Goal: Task Accomplishment & Management: Manage account settings

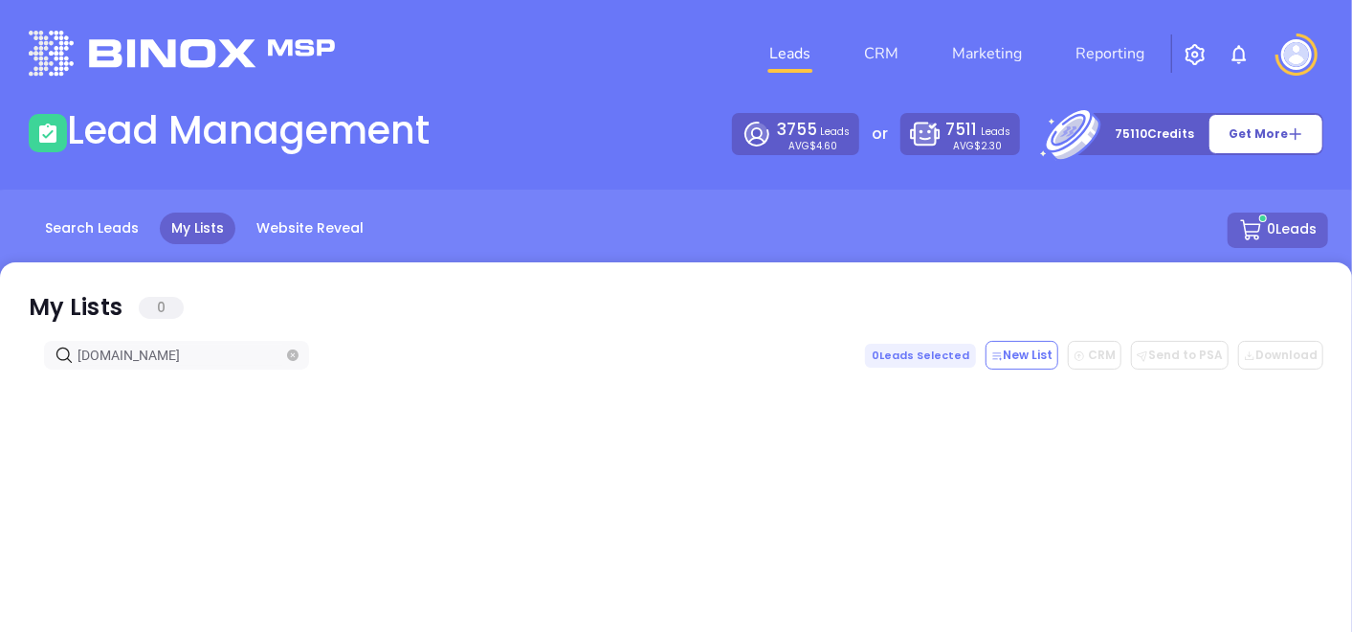
type input "[DOMAIN_NAME]"
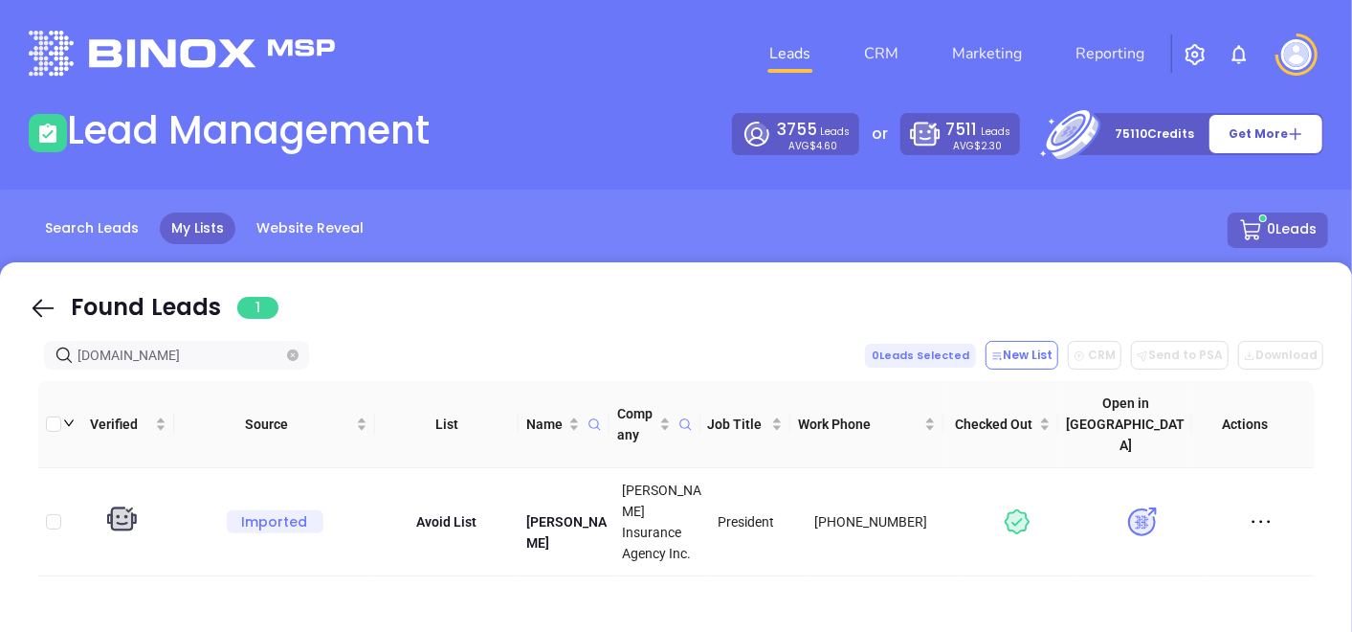
drag, startPoint x: 169, startPoint y: 363, endPoint x: 26, endPoint y: 415, distance: 152.9
click at [290, 358] on icon "close-circle" at bounding box center [292, 354] width 11 height 11
paste input "[DOMAIN_NAME]"
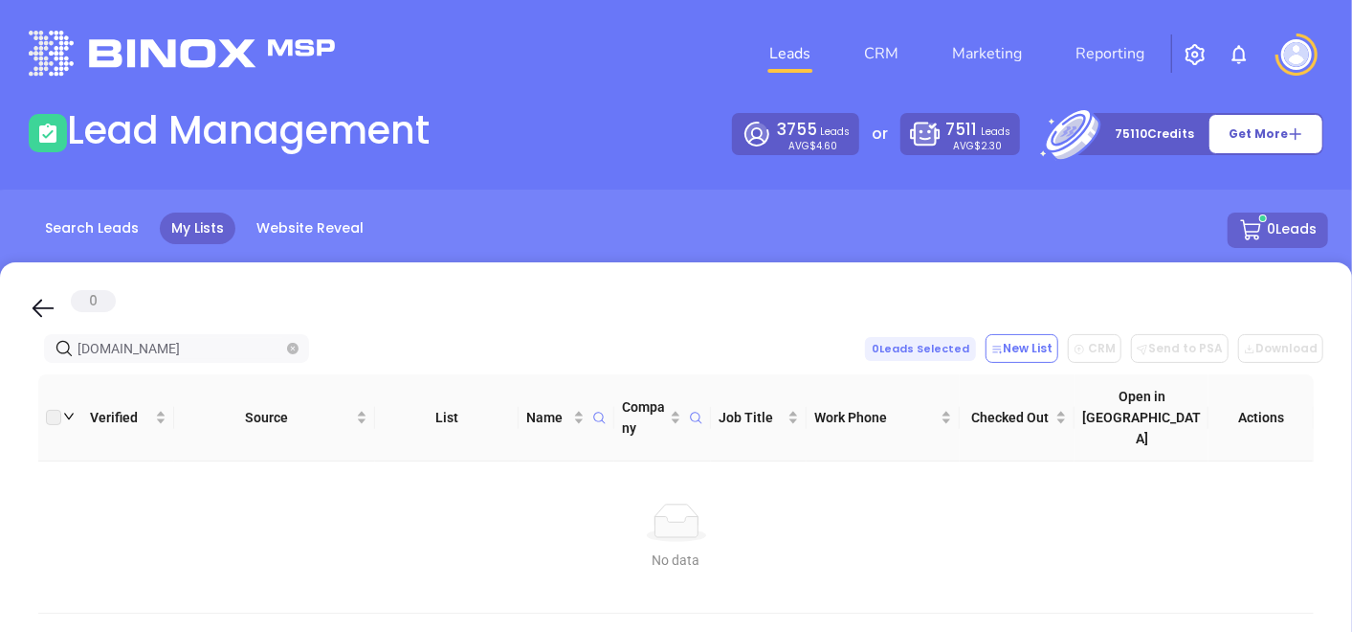
type input "[DOMAIN_NAME]"
click at [298, 351] on icon "close-circle" at bounding box center [292, 348] width 11 height 11
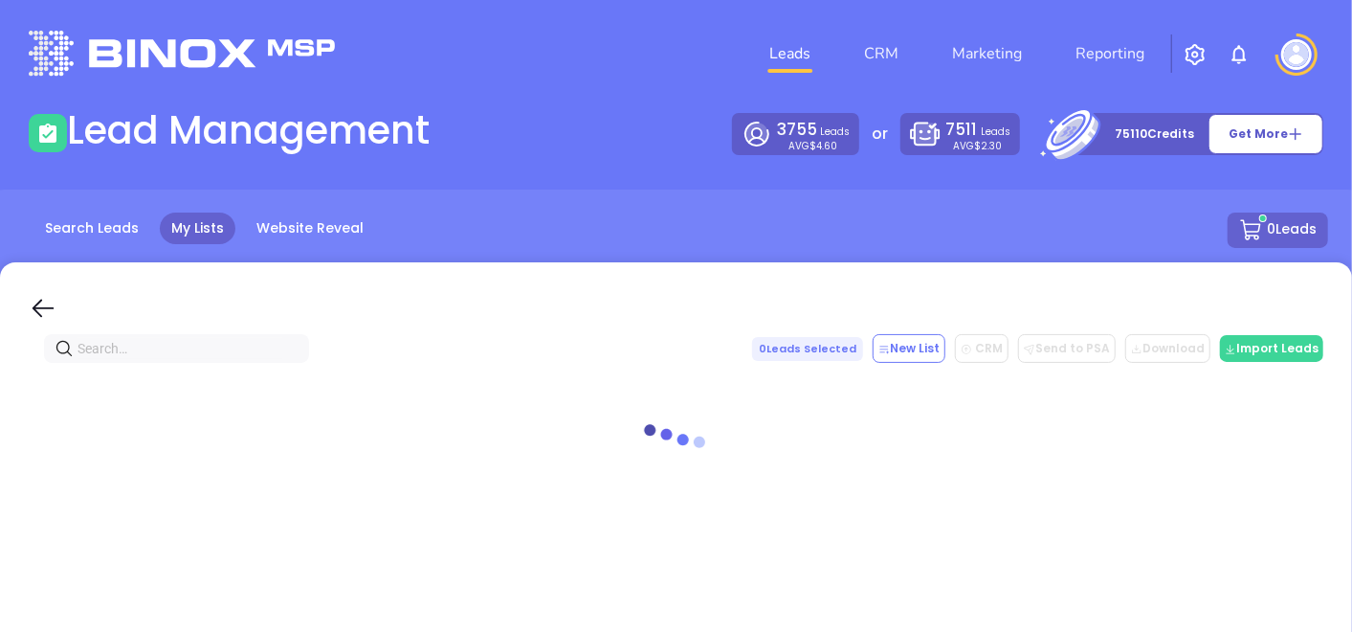
paste input ".[DOMAIN_NAME]"
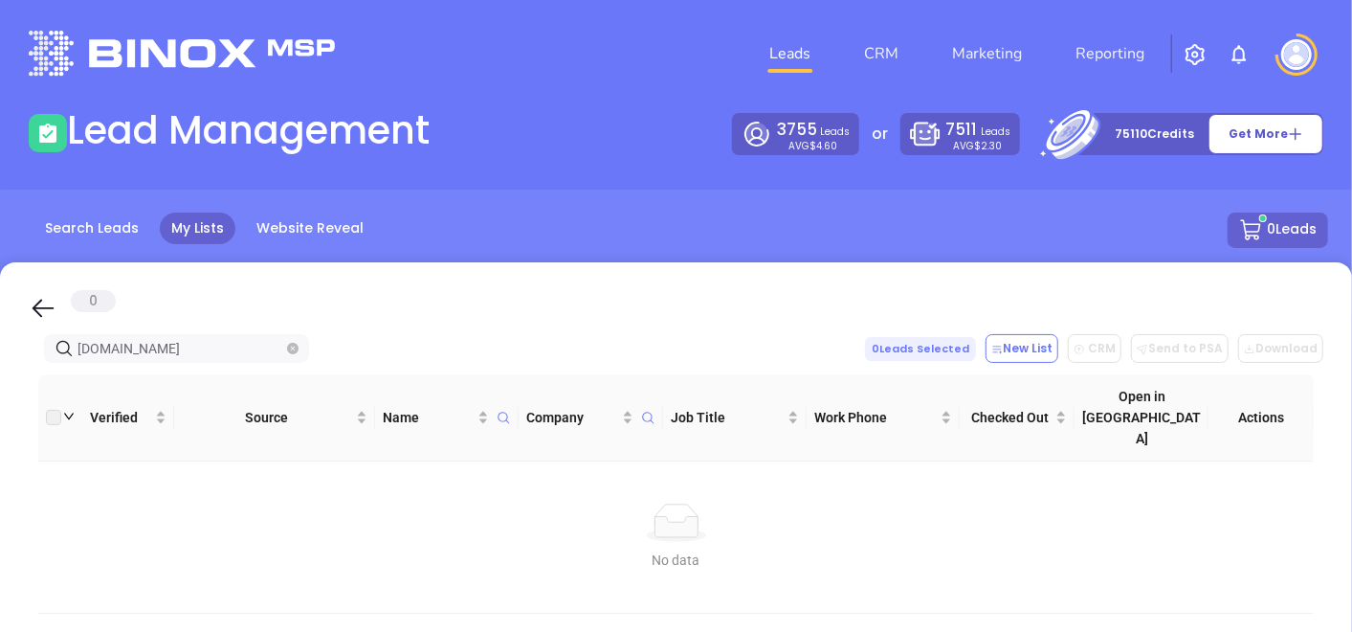
drag, startPoint x: 149, startPoint y: 349, endPoint x: -5, endPoint y: 393, distance: 160.3
click at [0, 393] on html "Leads CRM Marketing Reporting Financial Leads Leads Lead Management 3755 Leads …" at bounding box center [676, 316] width 1352 height 632
type input "[DOMAIN_NAME]"
click at [295, 347] on icon "close-circle" at bounding box center [292, 348] width 11 height 11
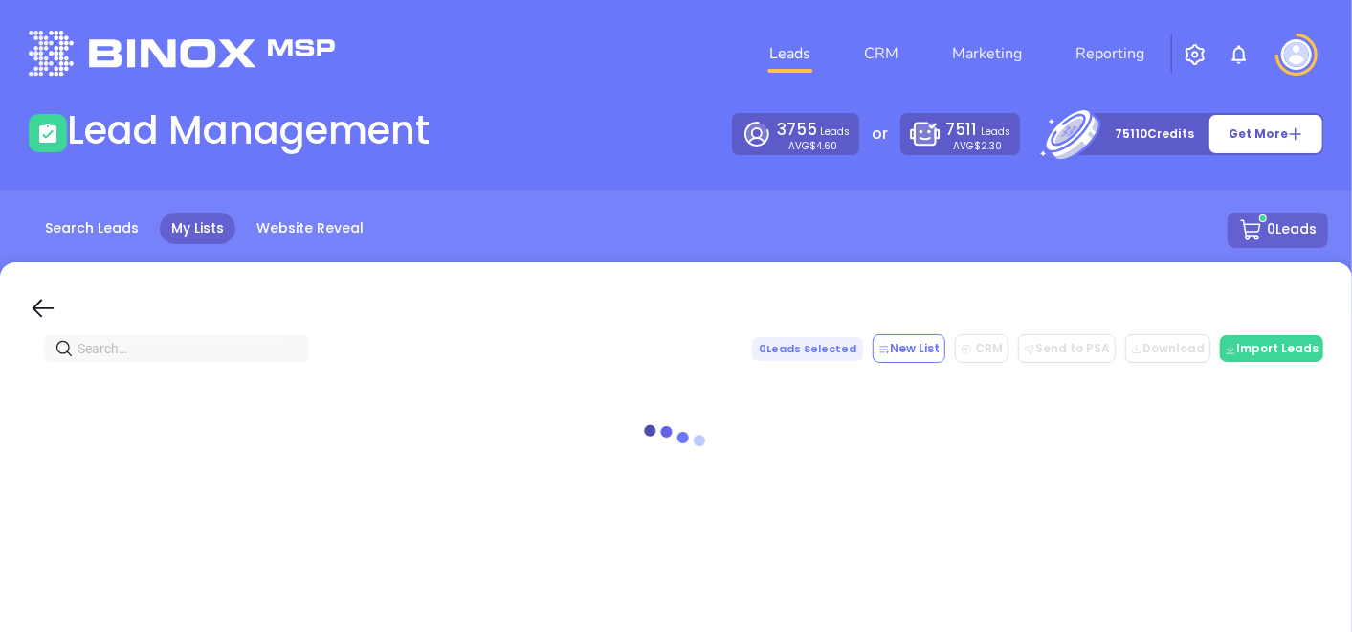
paste input "[DOMAIN_NAME]"
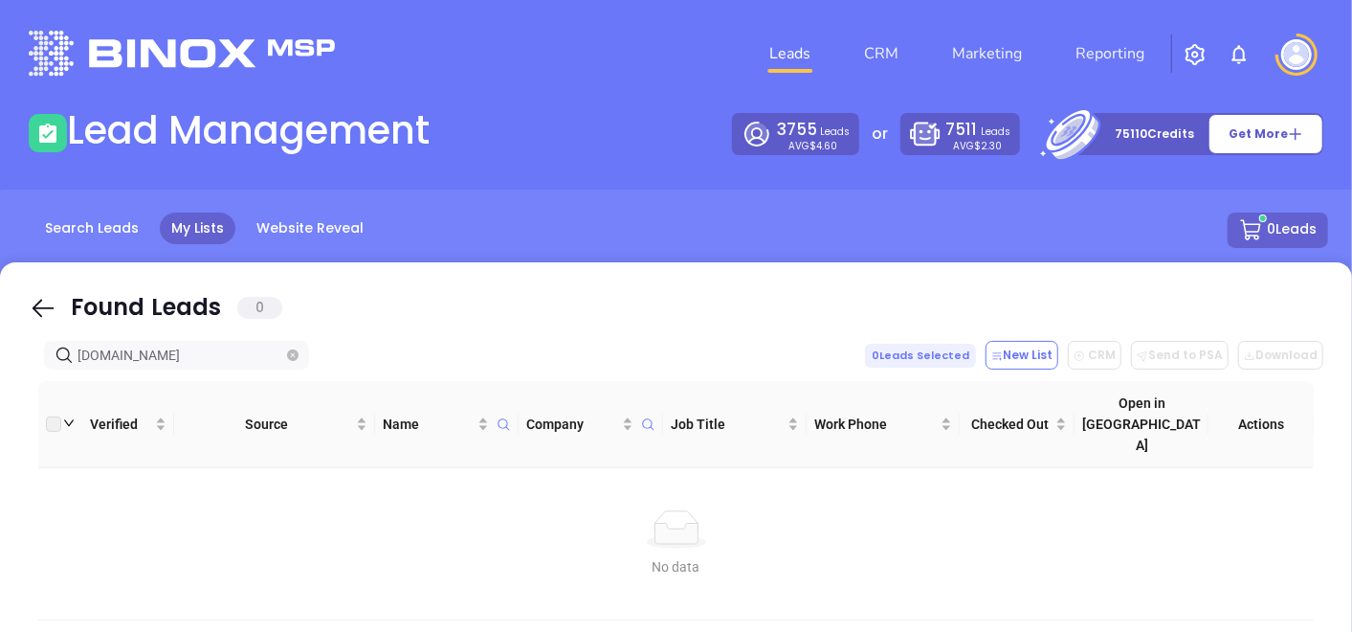
type input "[DOMAIN_NAME]"
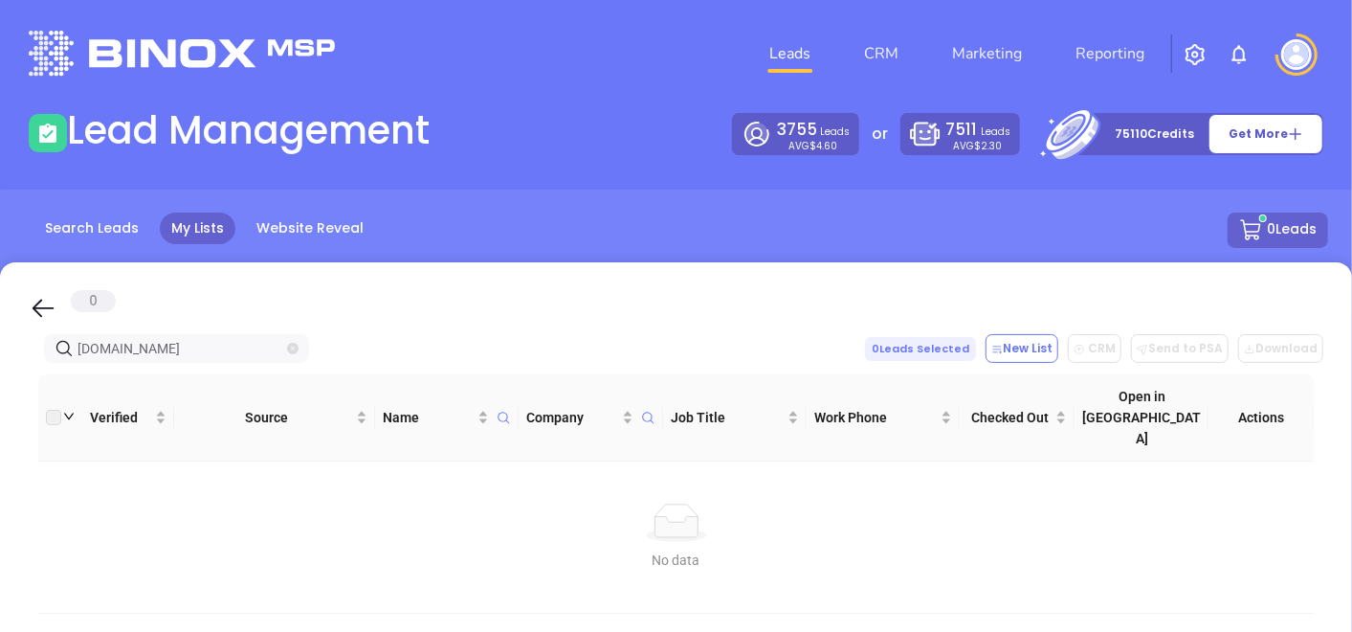
click at [293, 347] on icon "close-circle" at bounding box center [292, 348] width 11 height 11
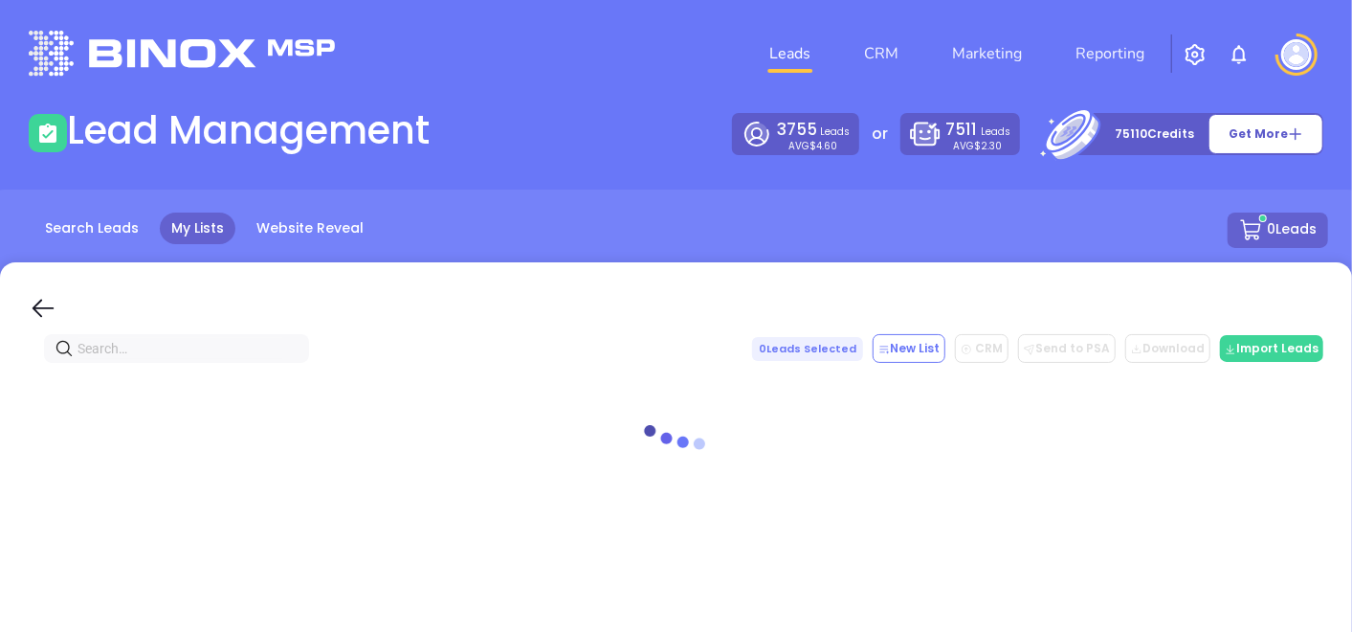
paste input "[DOMAIN_NAME]"
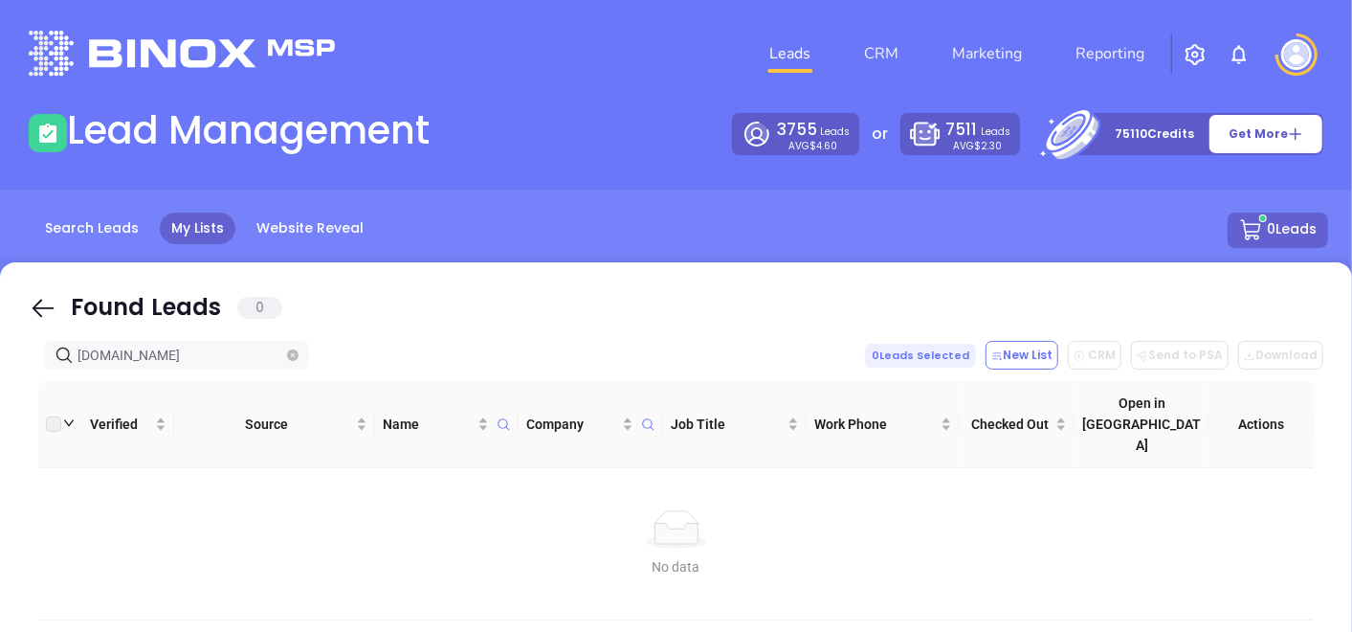
type input "[DOMAIN_NAME]"
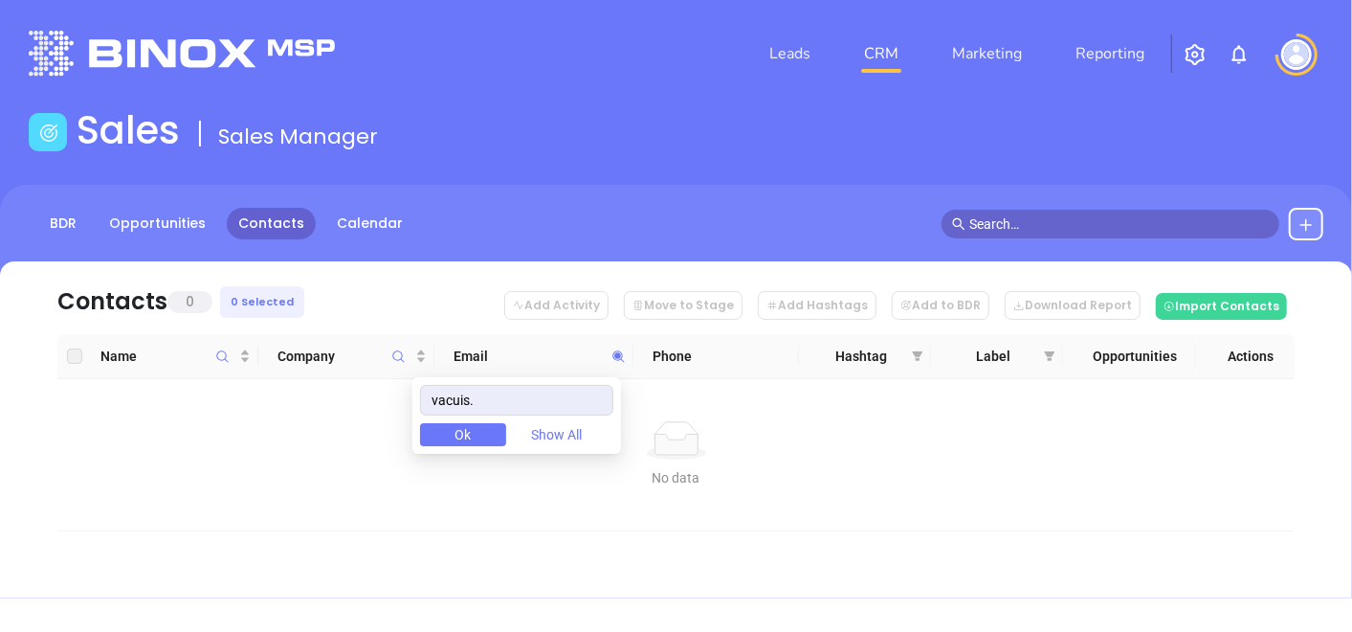
type input "vacuis"
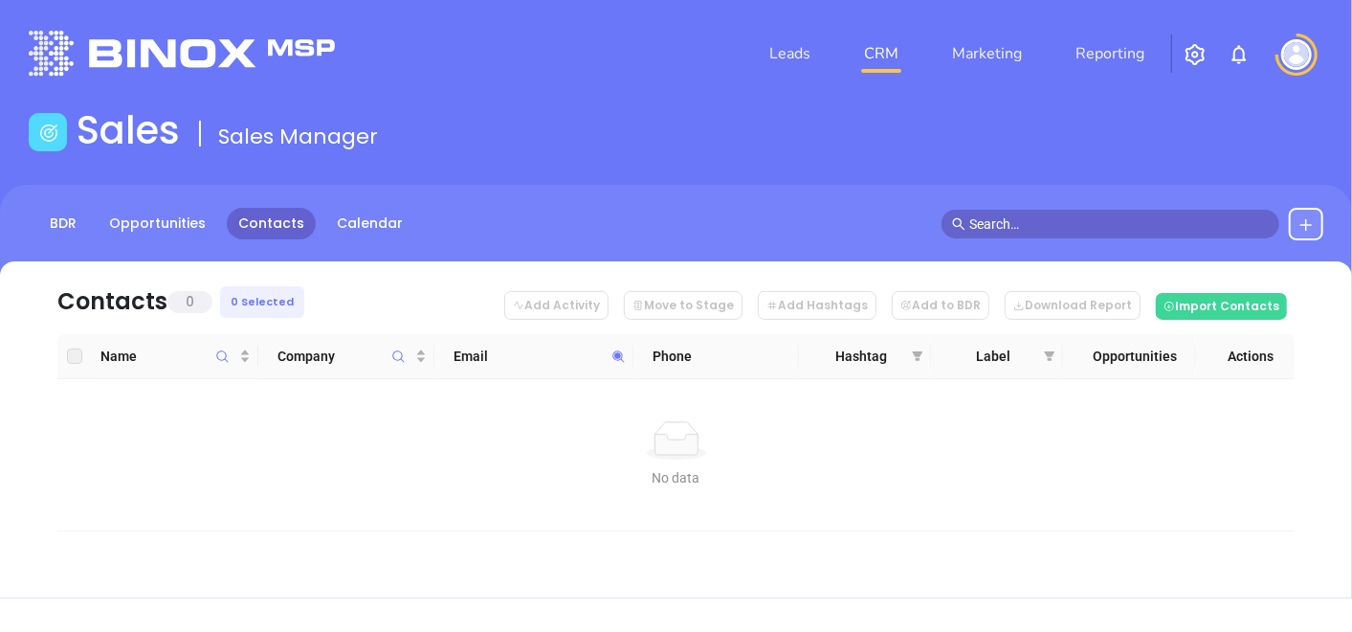
drag, startPoint x: 0, startPoint y: 0, endPoint x: 527, endPoint y: 337, distance: 625.8
click at [527, 337] on th "Email" at bounding box center [534, 356] width 198 height 45
click at [622, 361] on icon at bounding box center [619, 356] width 14 height 14
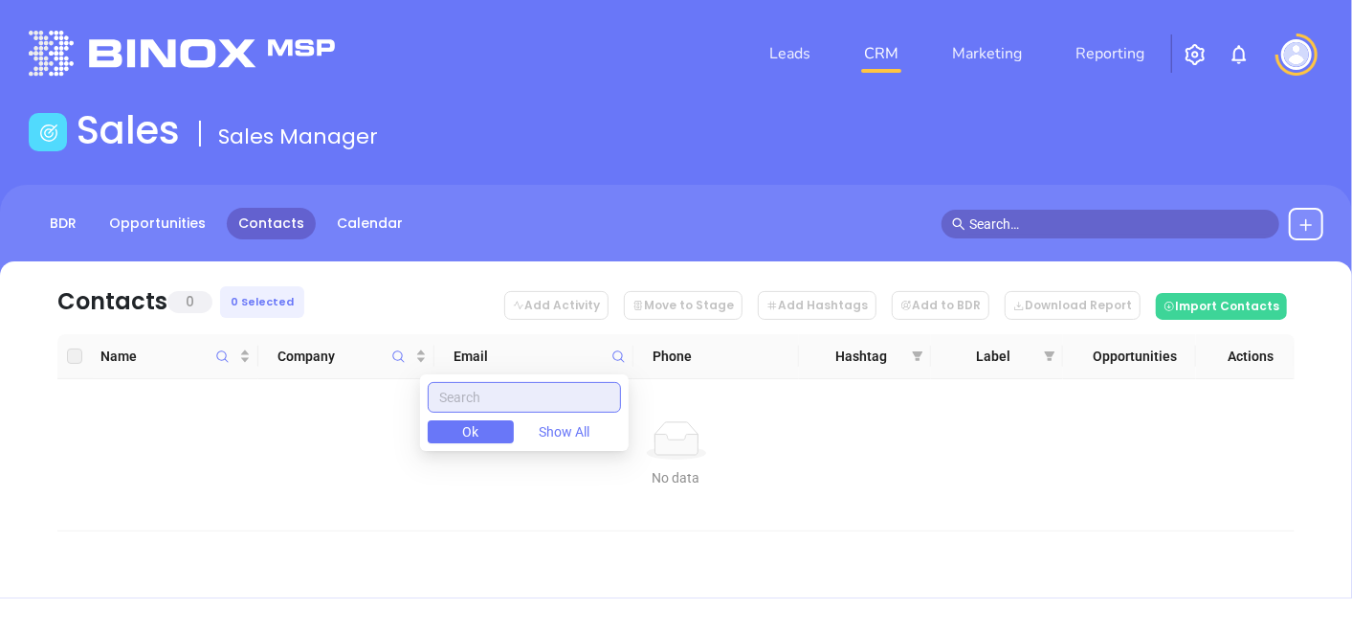
paste input "[DOMAIN_NAME]"
type input "b"
paste input "[DOMAIN_NAME]"
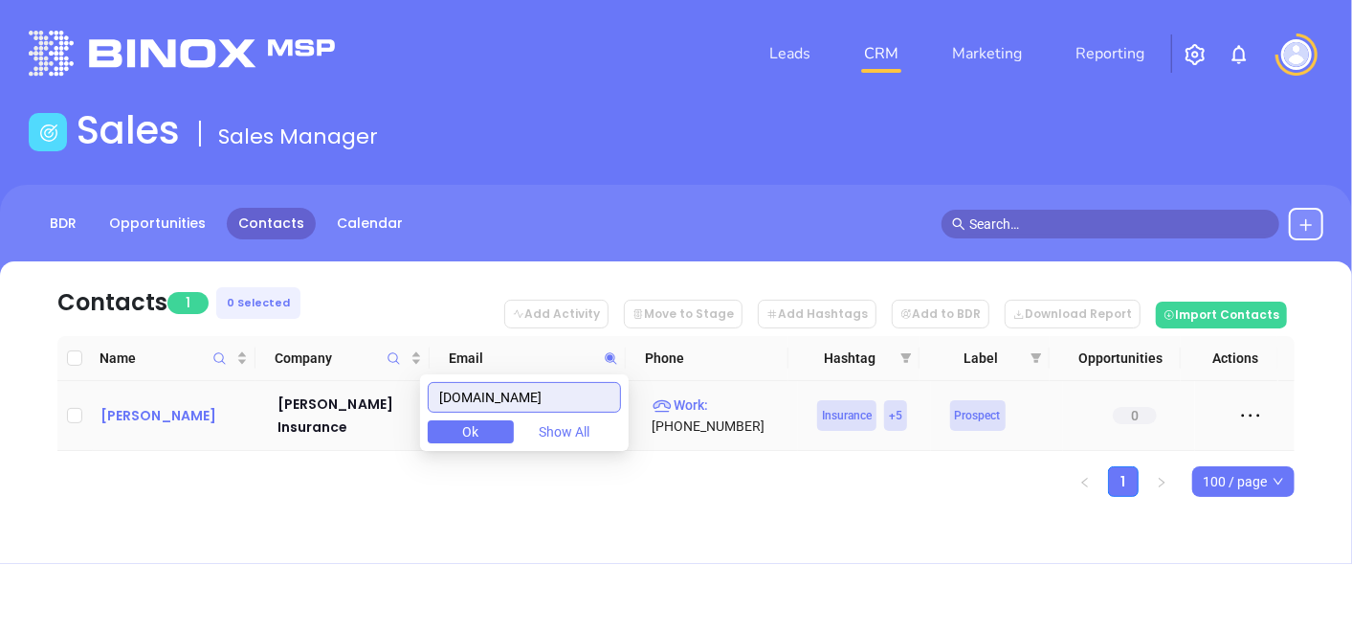
type input "[DOMAIN_NAME]"
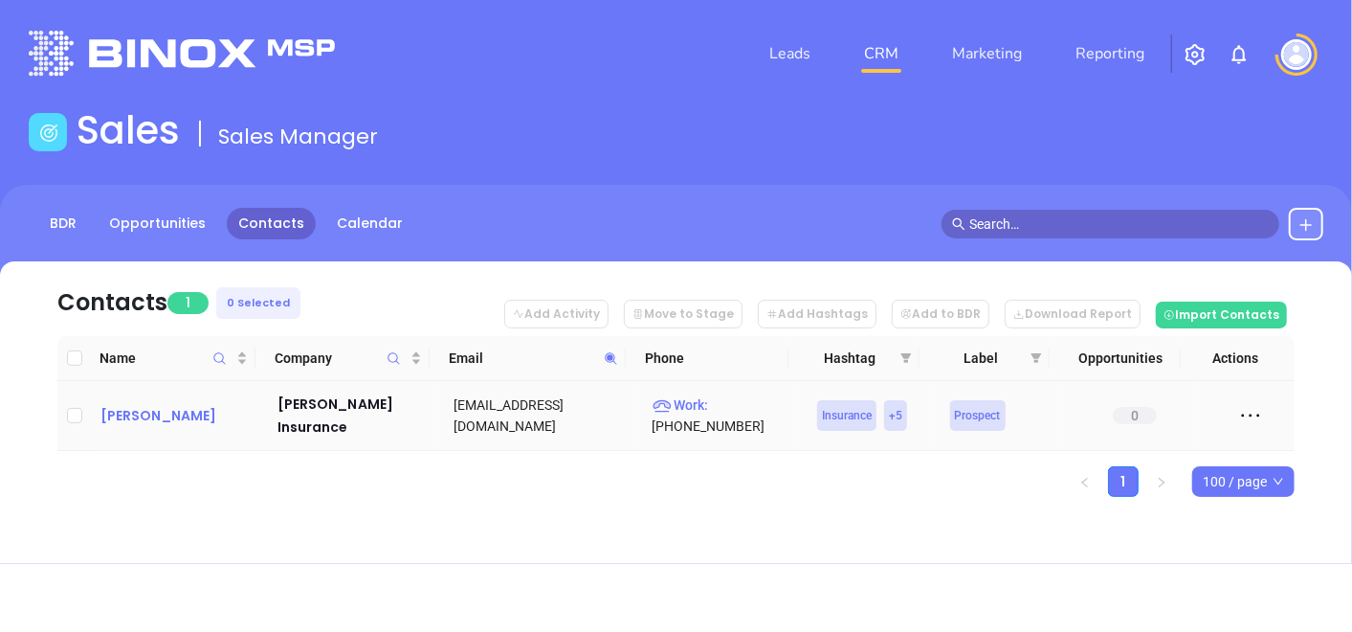
click at [191, 414] on div "[PERSON_NAME]" at bounding box center [176, 415] width 150 height 23
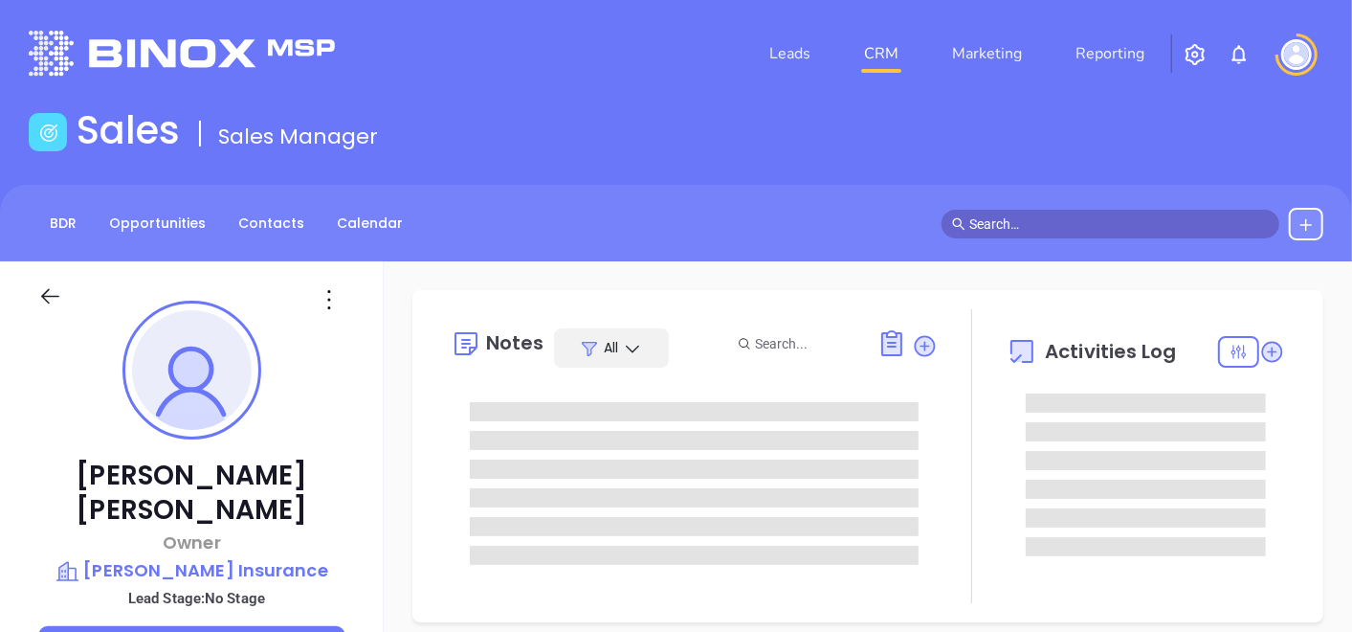
scroll to position [555, 0]
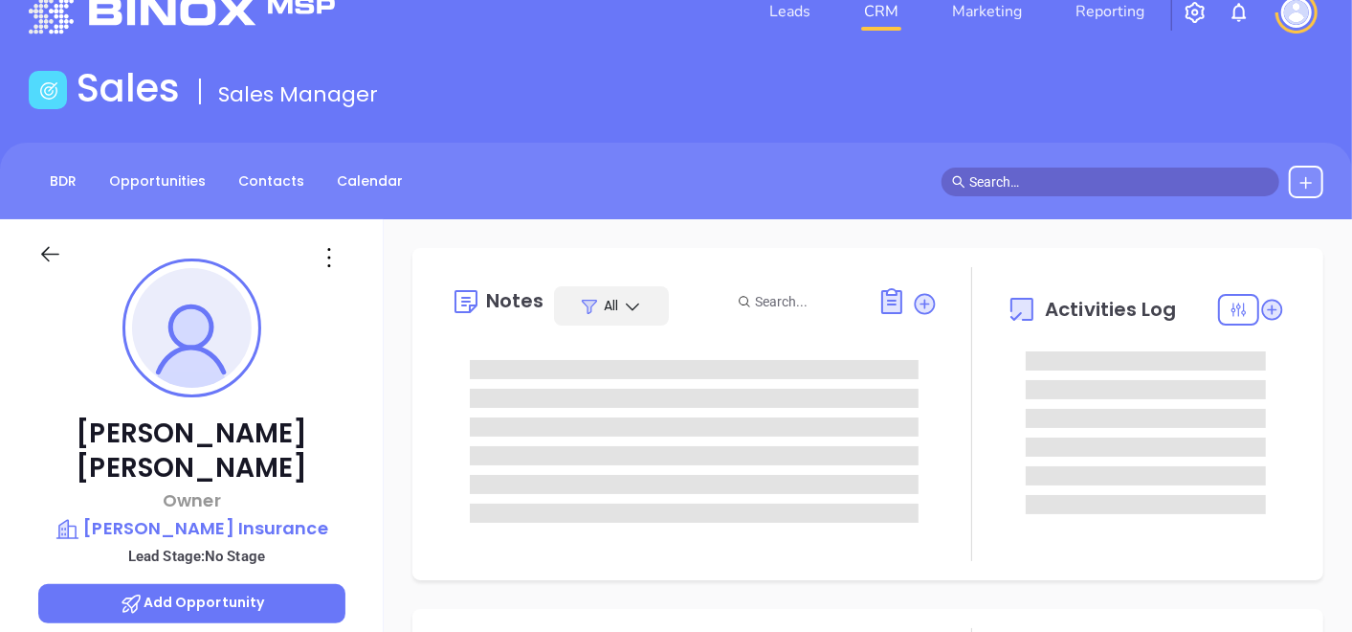
type input "[PERSON_NAME]"
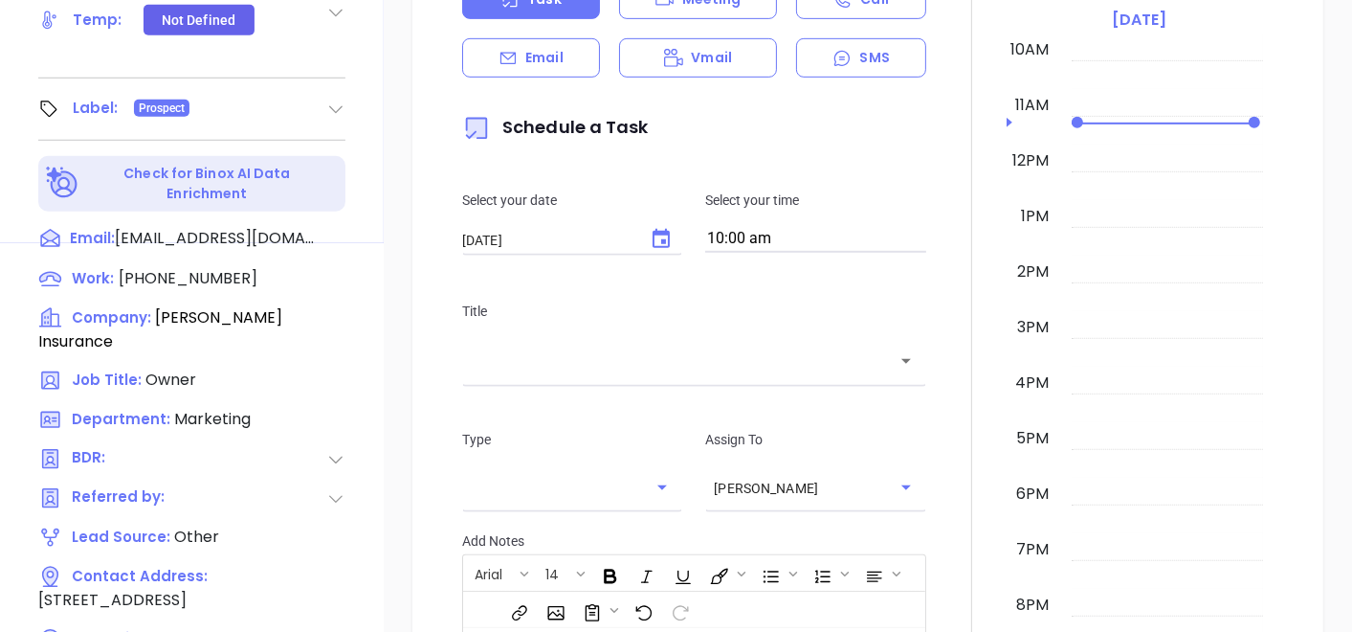
scroll to position [969, 0]
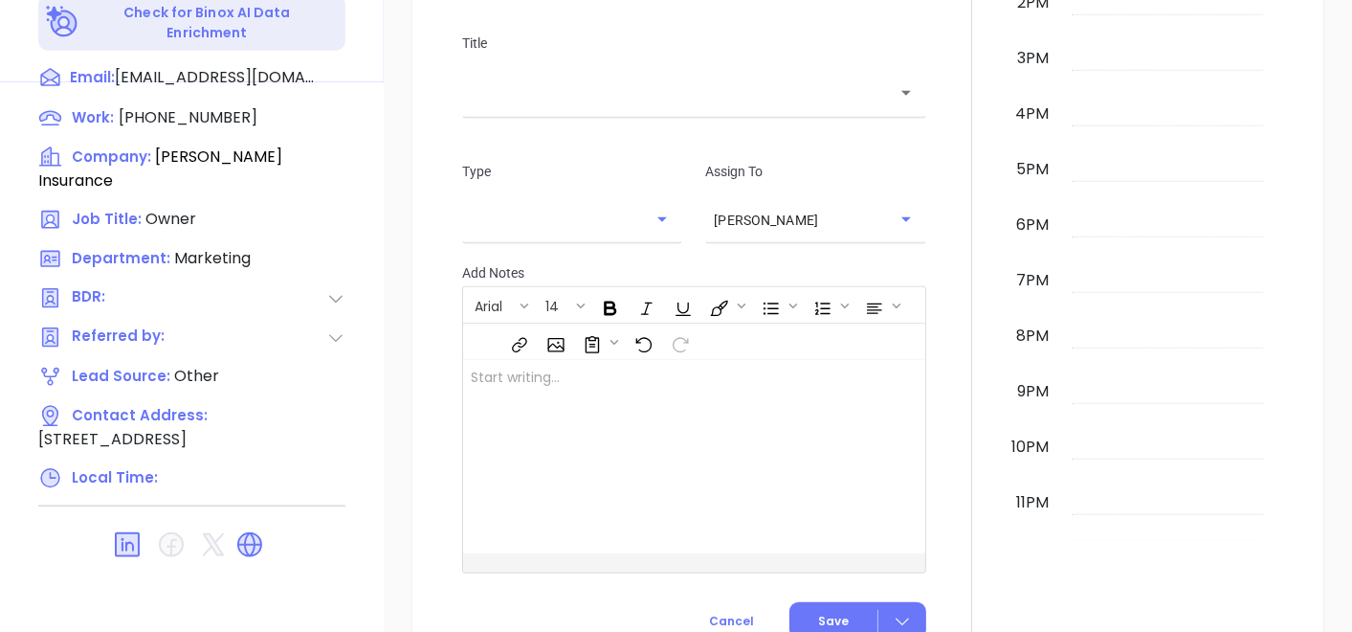
click at [402, 454] on div "New Activity Task Meeting Call Email Vmail SMS Schedule a Task Select your date…" at bounding box center [868, 126] width 969 height 1103
click at [938, 391] on div at bounding box center [973, 126] width 70 height 1064
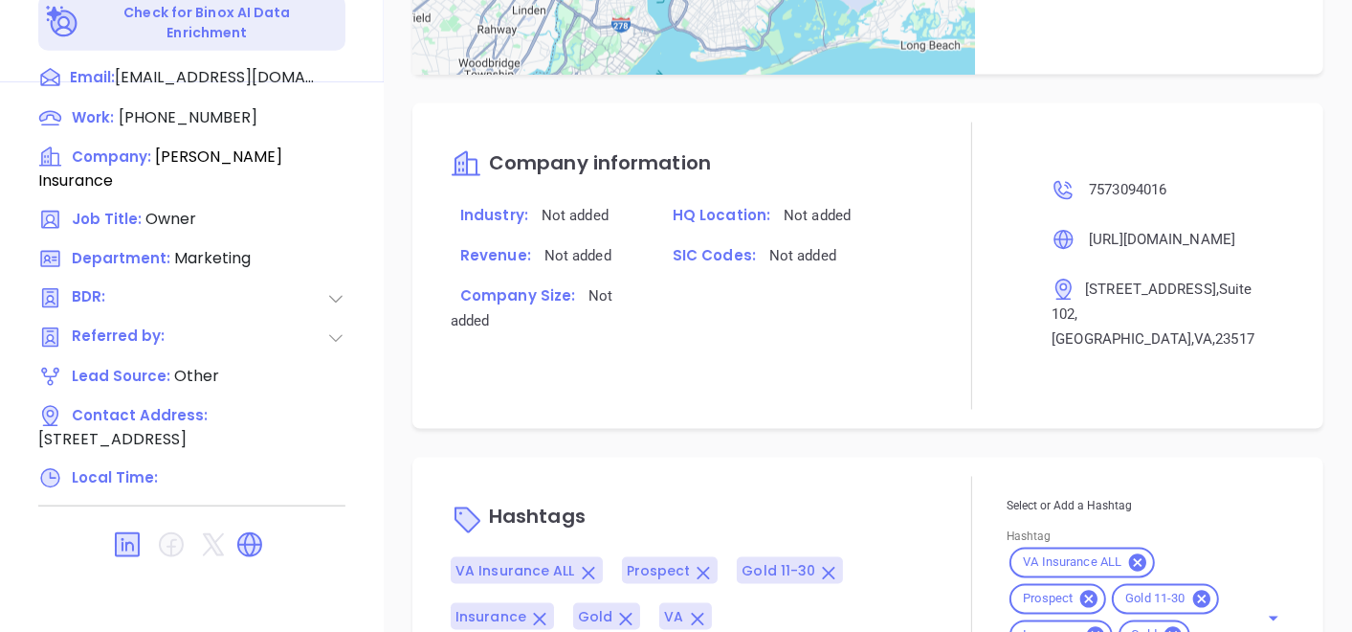
scroll to position [1043, 0]
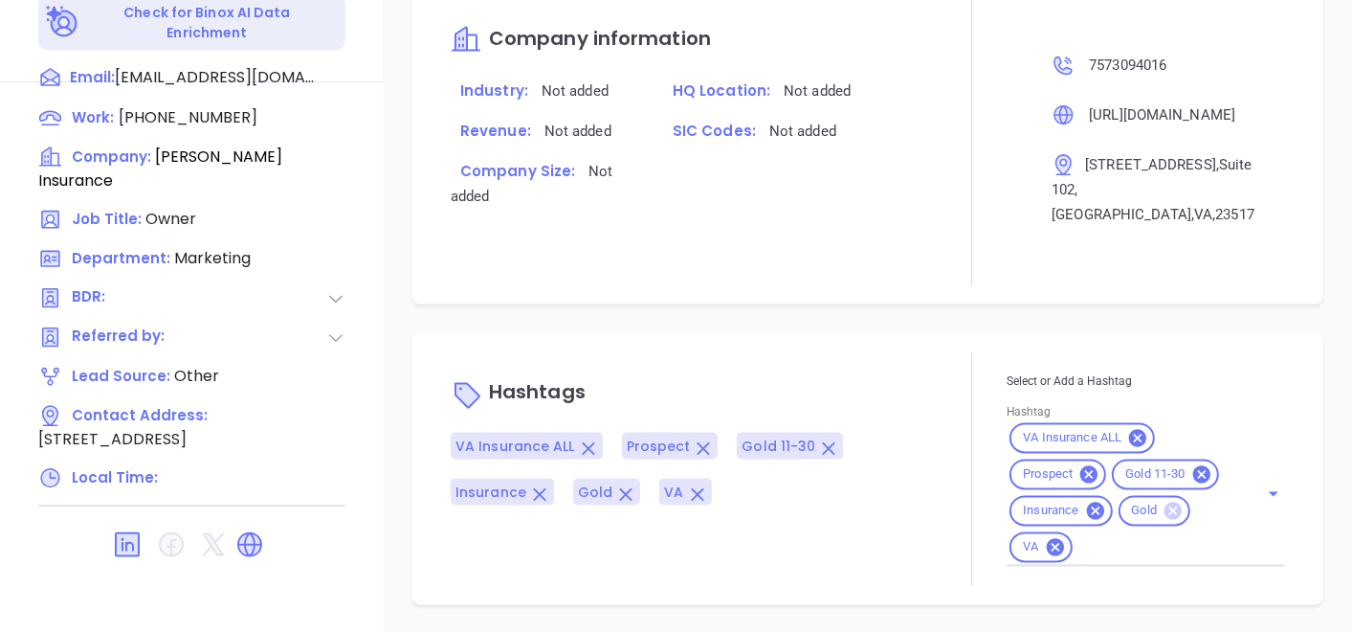
click at [1165, 514] on icon at bounding box center [1173, 511] width 17 height 17
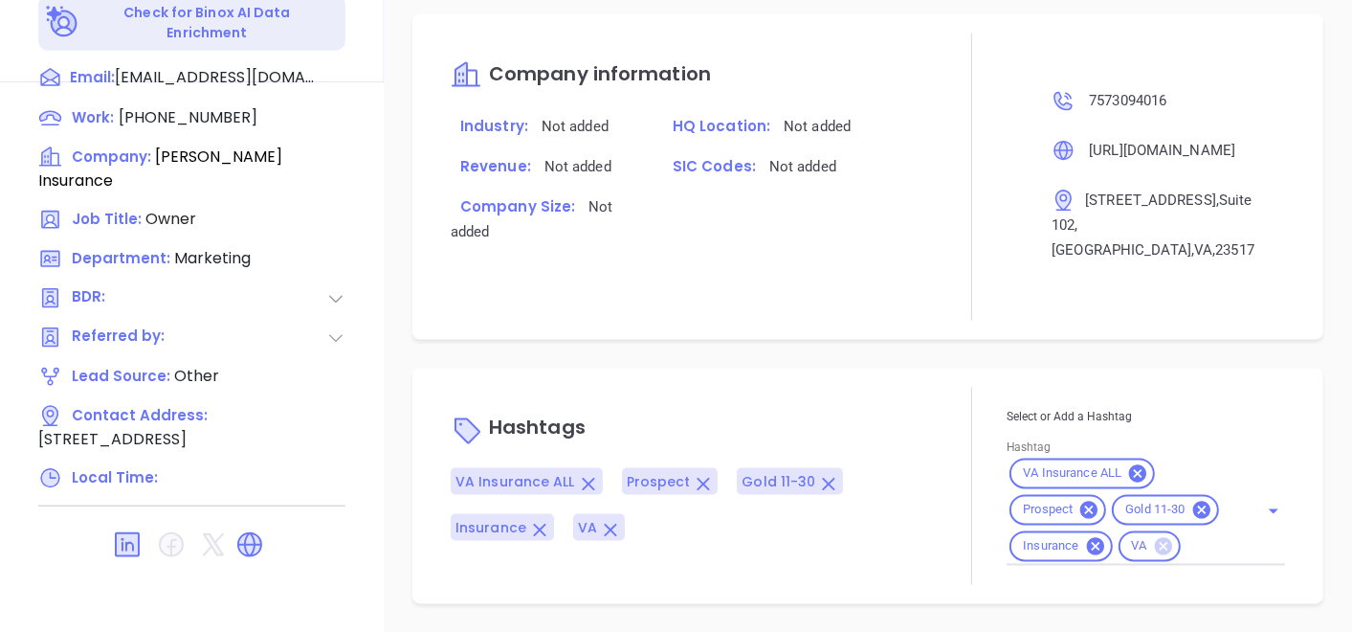
scroll to position [1007, 0]
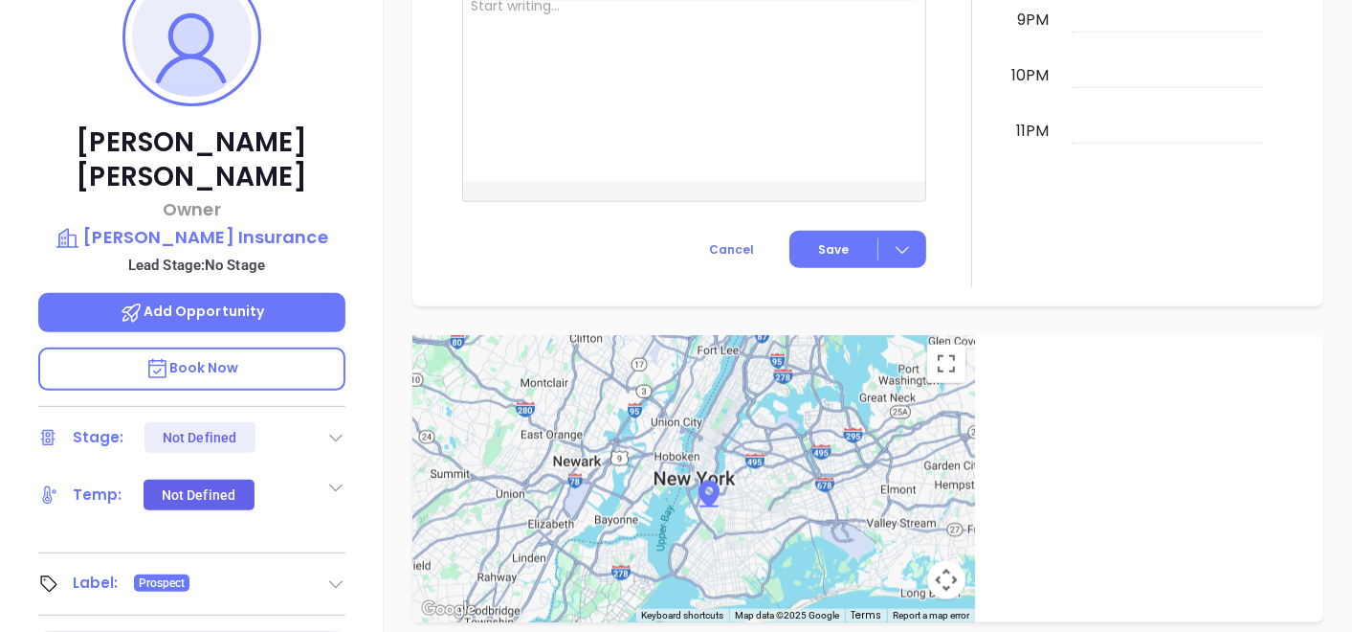
scroll to position [330, 0]
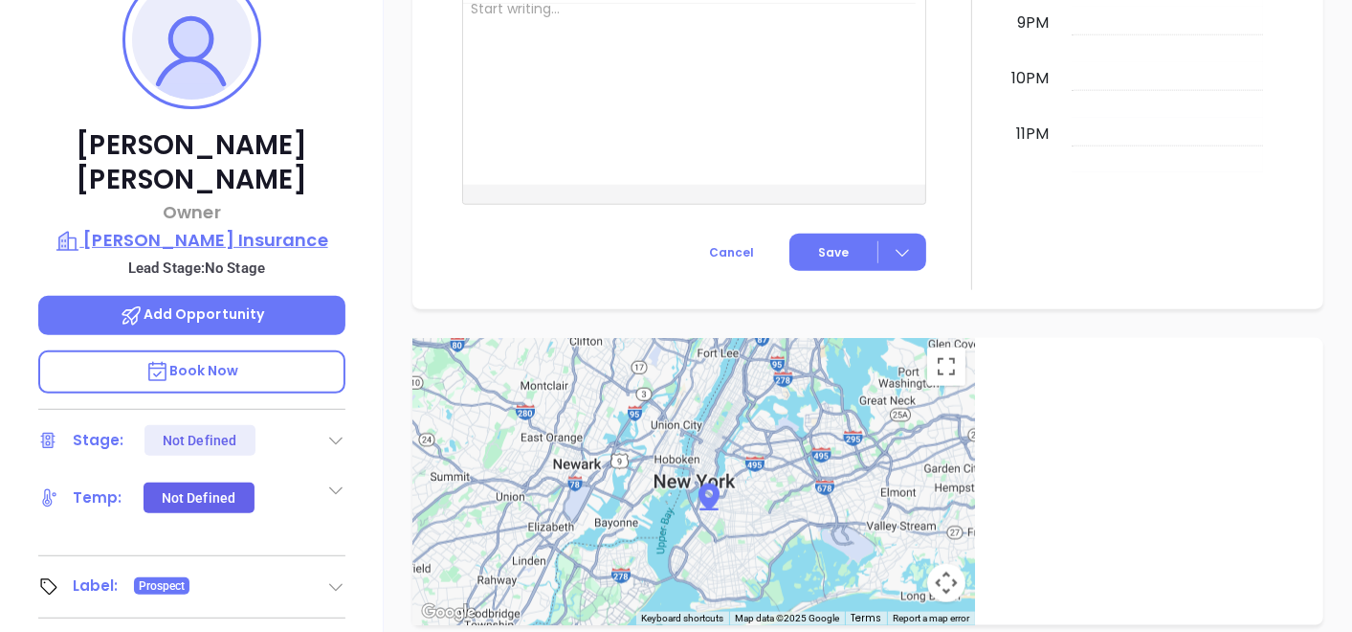
click at [226, 227] on p "[PERSON_NAME] Insurance" at bounding box center [191, 240] width 307 height 27
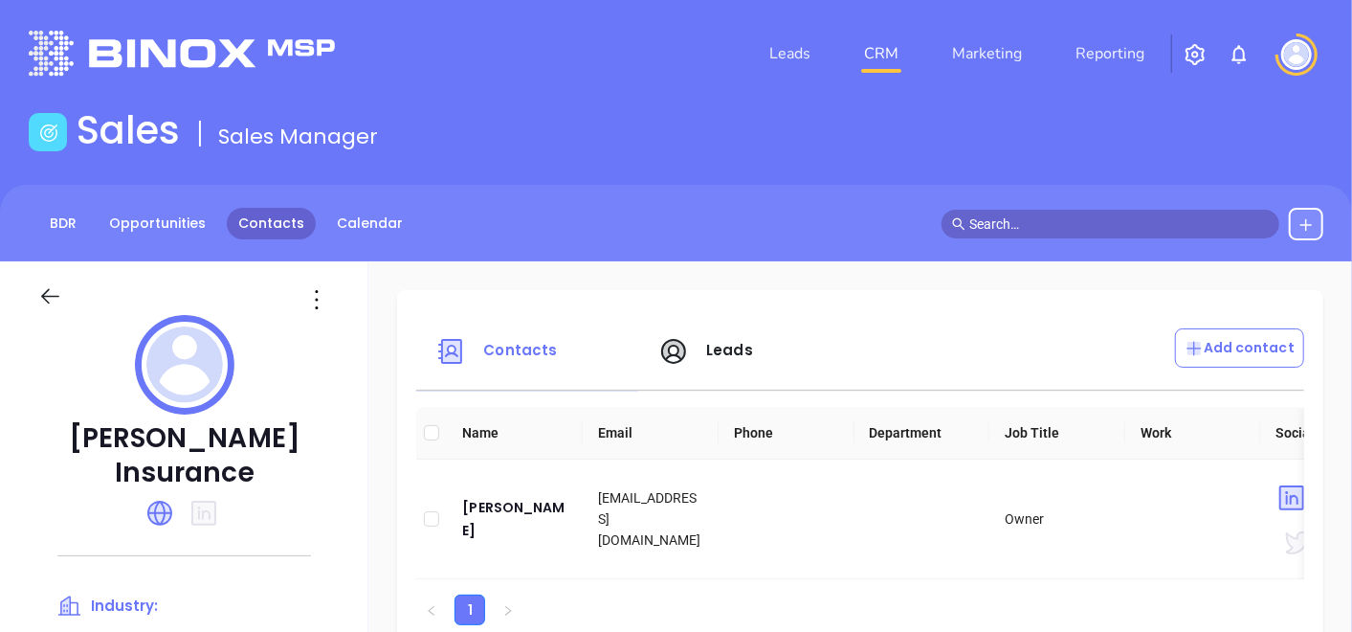
click at [294, 217] on link "Contacts" at bounding box center [271, 224] width 89 height 32
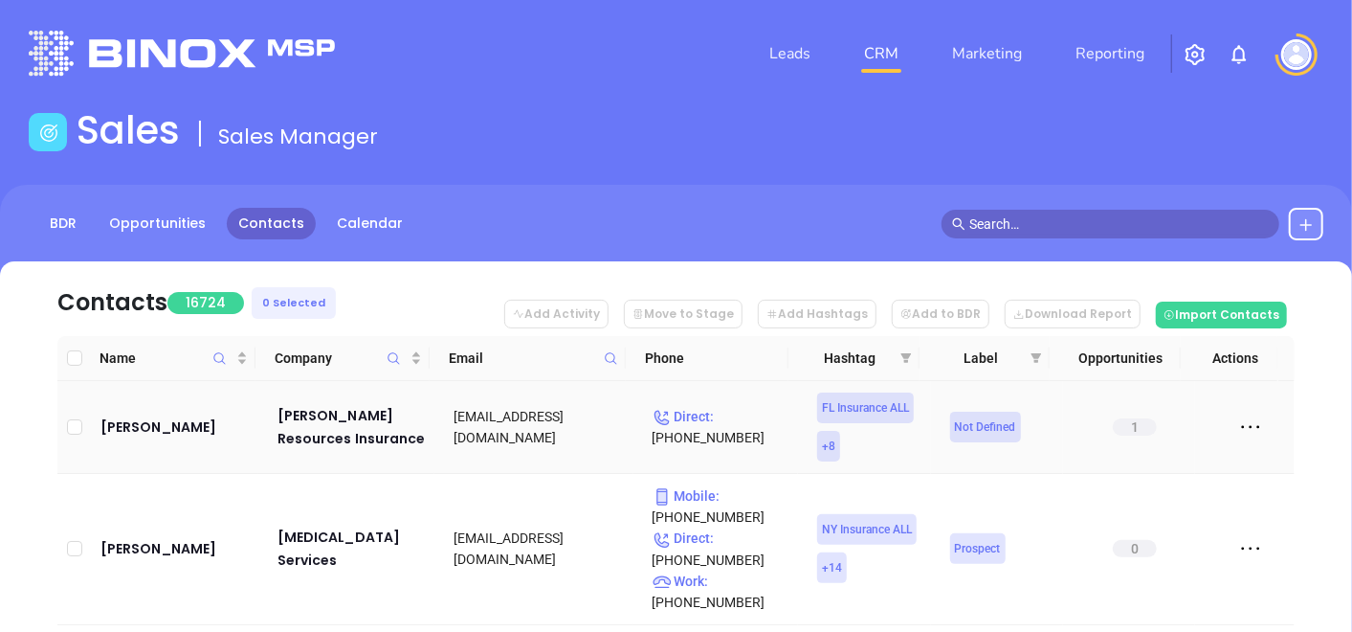
drag, startPoint x: 503, startPoint y: 393, endPoint x: 473, endPoint y: 388, distance: 31.2
click at [473, 388] on td "[EMAIL_ADDRESS][DOMAIN_NAME]" at bounding box center [534, 427] width 198 height 93
click at [611, 357] on icon at bounding box center [611, 358] width 14 height 14
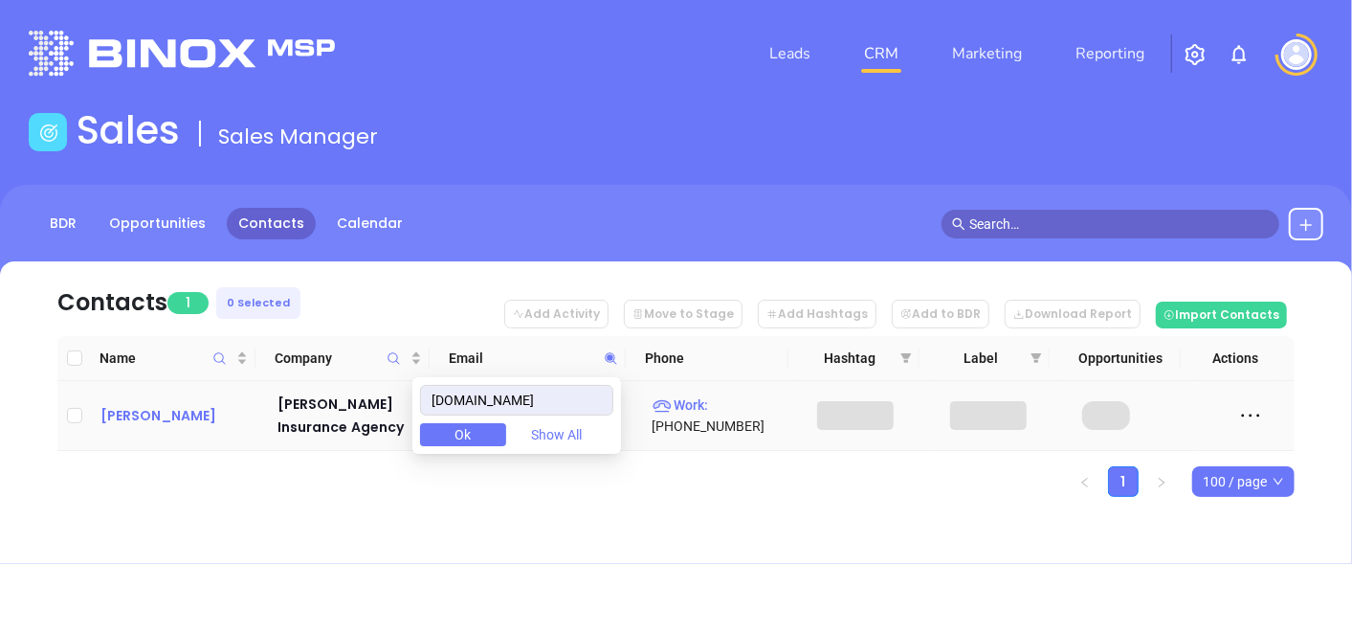
type input "[DOMAIN_NAME]"
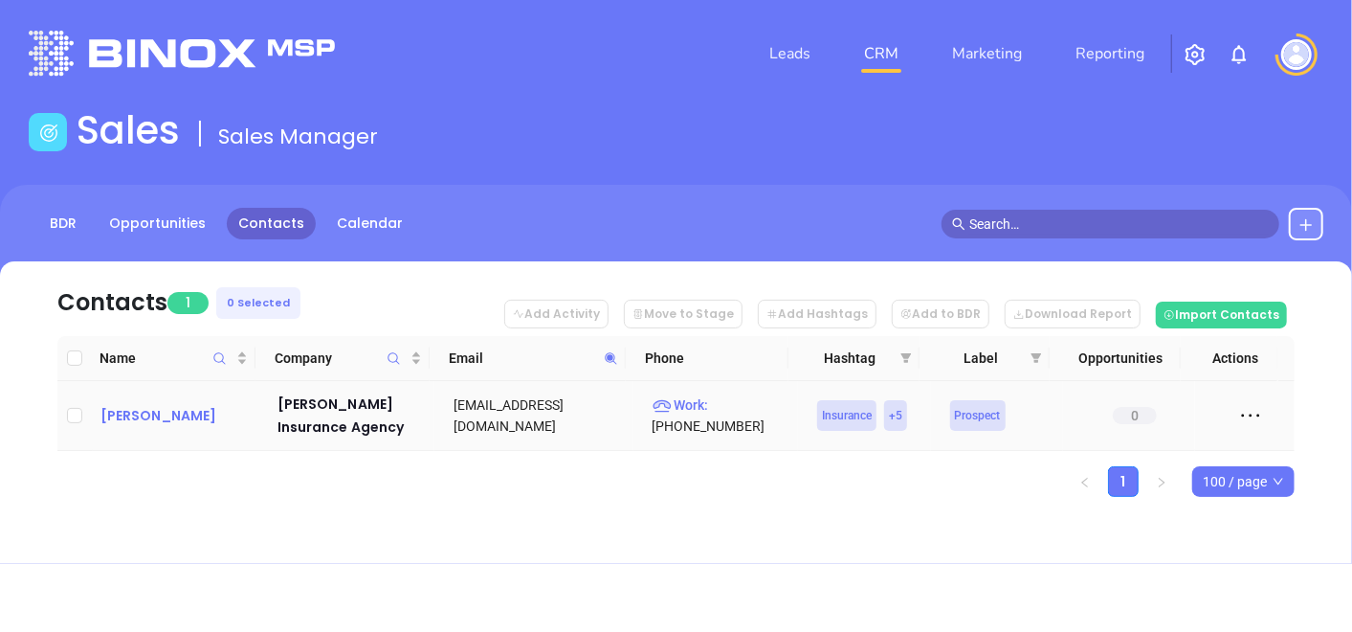
click at [172, 412] on div "[PERSON_NAME]" at bounding box center [176, 415] width 150 height 23
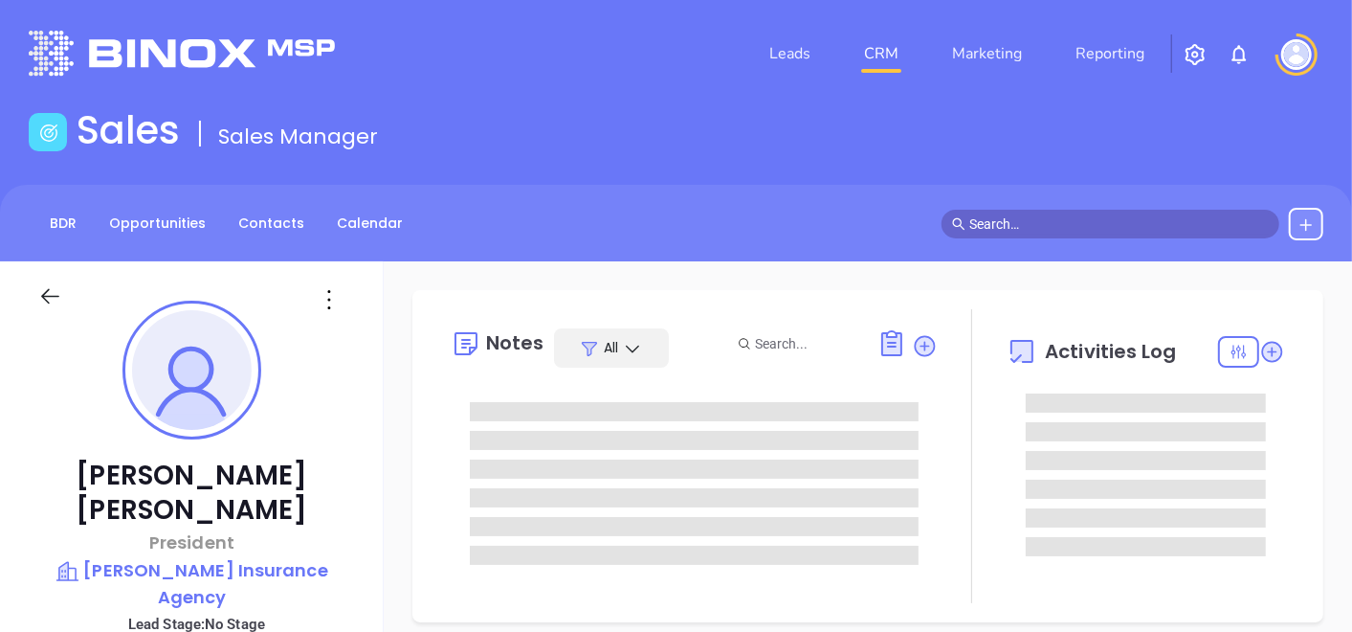
type input "[DATE]"
type input "[PERSON_NAME]"
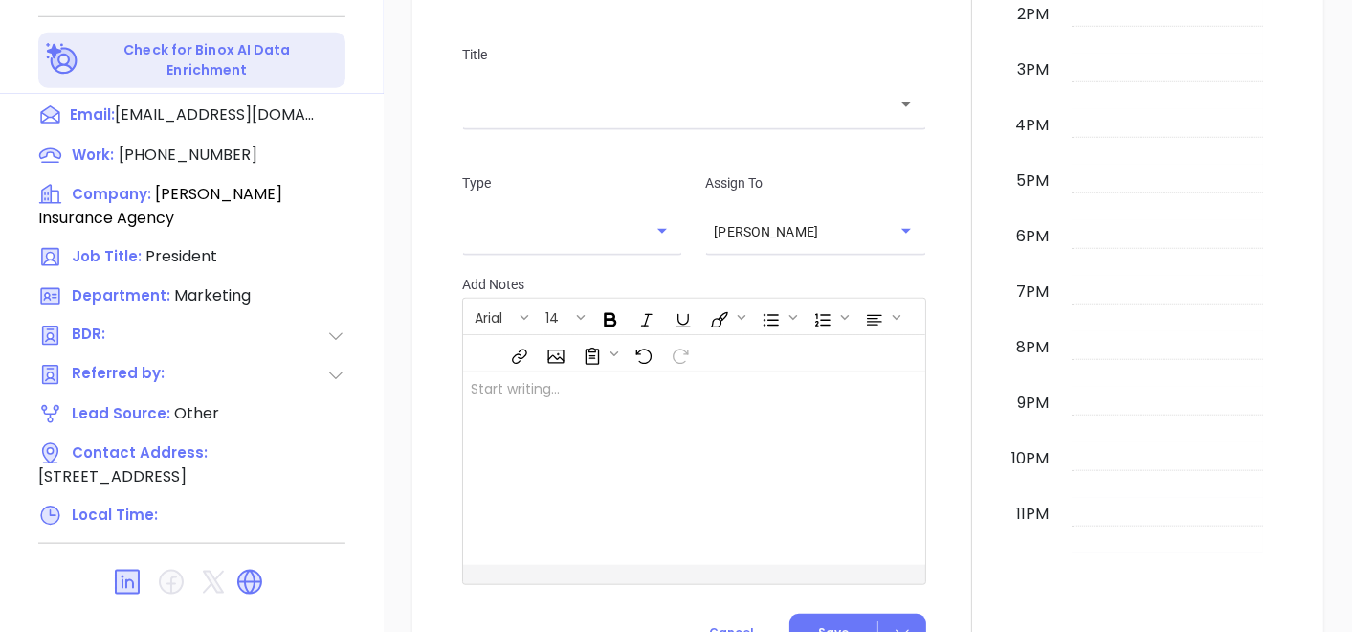
scroll to position [969, 0]
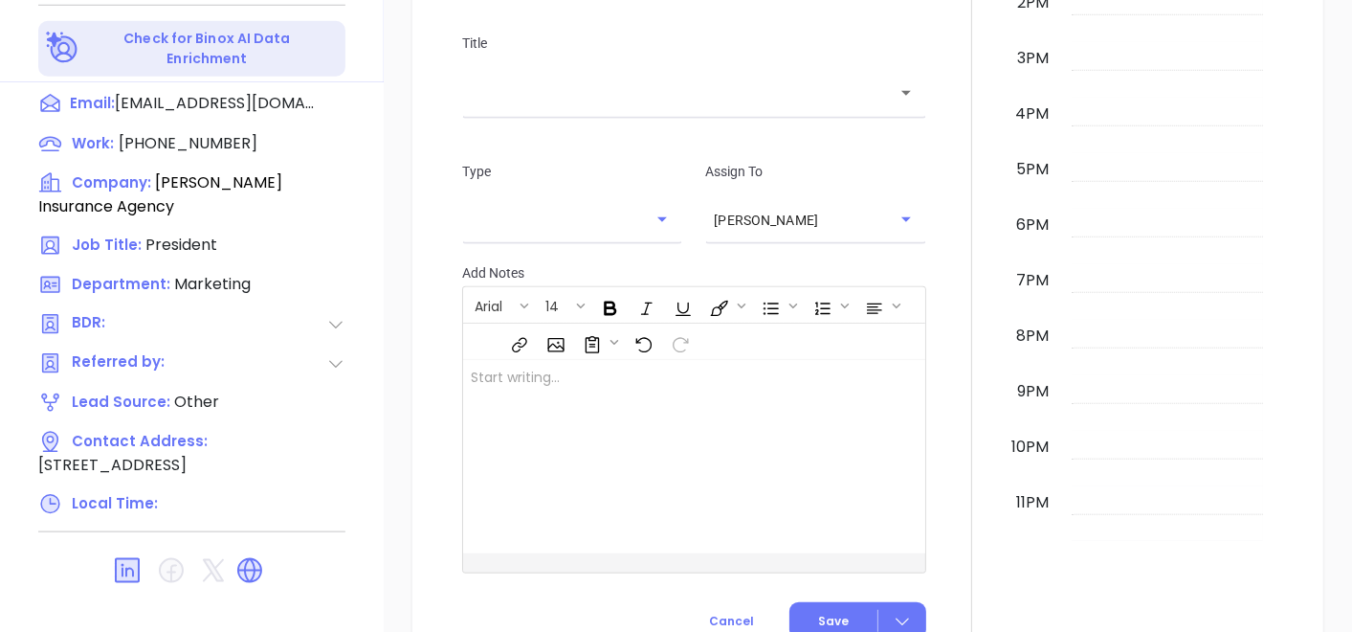
click at [945, 548] on div at bounding box center [973, 126] width 70 height 1064
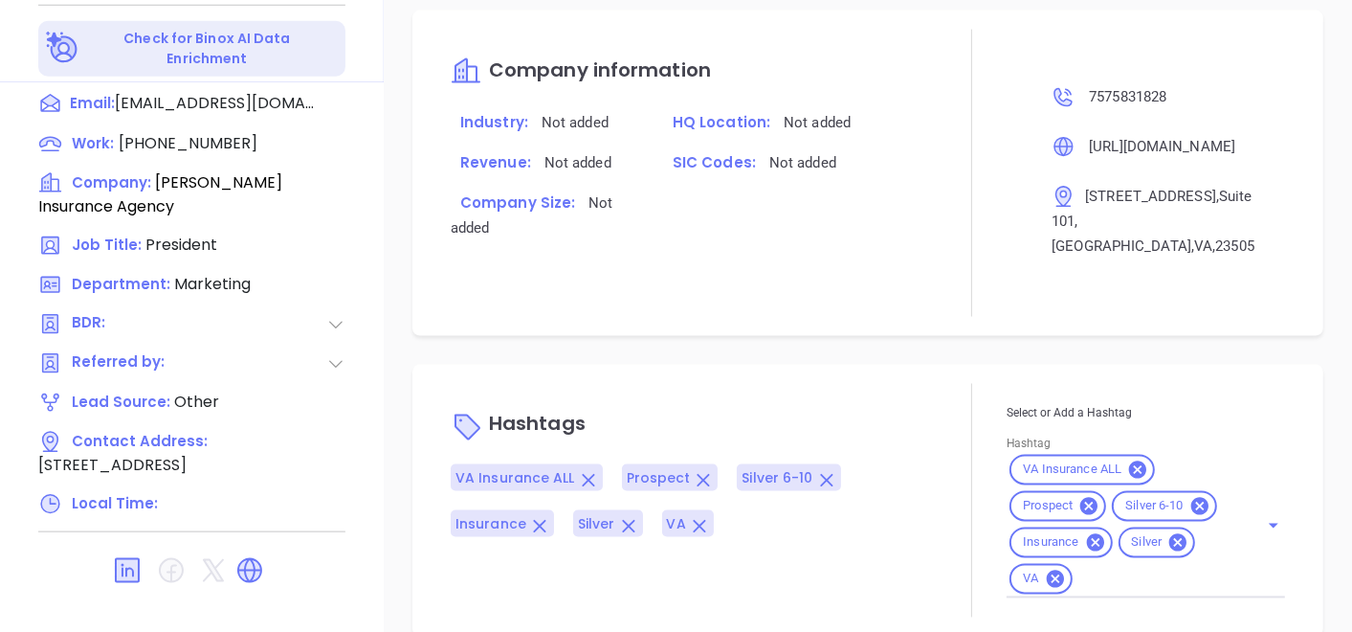
scroll to position [1043, 0]
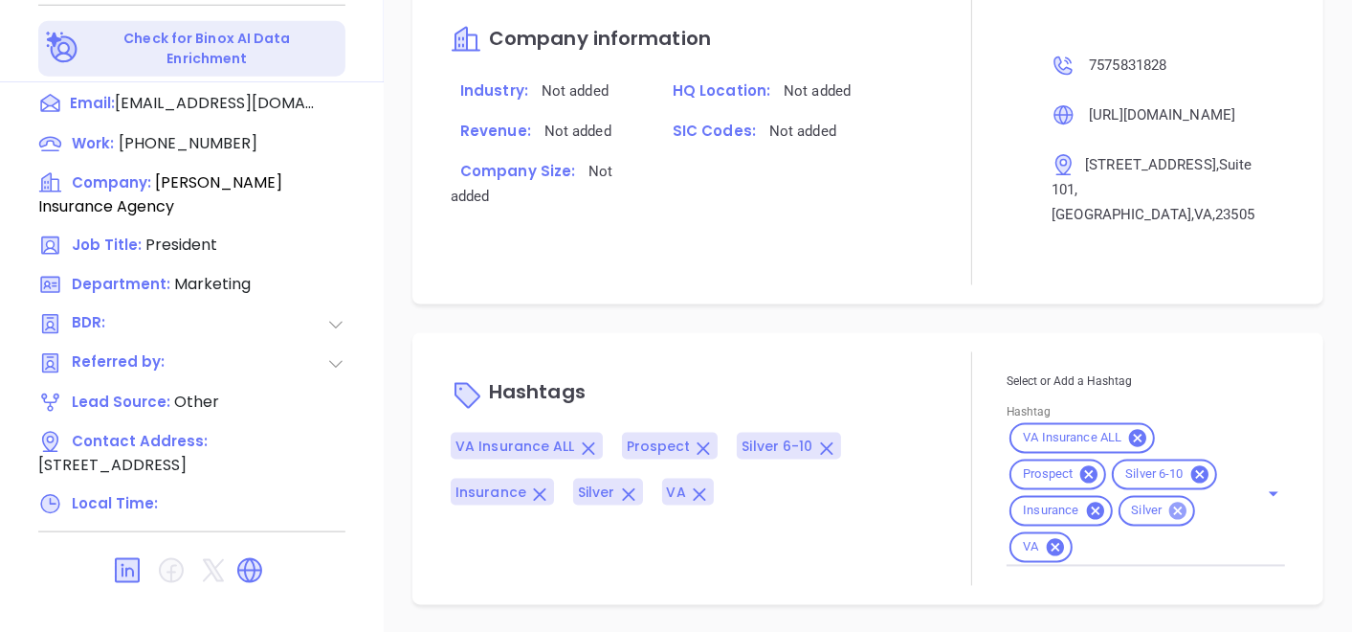
click at [1170, 510] on icon at bounding box center [1178, 511] width 17 height 17
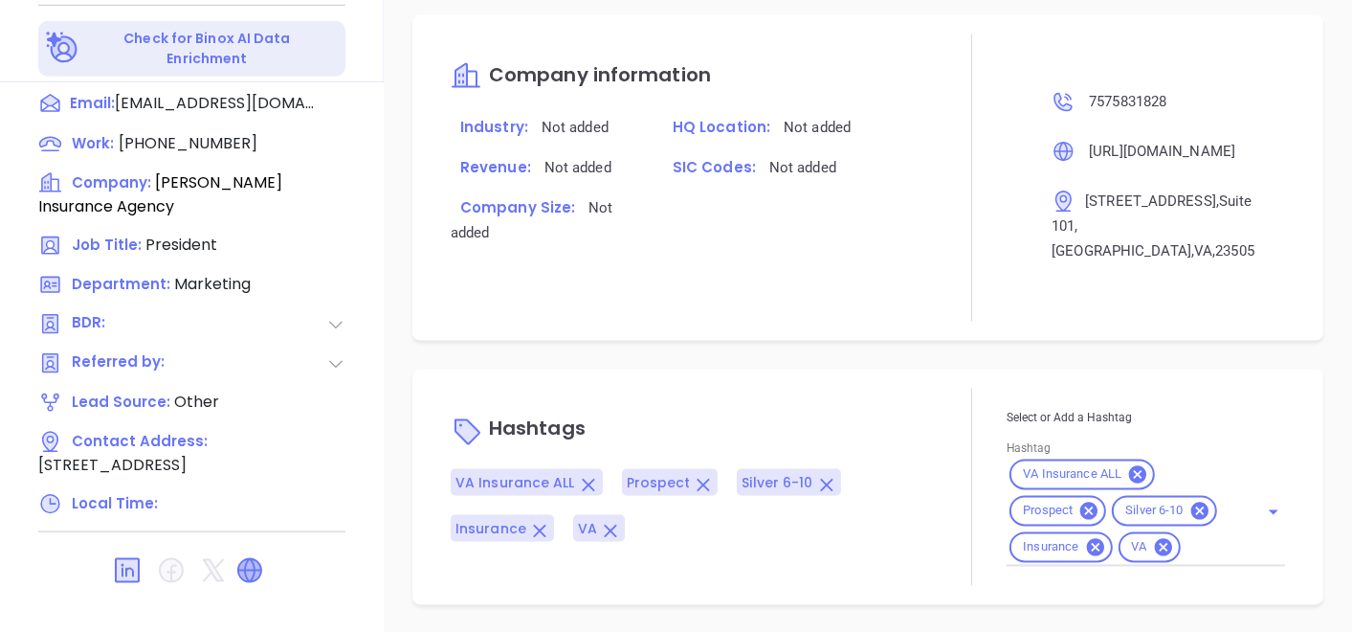
click at [253, 559] on icon at bounding box center [249, 570] width 23 height 23
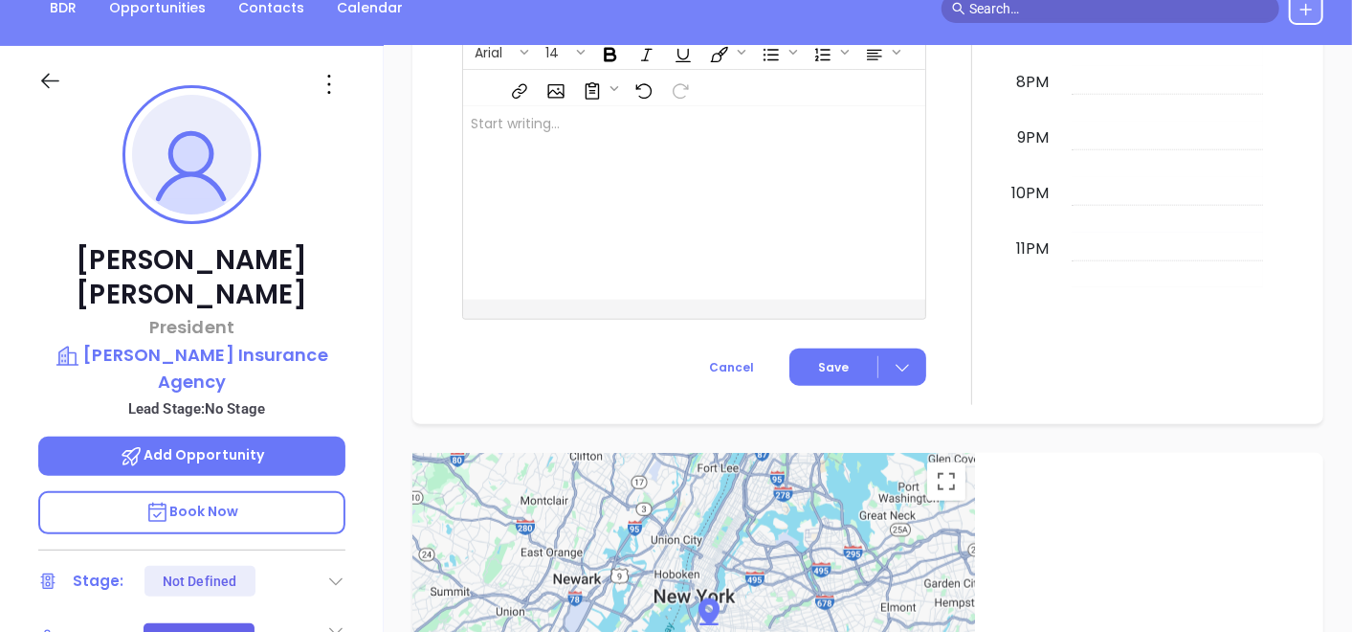
scroll to position [203, 0]
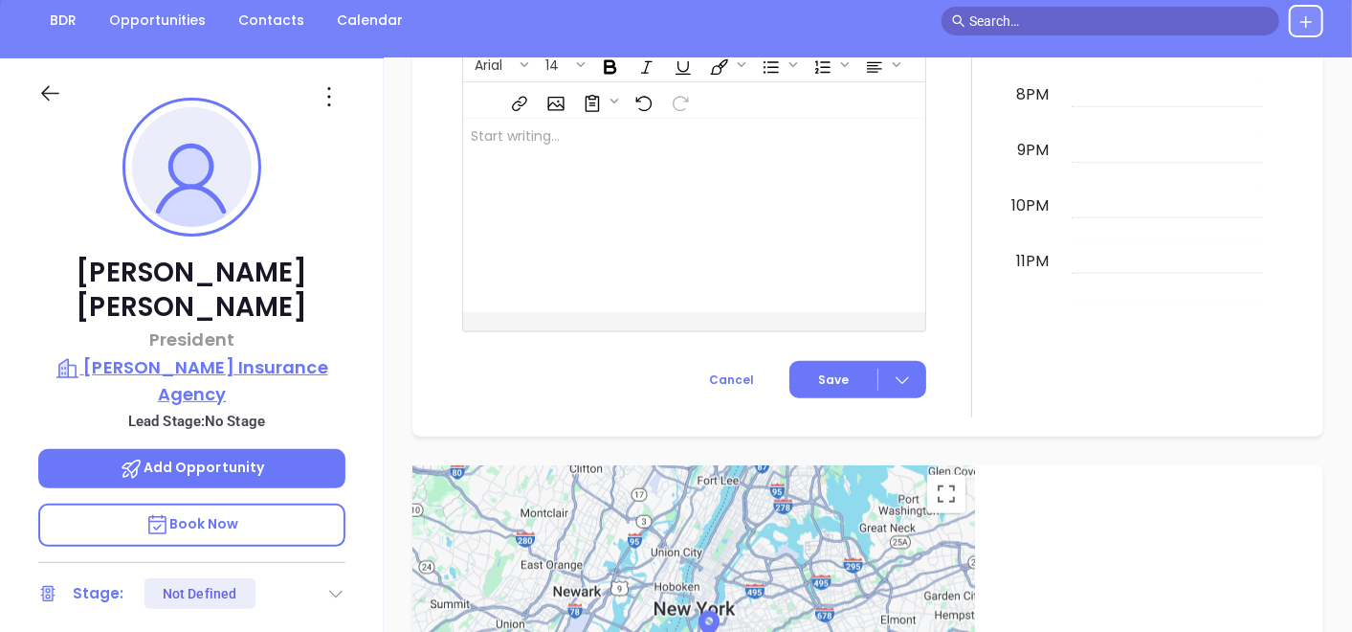
click at [302, 354] on p "[PERSON_NAME] Insurance Agency" at bounding box center [191, 380] width 307 height 53
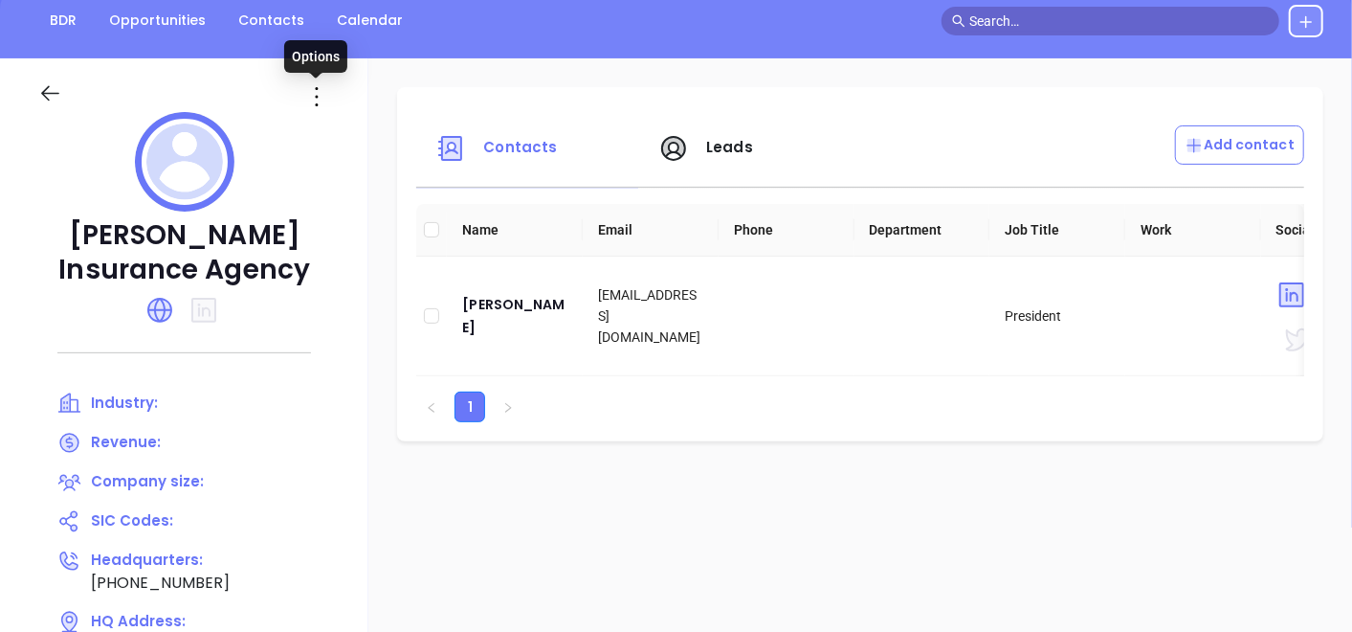
click at [311, 97] on icon at bounding box center [317, 96] width 31 height 31
click at [331, 123] on div "Edit" at bounding box center [403, 133] width 173 height 21
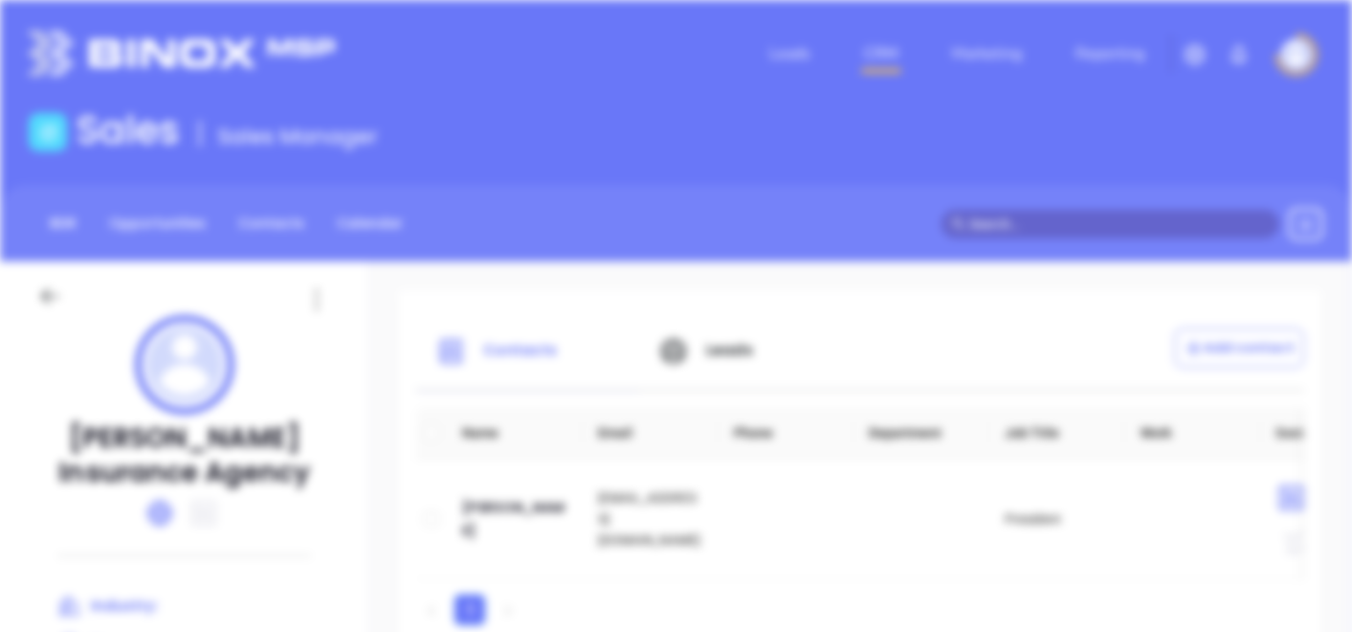
click at [334, 123] on div at bounding box center [676, 524] width 685 height 917
type input "[PERSON_NAME] Insurance Agency"
type input "[PHONE_NUMBER]"
type input "[URL][DOMAIN_NAME]"
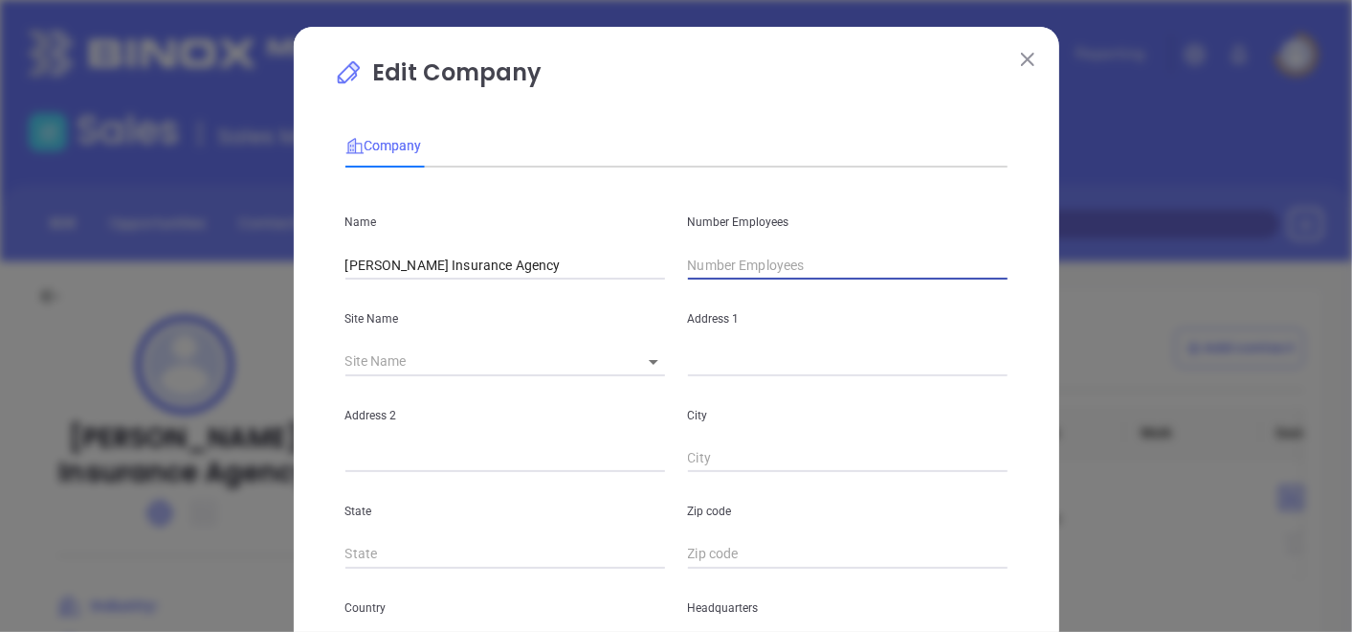
click at [819, 267] on input "text" at bounding box center [848, 265] width 320 height 29
type input "4"
click at [557, 489] on div "State" at bounding box center [505, 520] width 343 height 97
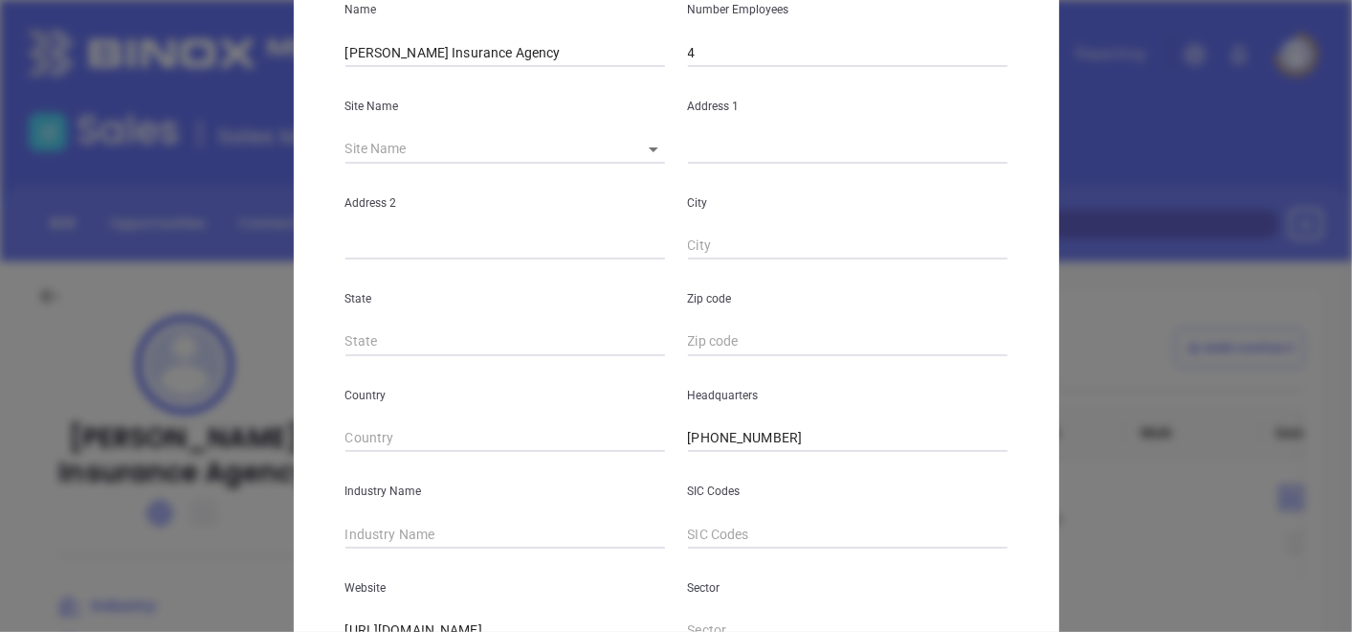
scroll to position [255, 0]
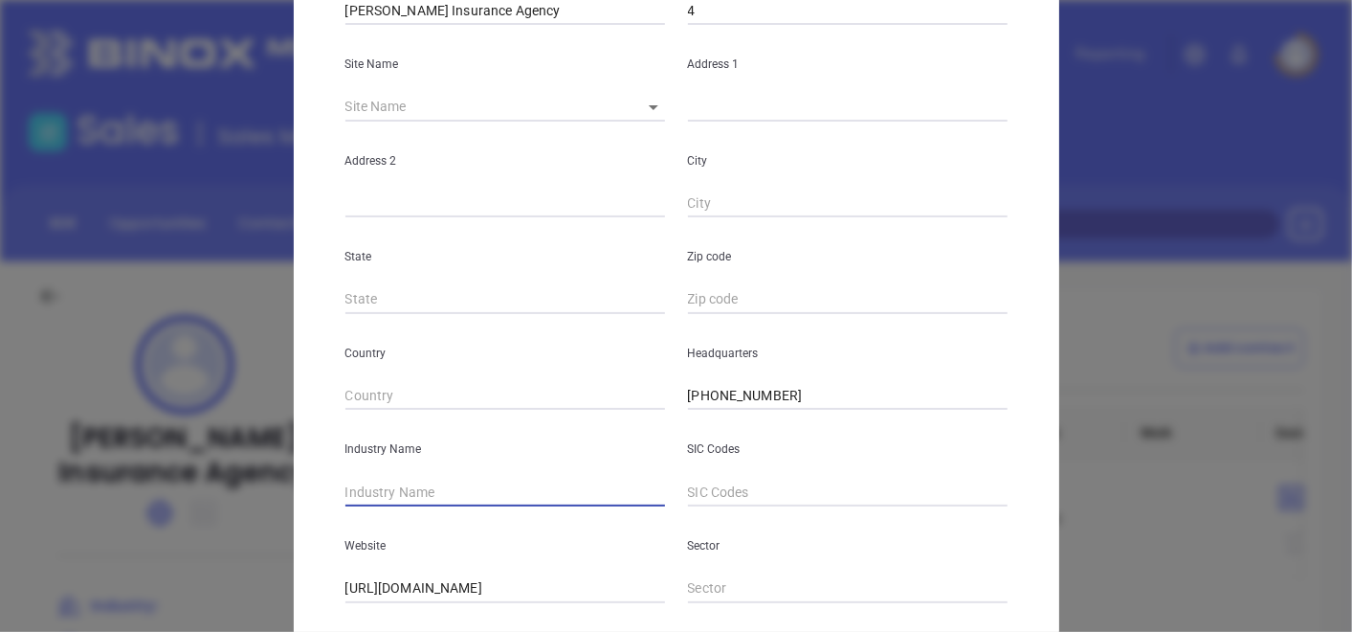
click at [514, 478] on input "text" at bounding box center [506, 492] width 320 height 29
type input "Insurance"
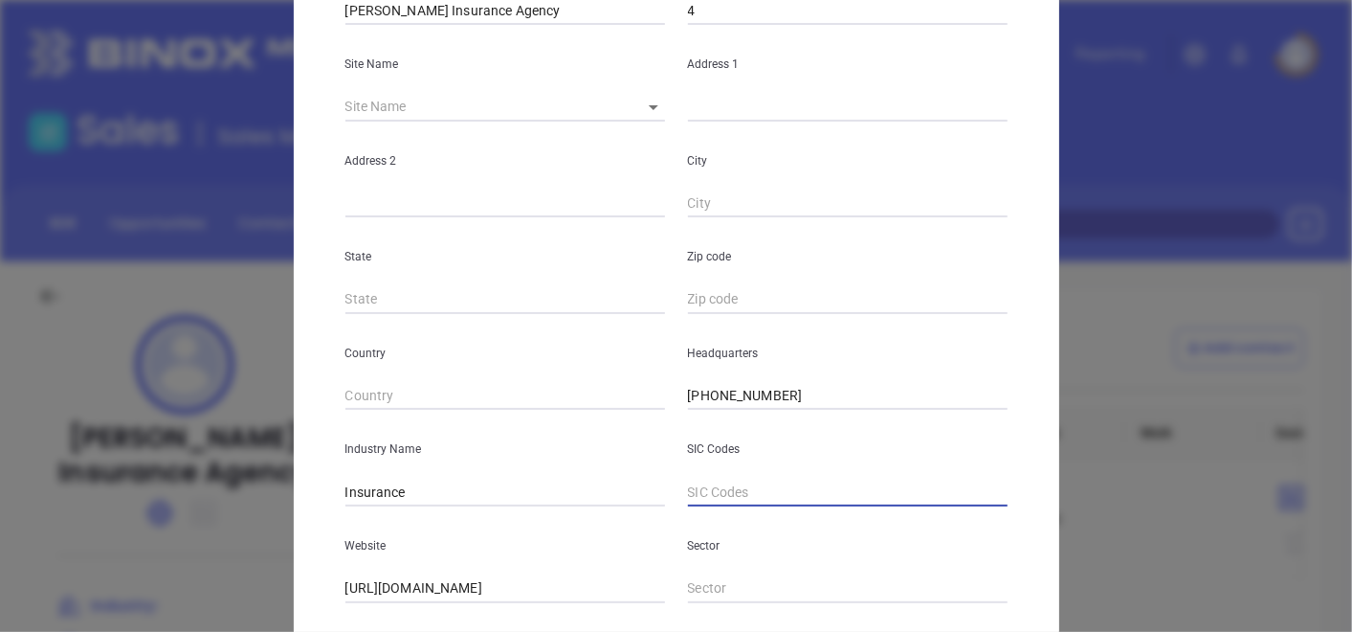
click at [908, 501] on input "text" at bounding box center [848, 492] width 320 height 29
click at [615, 279] on div "State" at bounding box center [505, 265] width 343 height 97
click at [1015, 451] on div "Edit Company Company Name [PERSON_NAME] Insurance Agency Number Employees 4 Sit…" at bounding box center [677, 294] width 766 height 1044
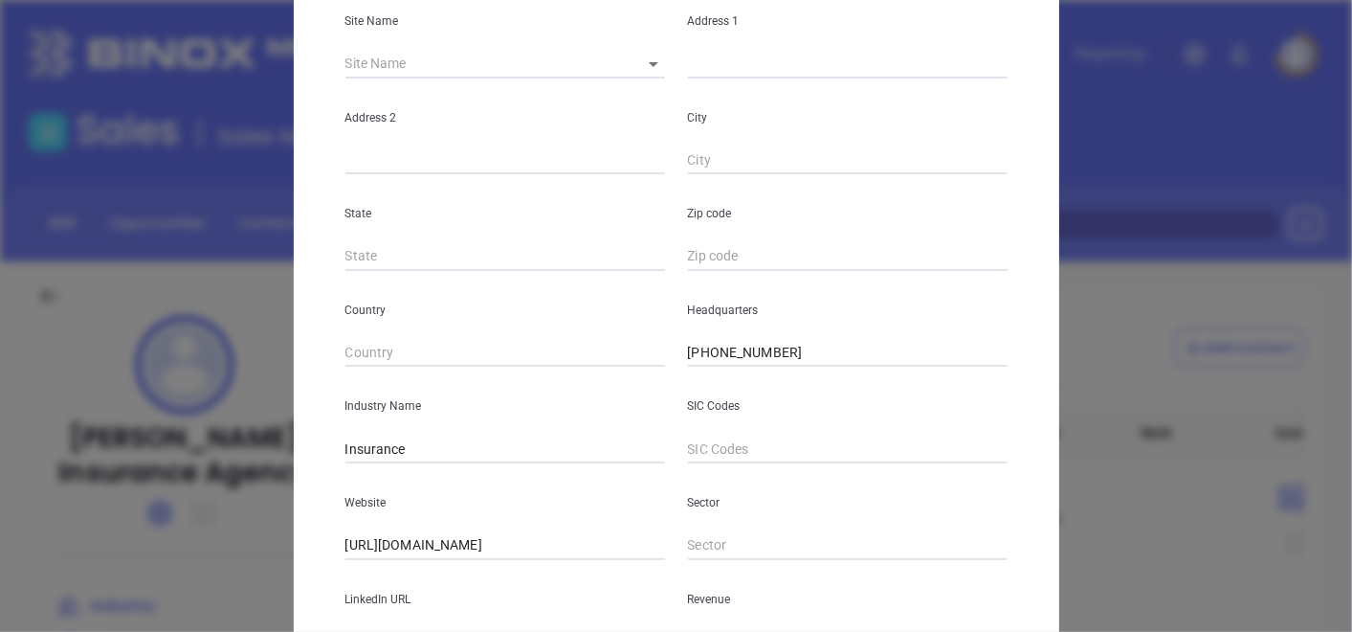
scroll to position [466, 0]
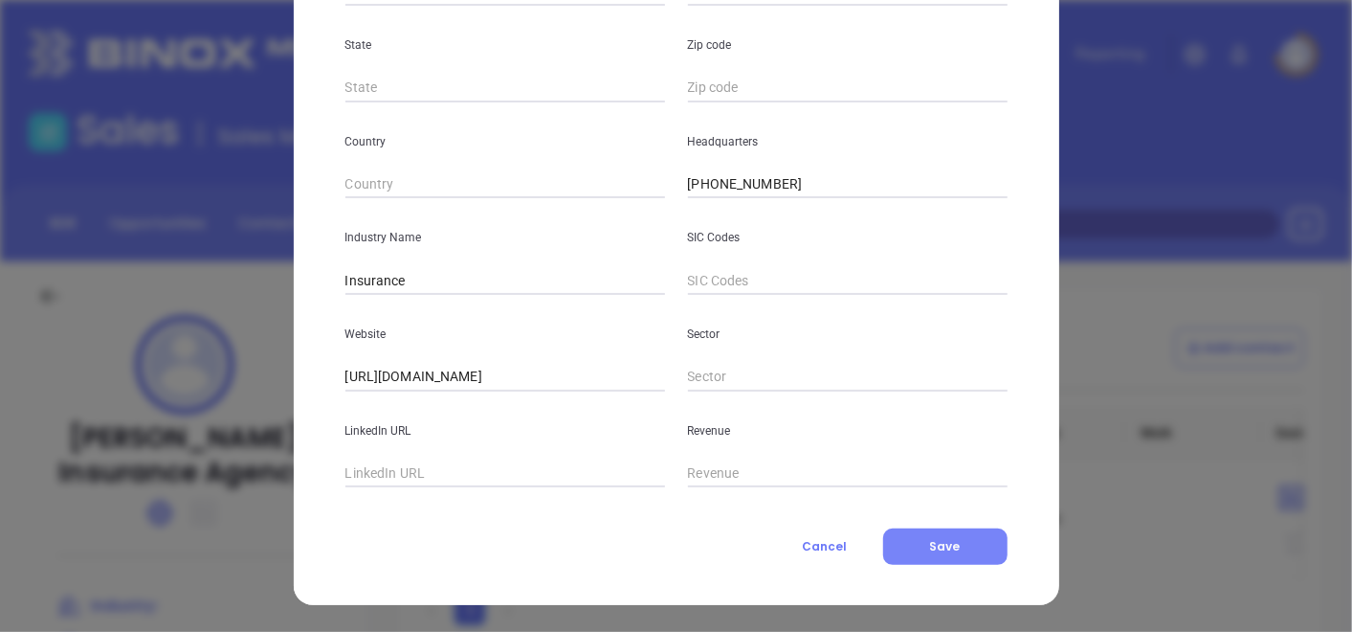
click at [924, 560] on button "Save" at bounding box center [945, 546] width 124 height 36
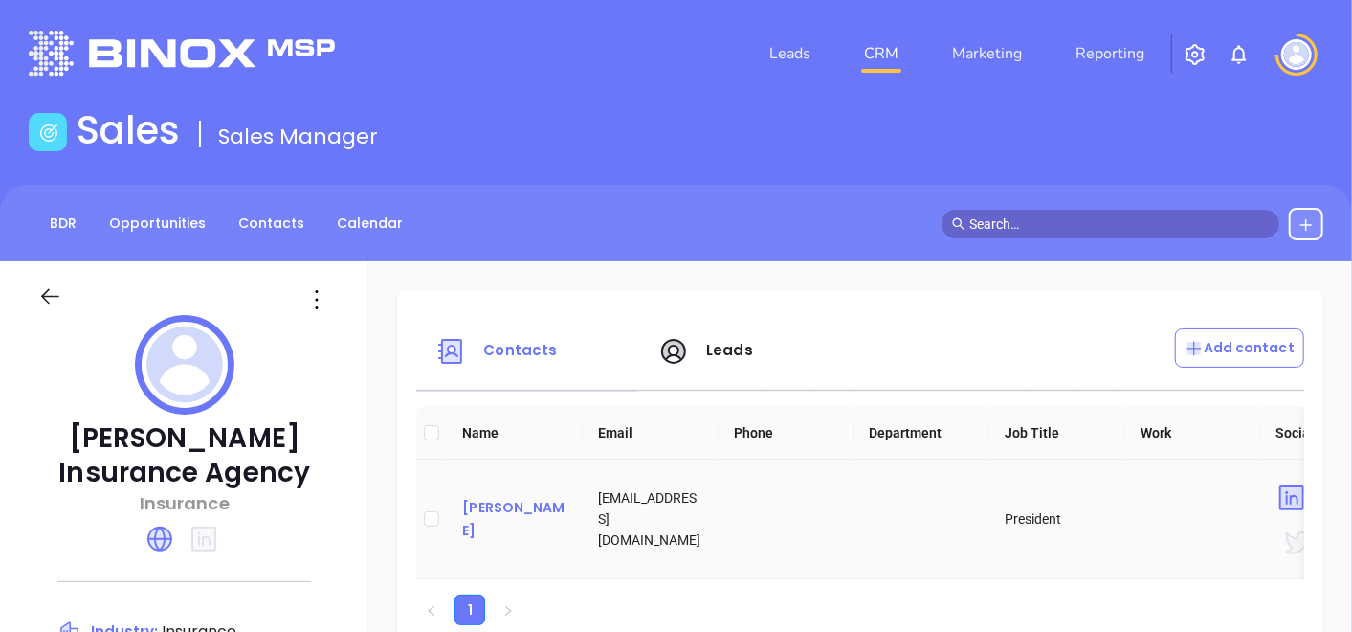
click at [507, 525] on div "[PERSON_NAME]" at bounding box center [514, 519] width 105 height 46
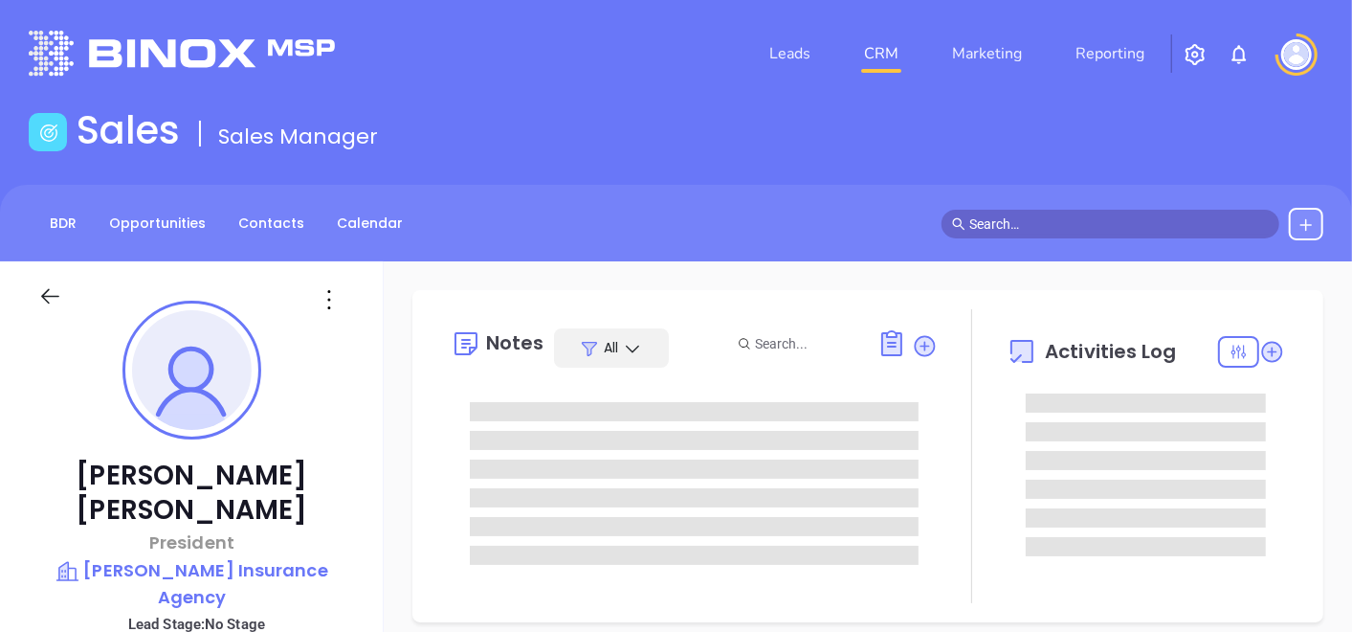
type input "[DATE]"
click at [327, 302] on icon at bounding box center [329, 299] width 31 height 31
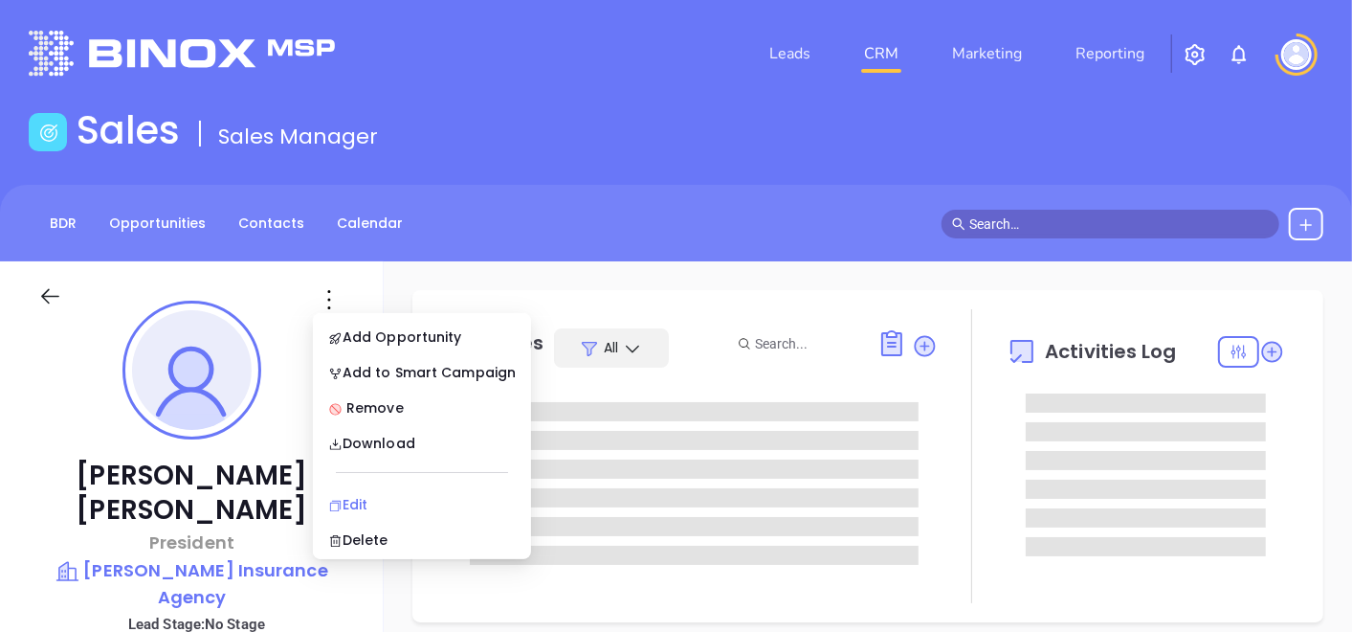
type input "[PERSON_NAME]"
click at [327, 501] on li "Edit" at bounding box center [422, 504] width 211 height 40
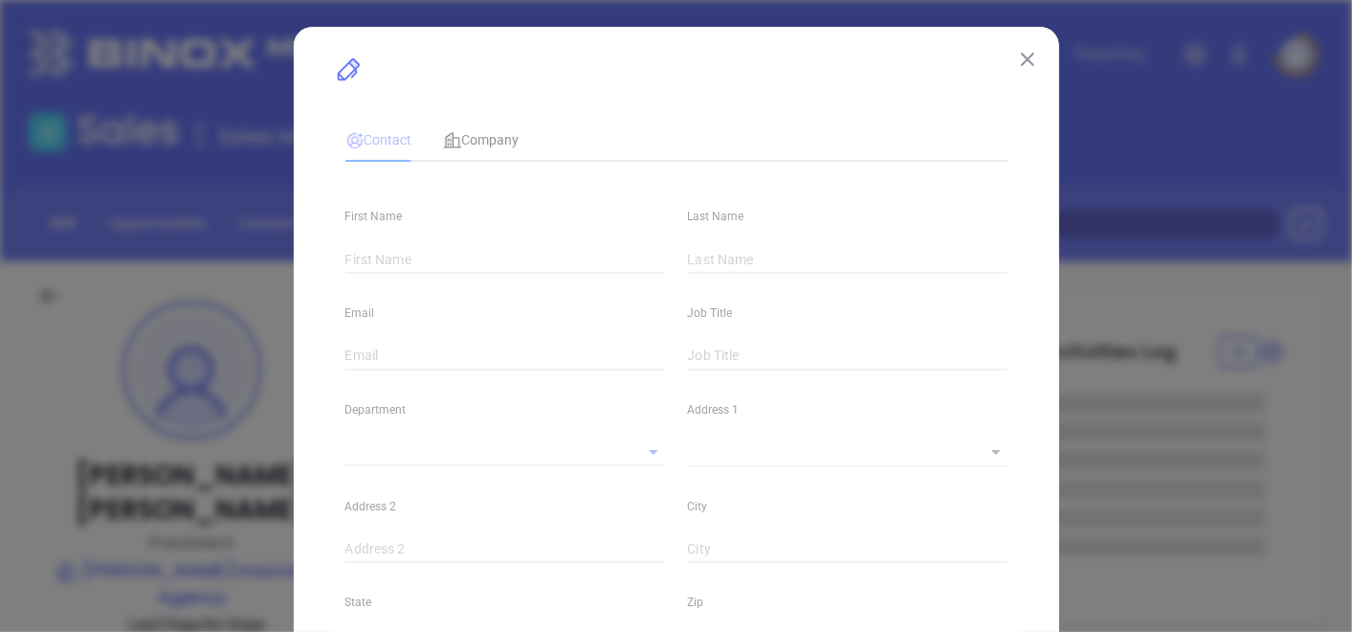
type input "[PERSON_NAME]"
type input "[EMAIL_ADDRESS][DOMAIN_NAME]"
type input "President"
type input "1"
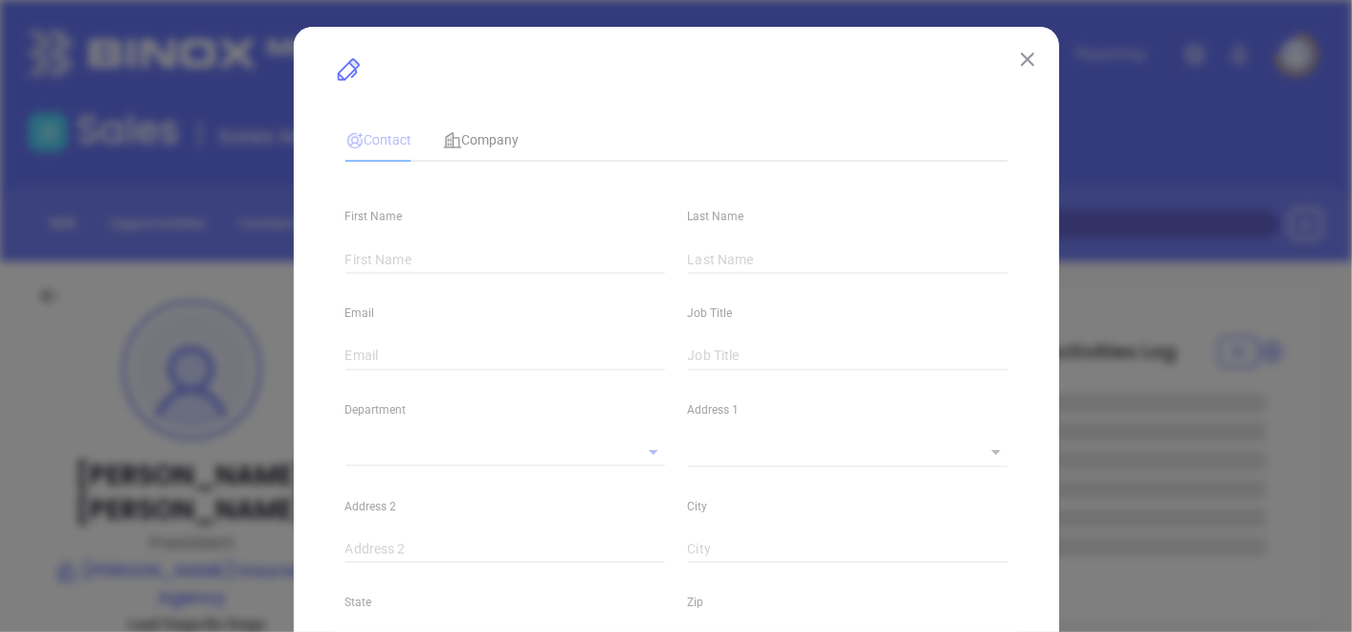
type input "[DOMAIN_NAME][URL][PERSON_NAME]"
type input "Marketing"
type input "Other"
type input "undefined undefined"
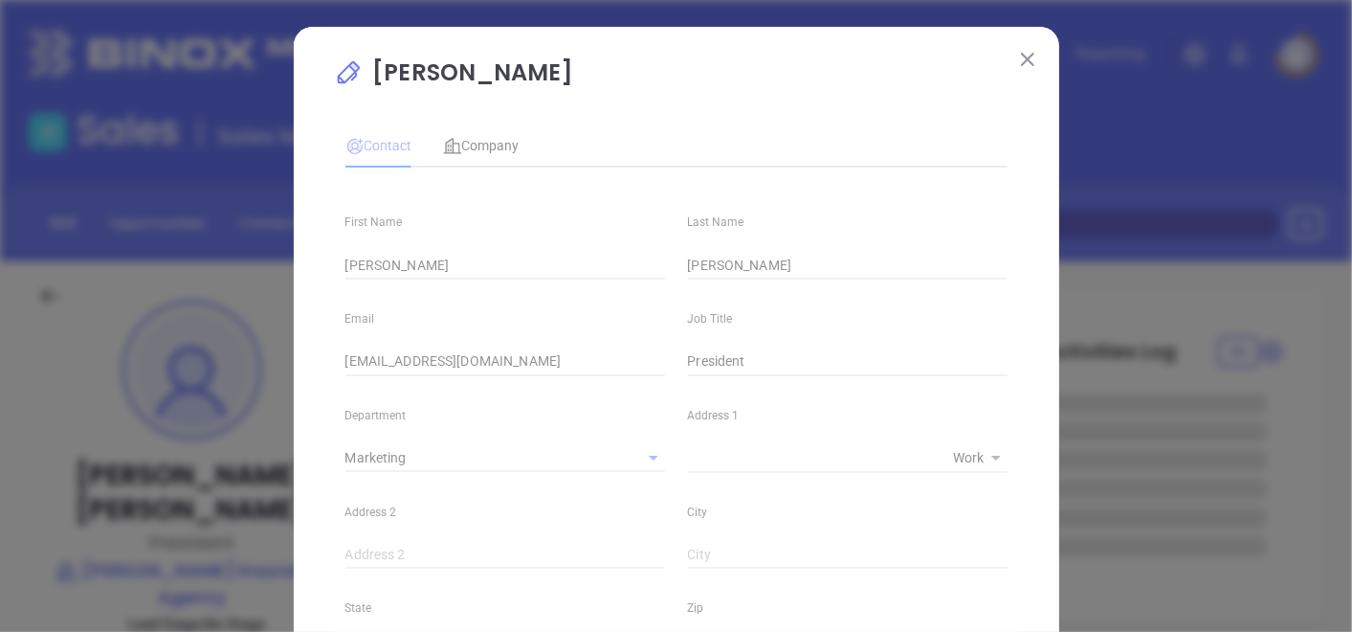
type input "[PHONE_NUMBER]"
type input "1"
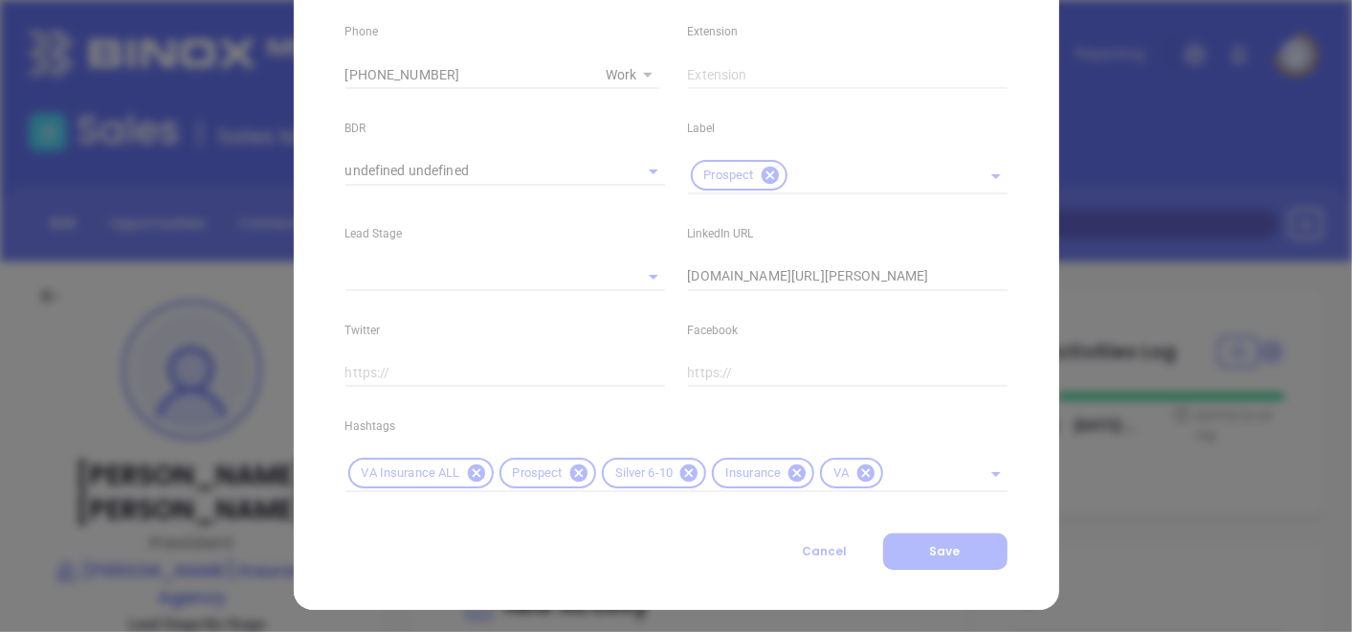
scroll to position [773, 0]
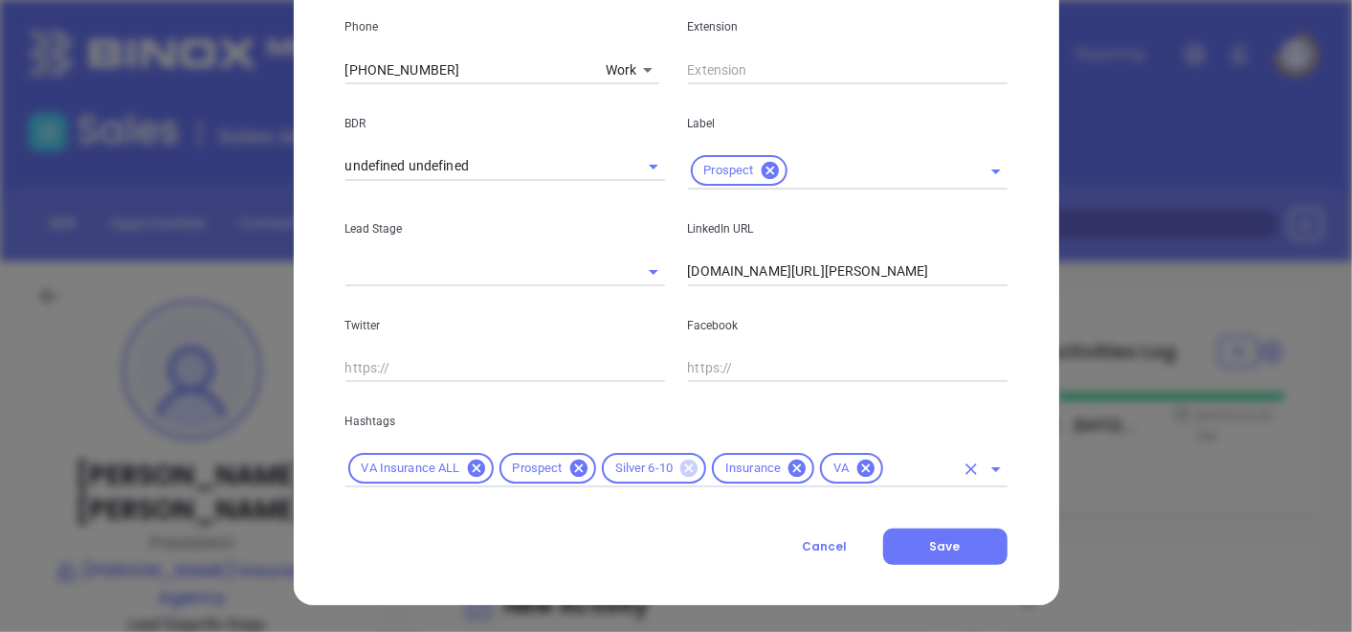
click at [689, 464] on icon at bounding box center [689, 467] width 17 height 17
click at [807, 453] on div "VA Insurance ALL Prospect Insurance VA" at bounding box center [677, 468] width 662 height 37
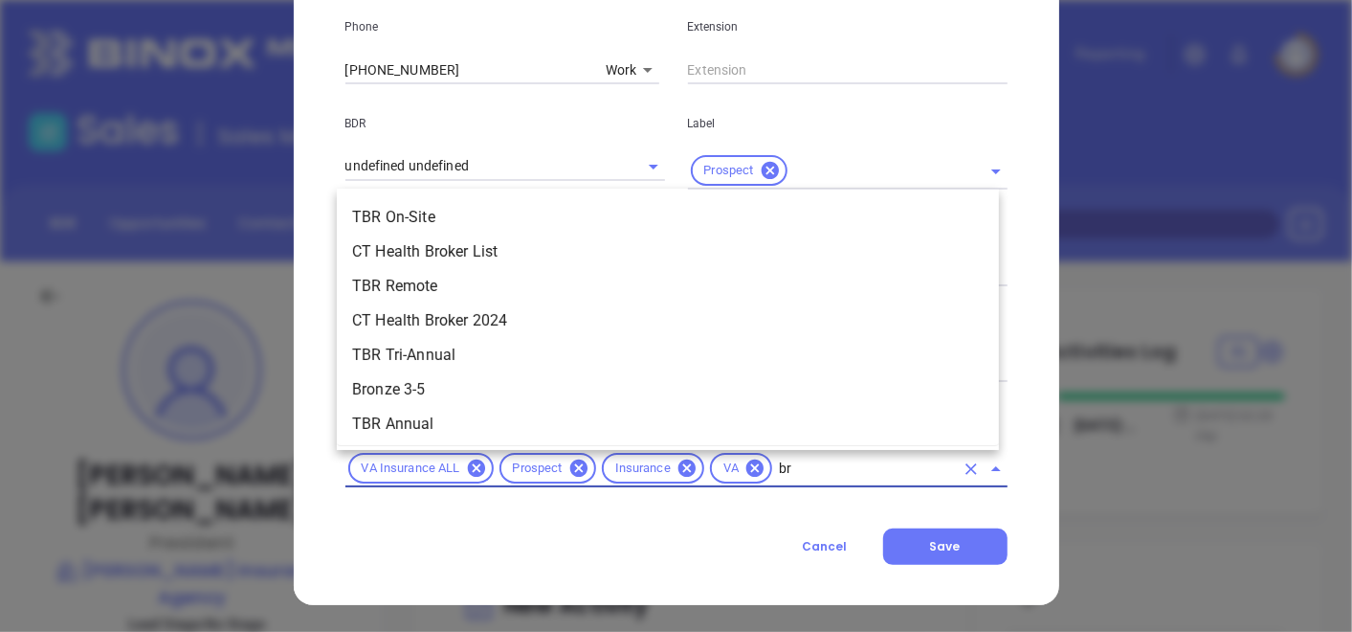
type input "bro"
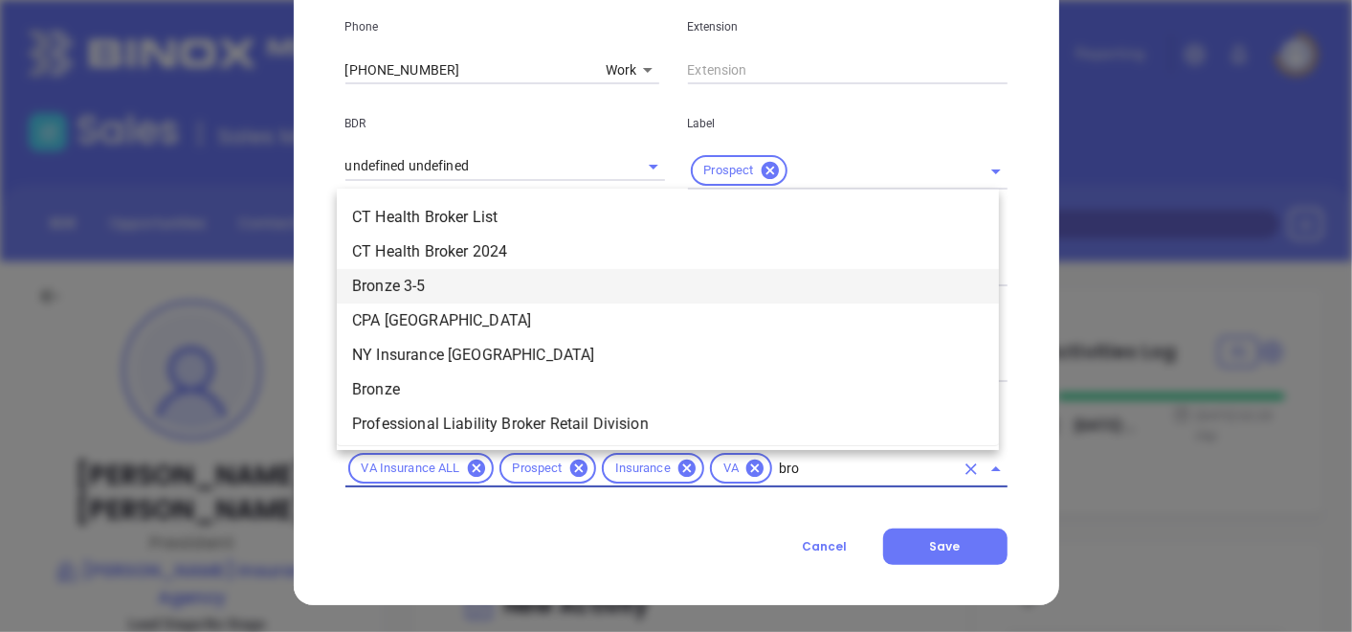
click at [719, 292] on li "Bronze 3-5" at bounding box center [668, 286] width 662 height 34
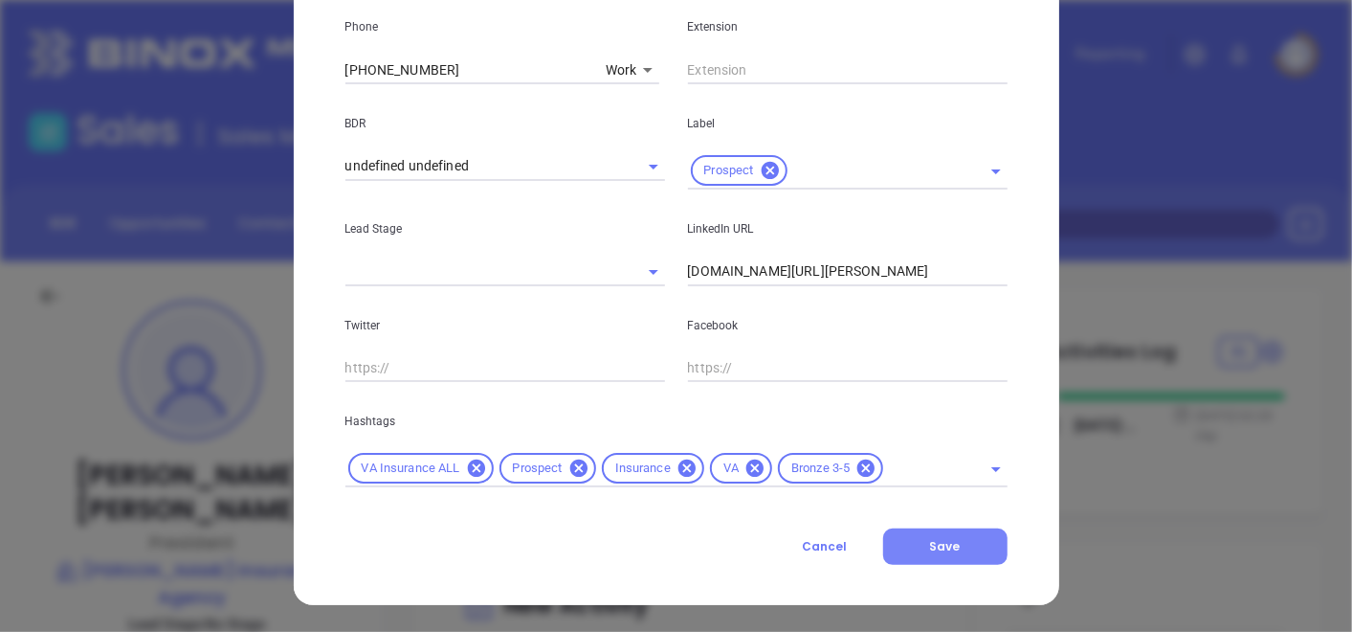
click at [916, 557] on button "Save" at bounding box center [945, 546] width 124 height 36
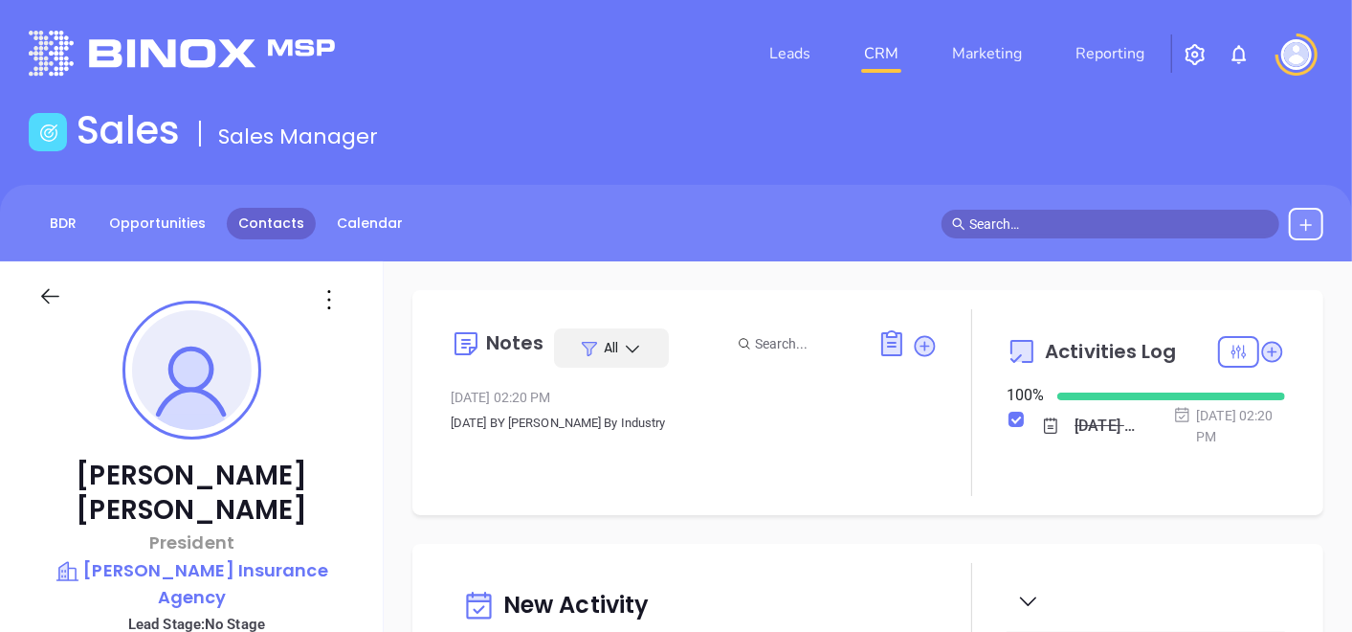
click at [259, 218] on link "Contacts" at bounding box center [271, 224] width 89 height 32
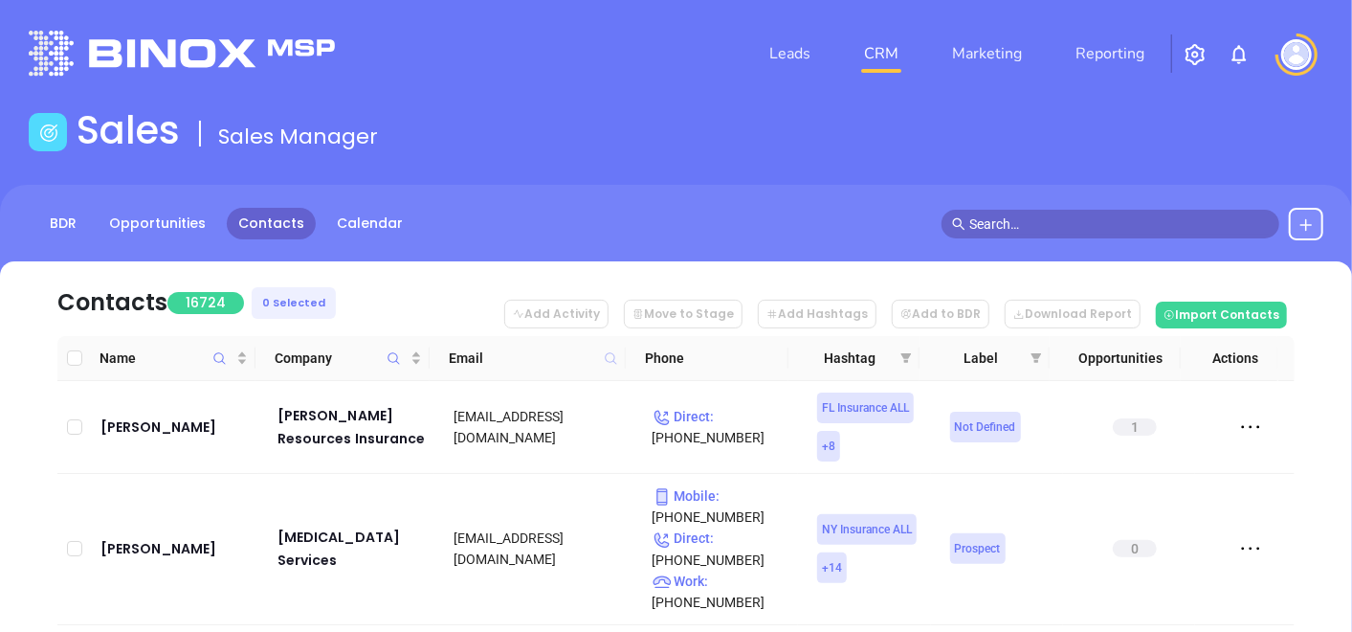
click at [615, 363] on icon at bounding box center [610, 357] width 11 height 11
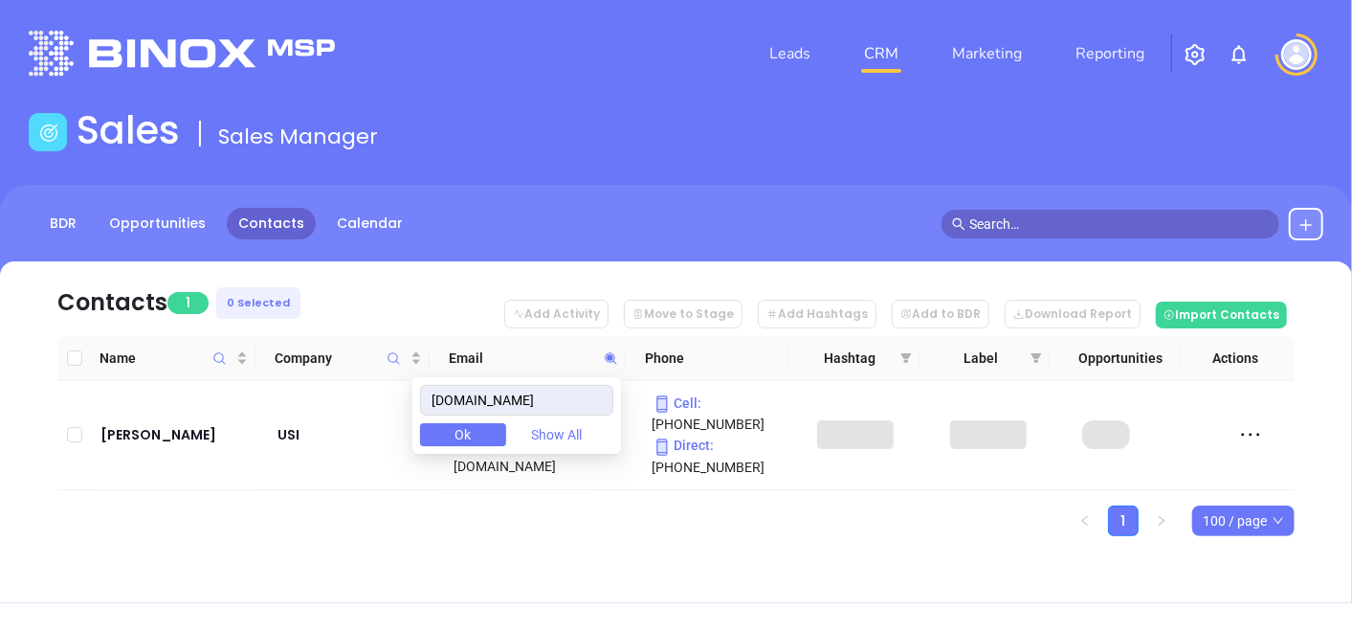
type input "[DOMAIN_NAME]"
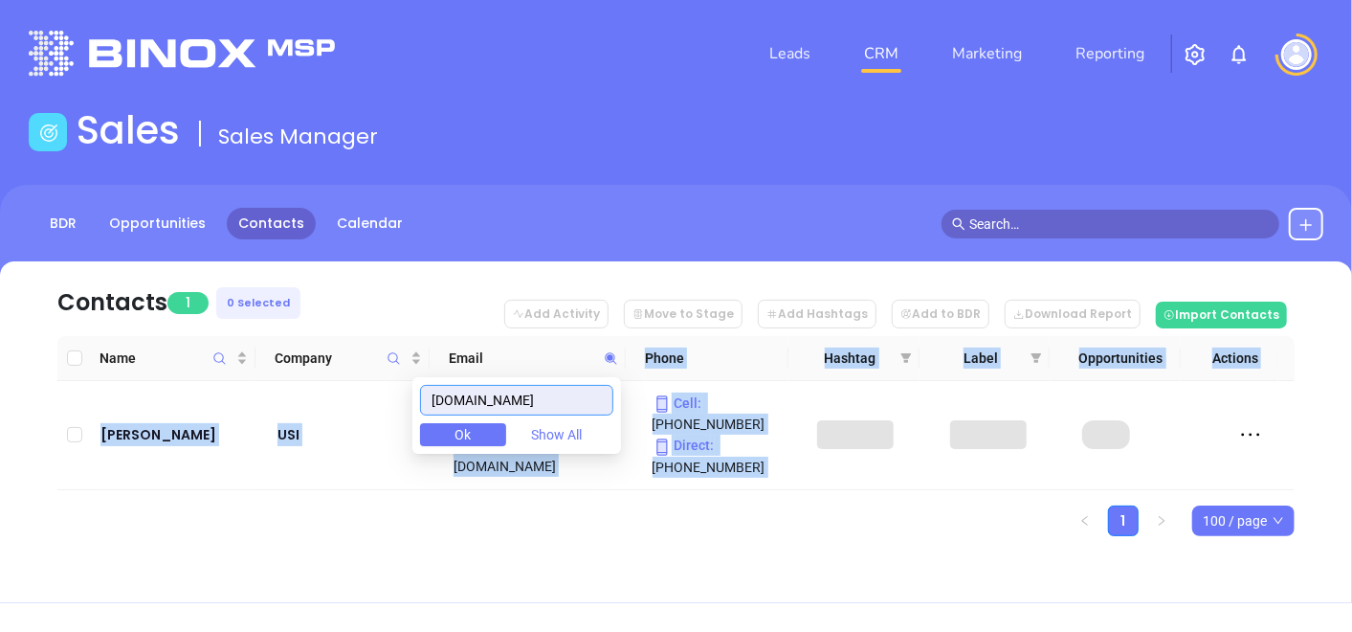
drag, startPoint x: 615, startPoint y: 365, endPoint x: 483, endPoint y: 387, distance: 133.9
click at [483, 387] on body "Leads CRM Marketing Reporting Financial Leads Leads Sales Sales Manager BDR Opp…" at bounding box center [676, 316] width 1352 height 632
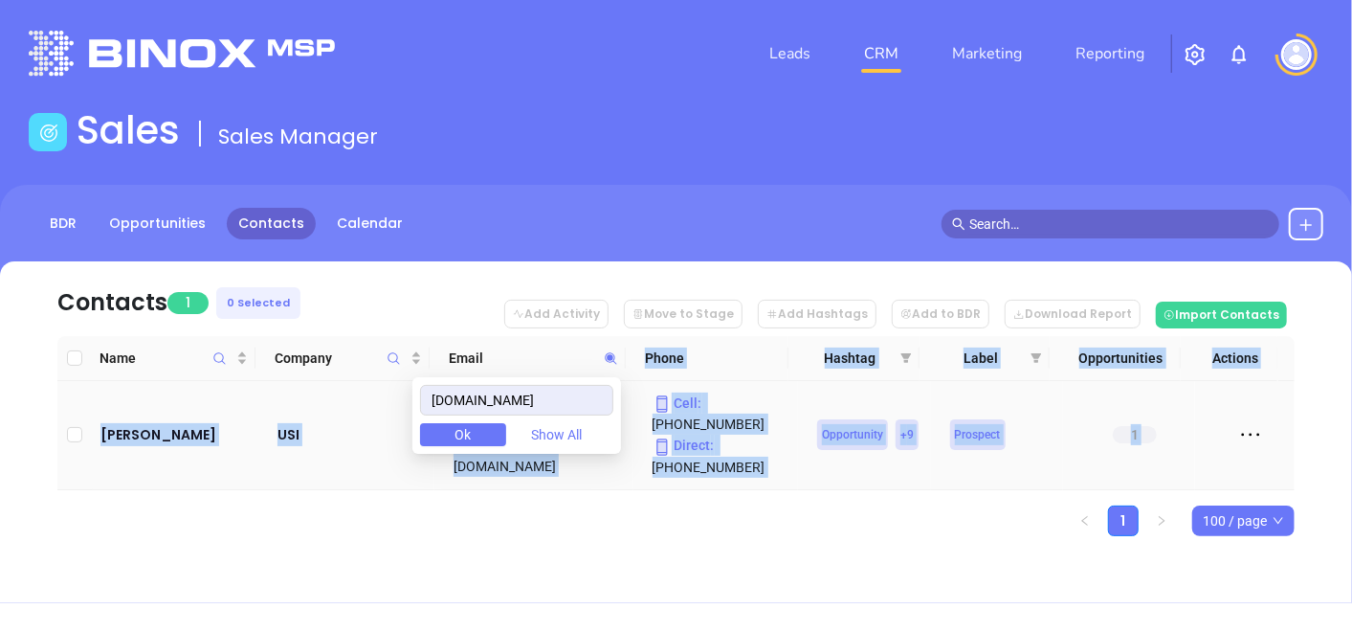
click at [308, 473] on td "USI" at bounding box center [346, 435] width 176 height 109
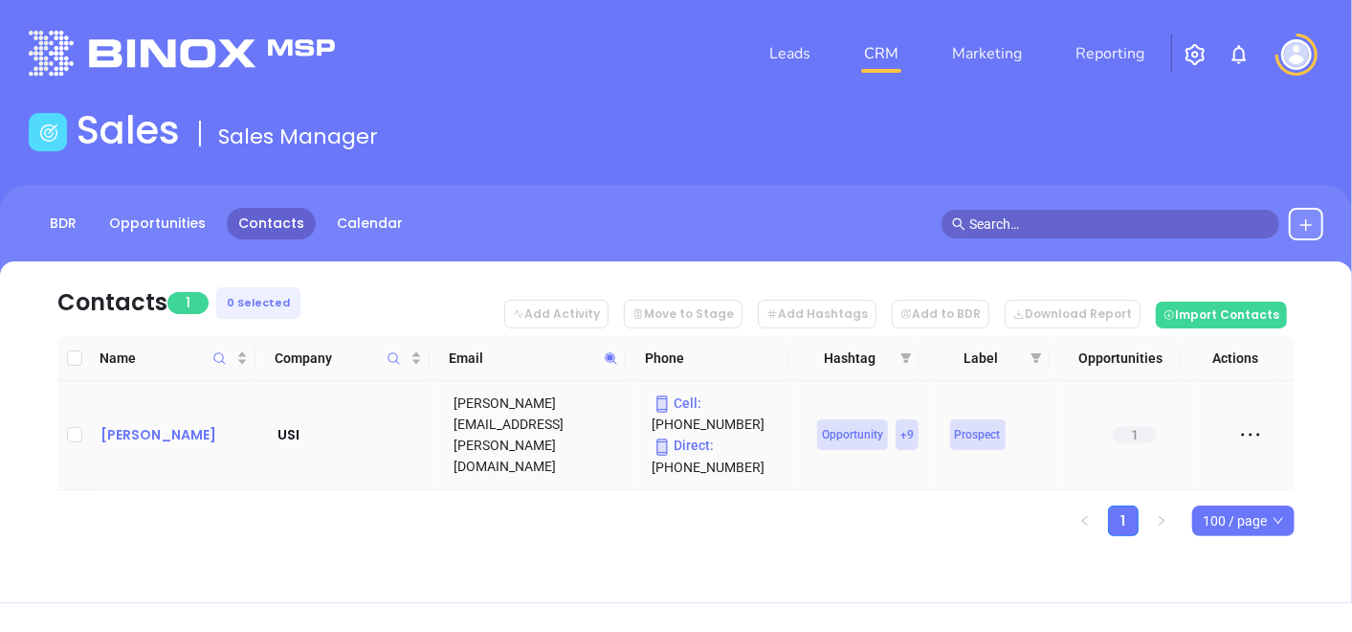
click at [171, 437] on div "[PERSON_NAME]" at bounding box center [176, 434] width 150 height 23
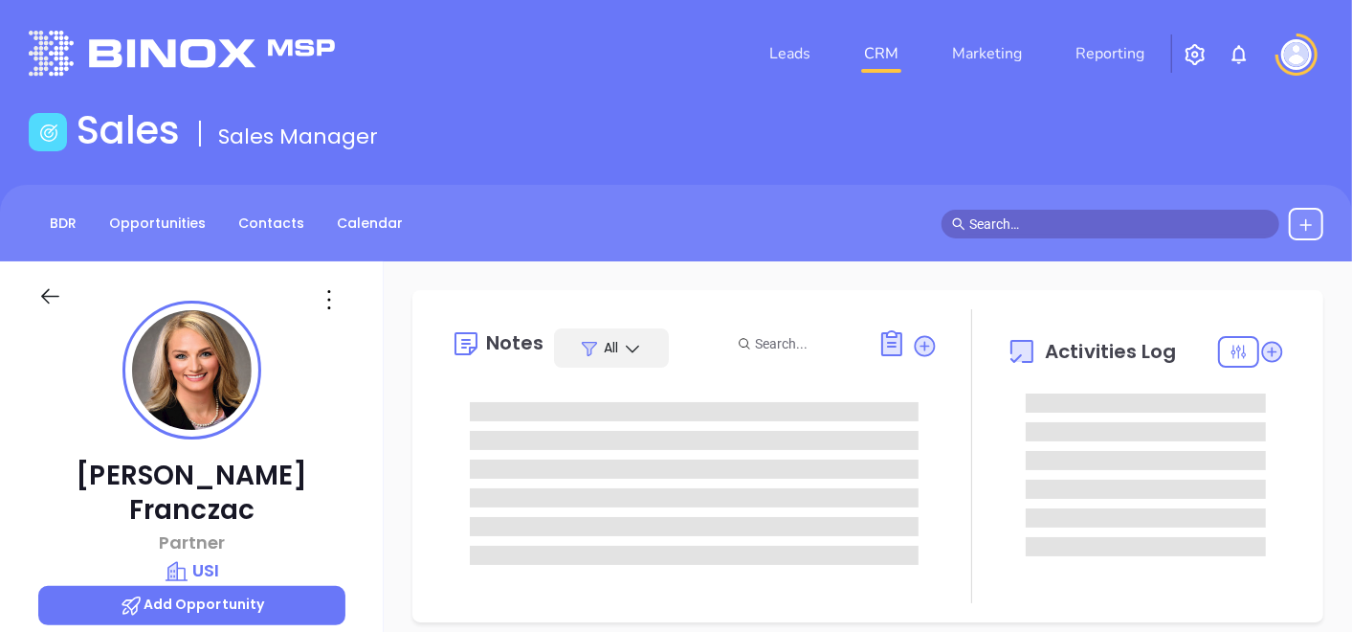
type input "[DATE]"
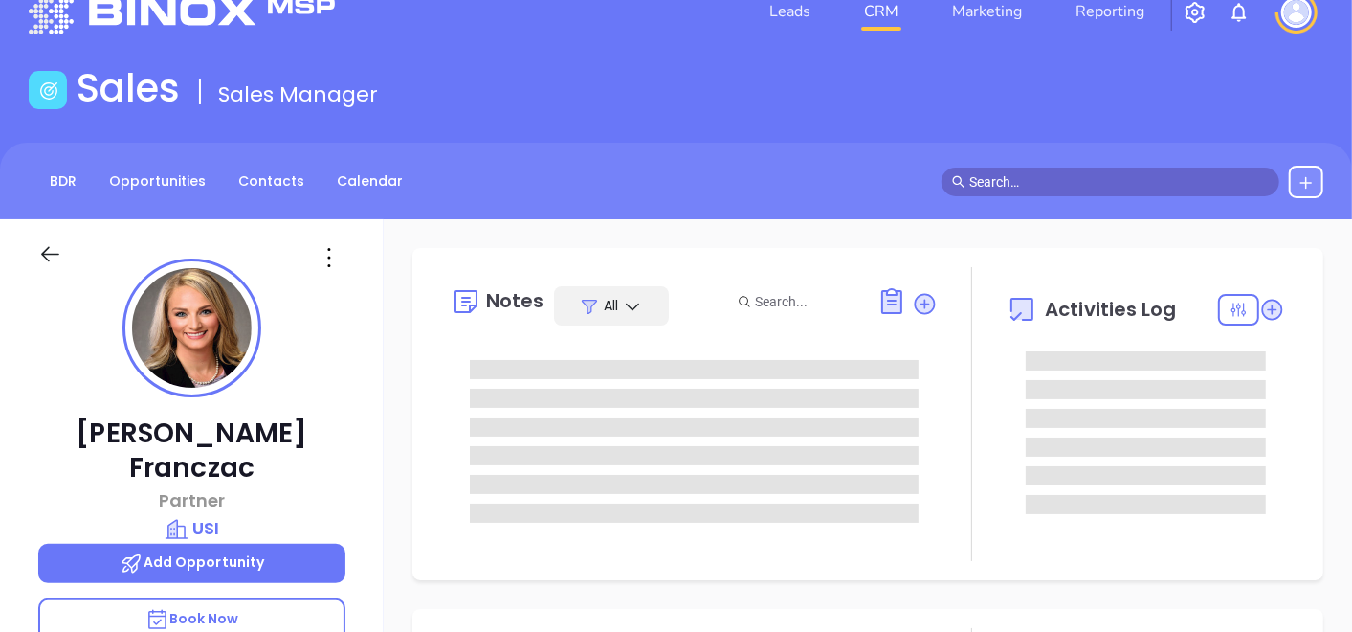
type input "[PERSON_NAME]"
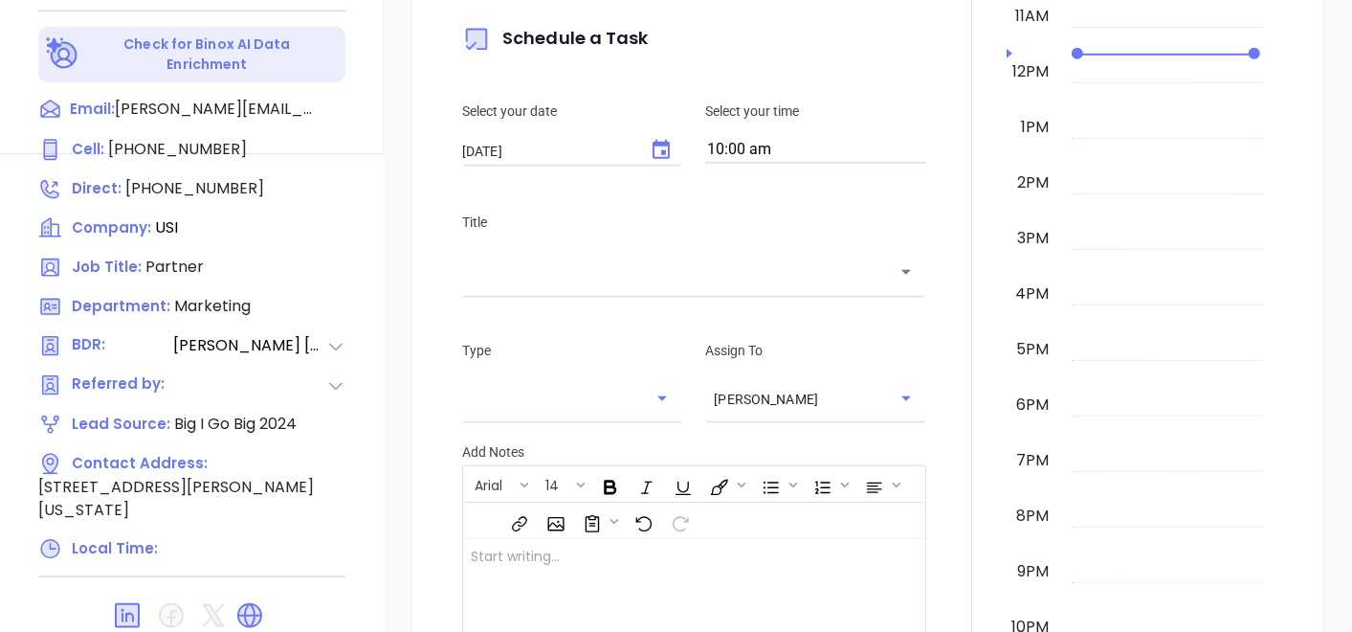
scroll to position [969, 0]
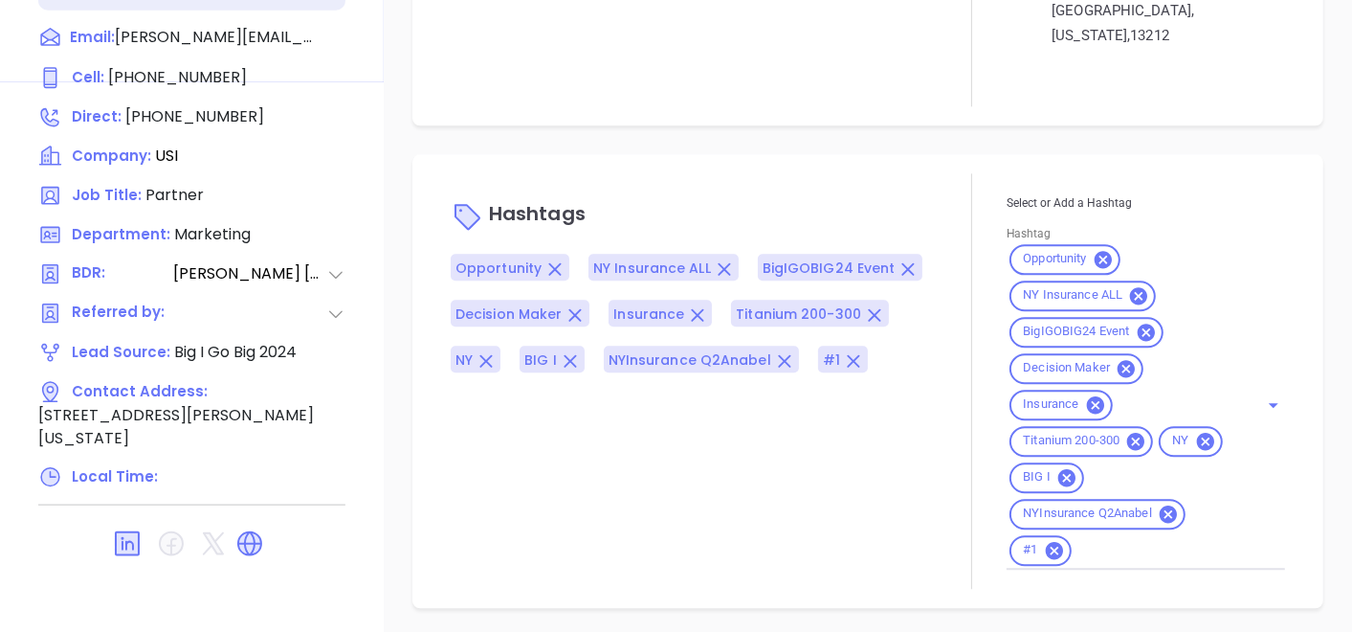
scroll to position [1799, 0]
click at [343, 103] on icon at bounding box center [343, 117] width 28 height 28
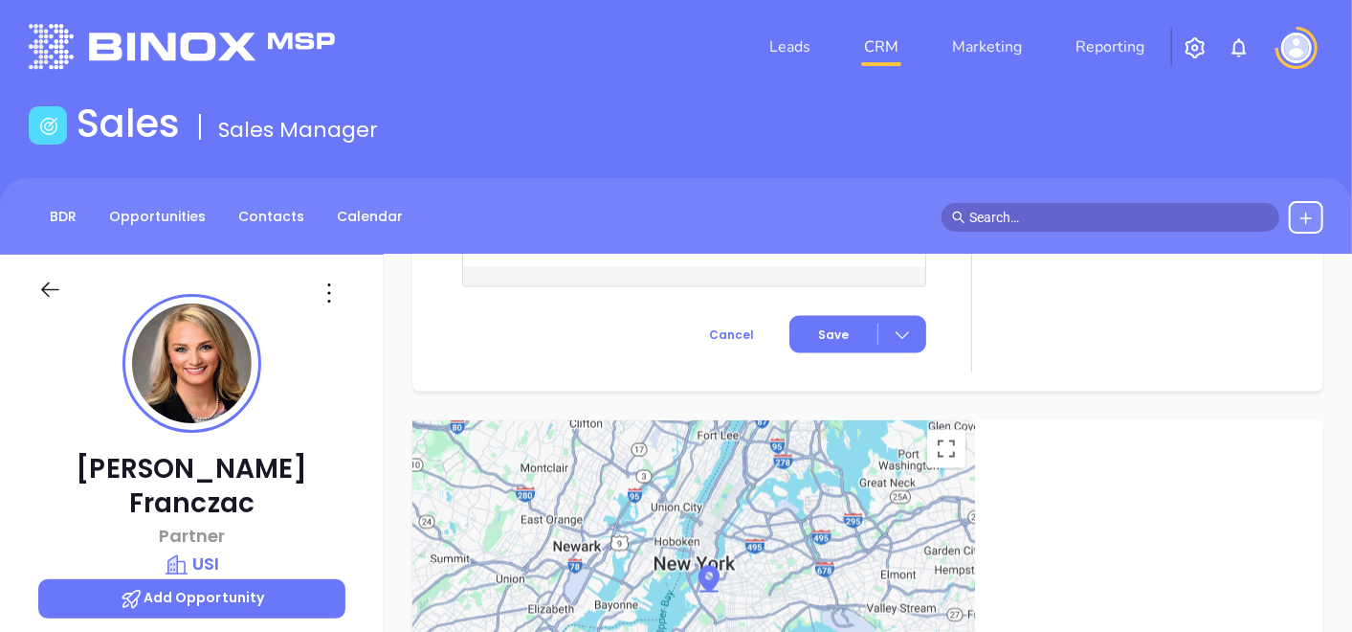
scroll to position [0, 0]
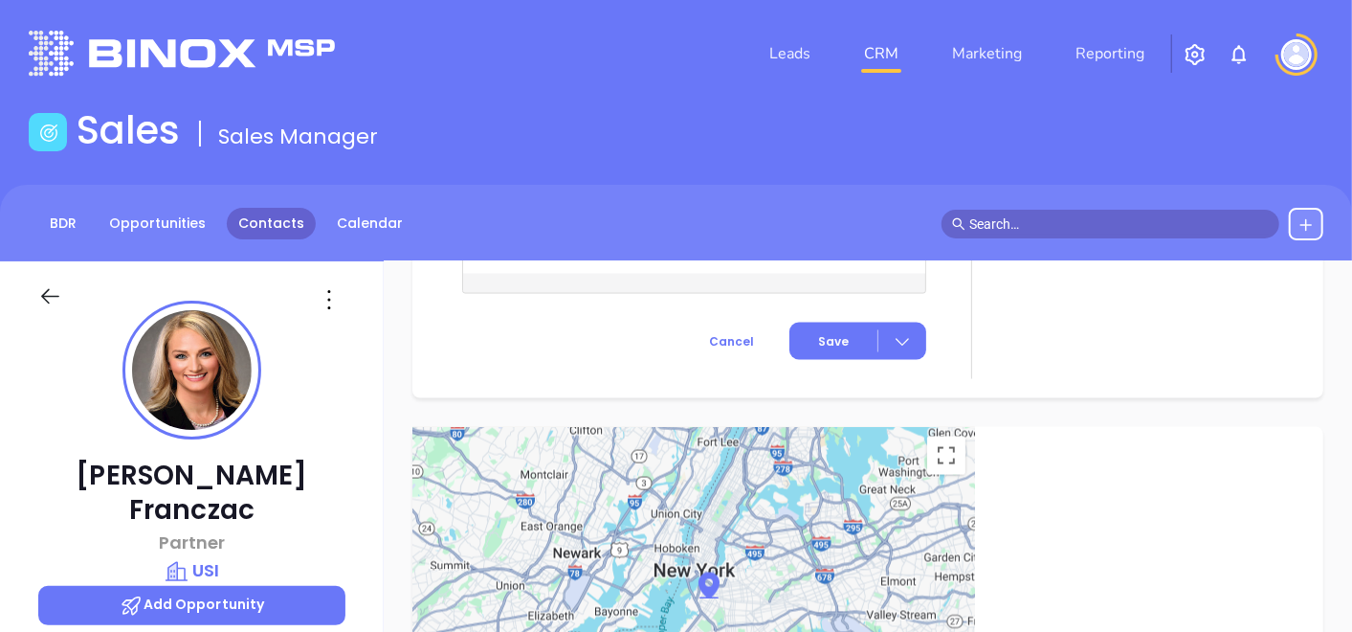
click at [284, 211] on link "Contacts" at bounding box center [271, 224] width 89 height 32
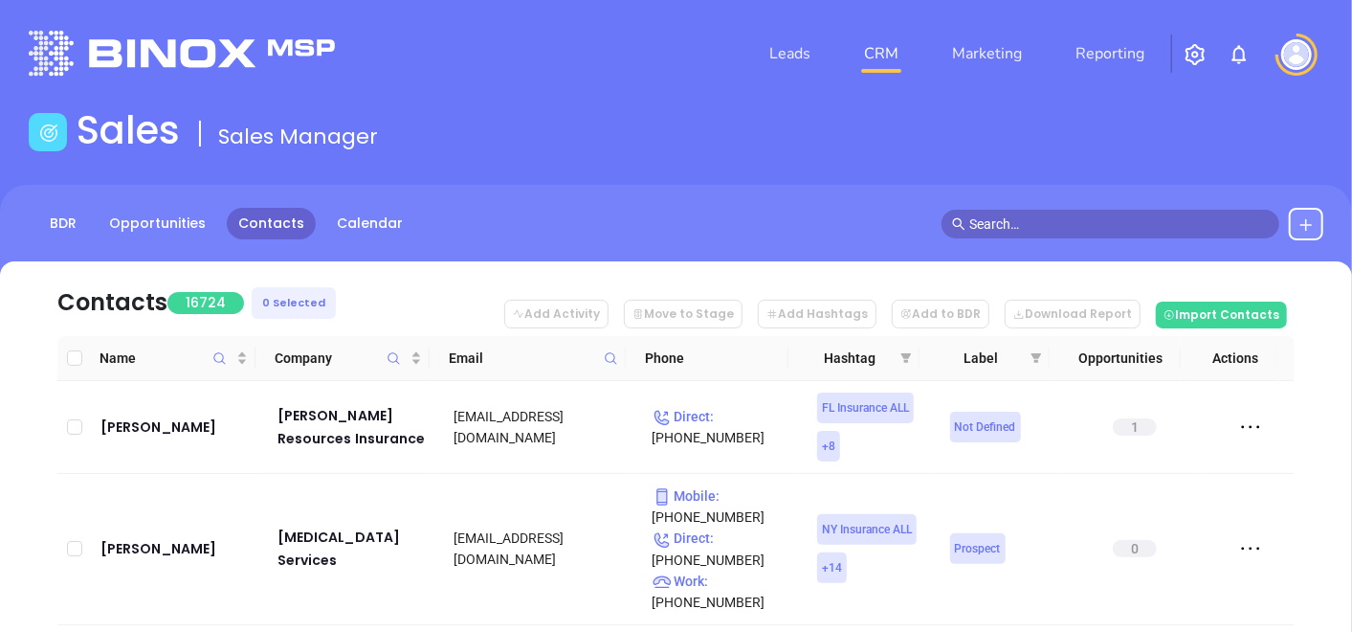
click at [606, 361] on icon at bounding box center [611, 358] width 14 height 14
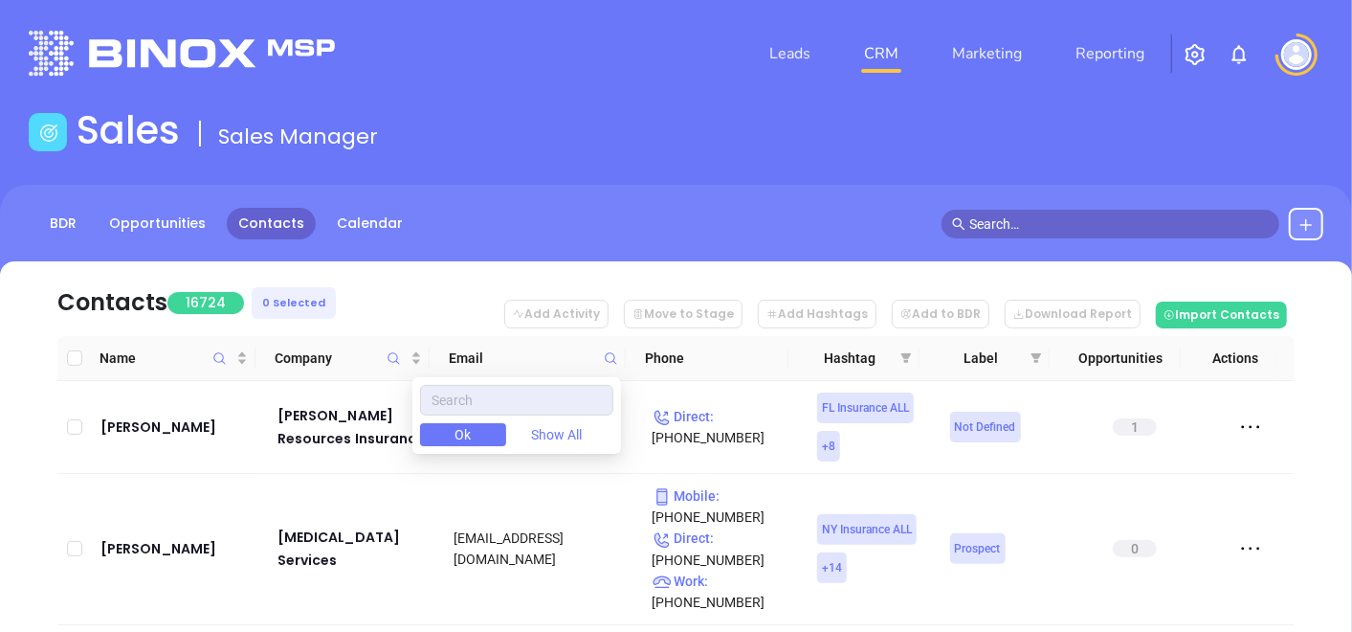
type input "v"
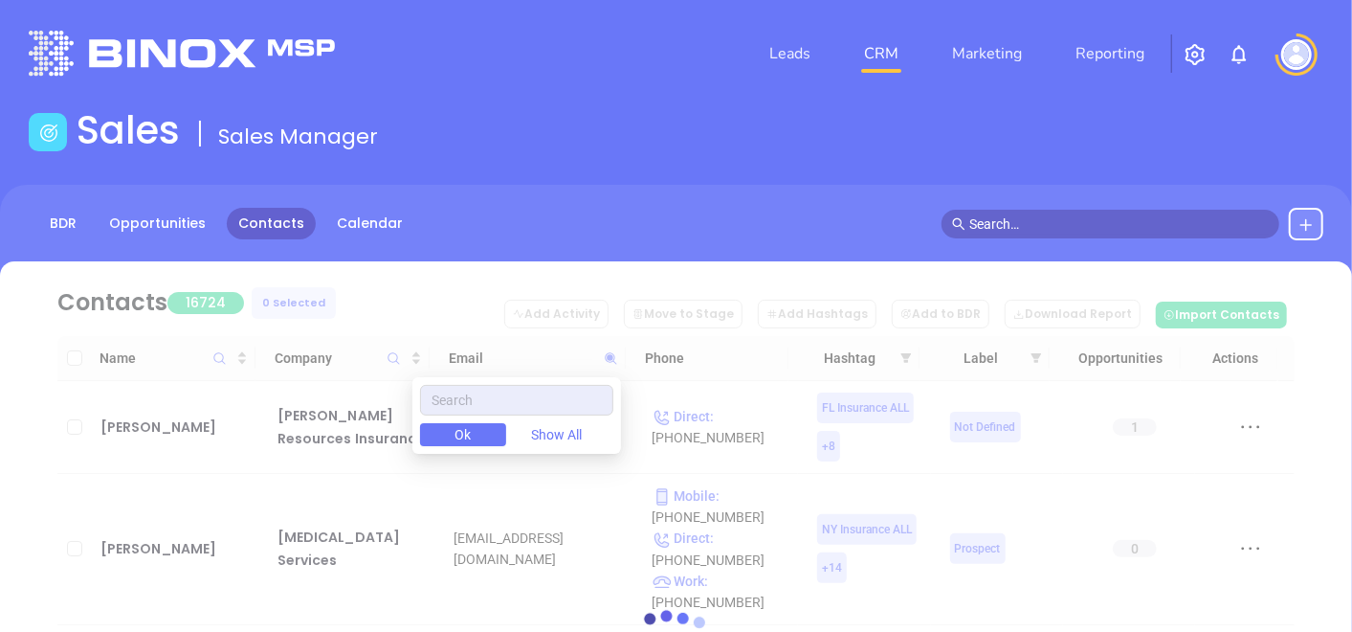
type input "[DOMAIN_NAME]"
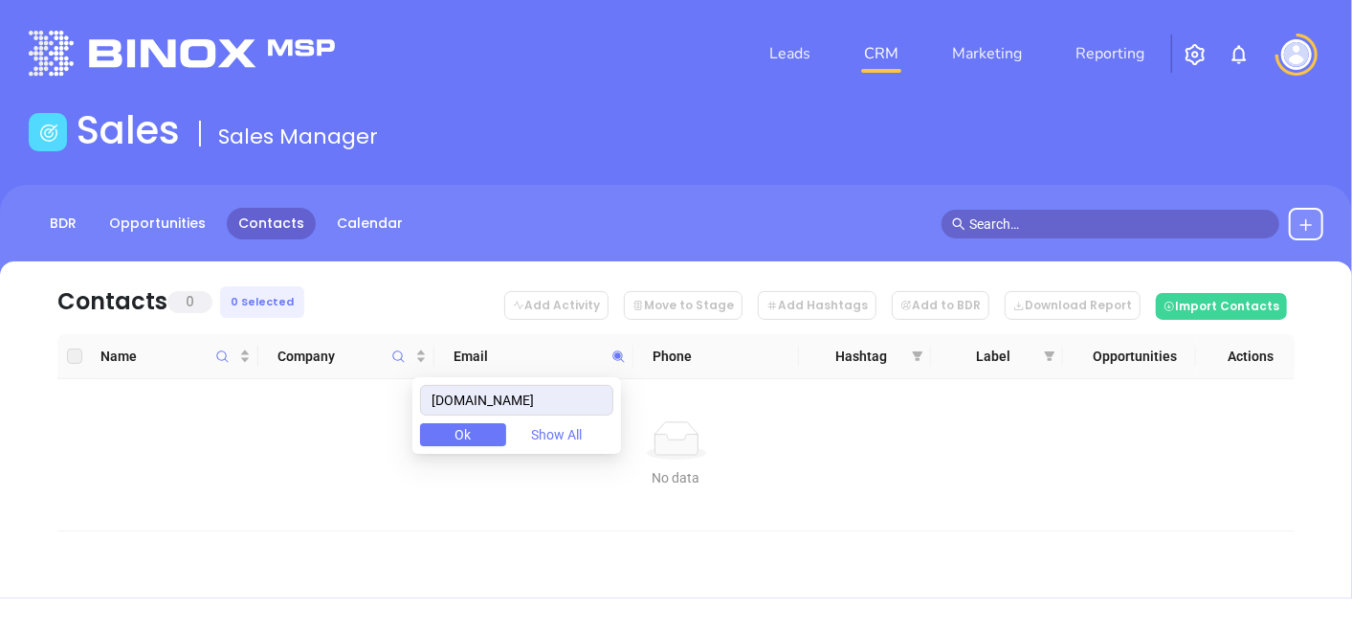
drag, startPoint x: 585, startPoint y: 395, endPoint x: 407, endPoint y: 415, distance: 179.2
click at [407, 415] on body "Leads CRM Marketing Reporting Financial Leads Leads Sales Sales Manager BDR Opp…" at bounding box center [676, 316] width 1352 height 632
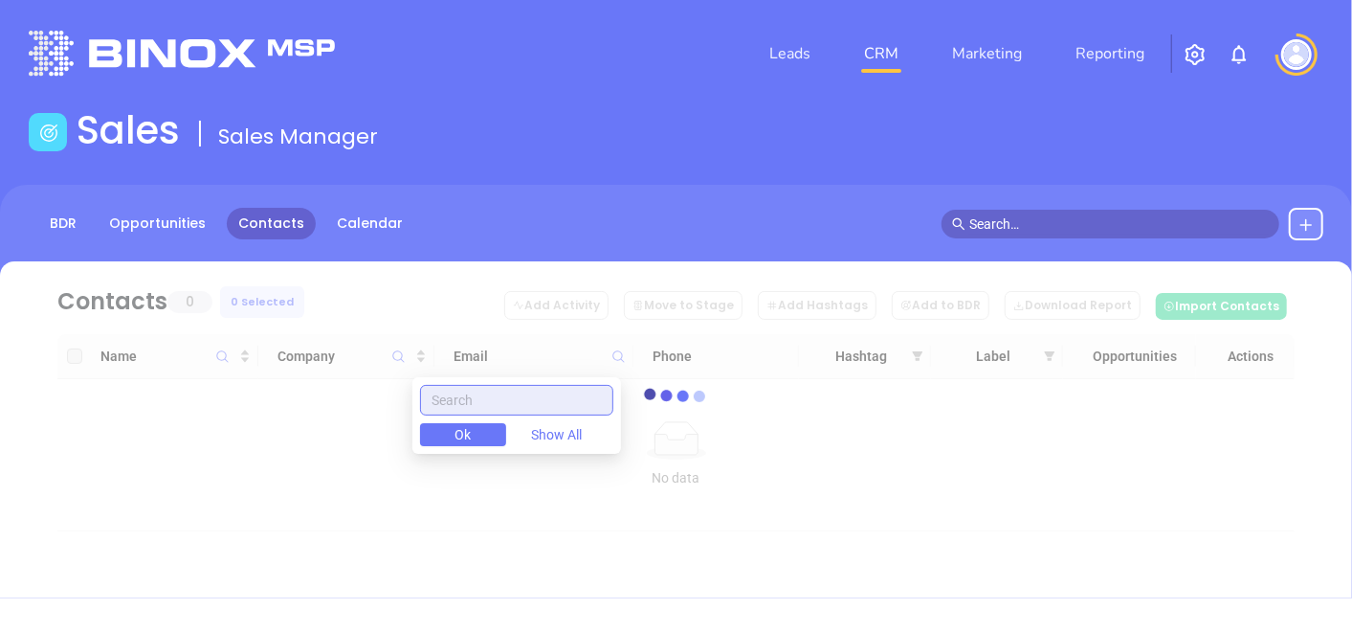
paste input "[DOMAIN_NAME]"
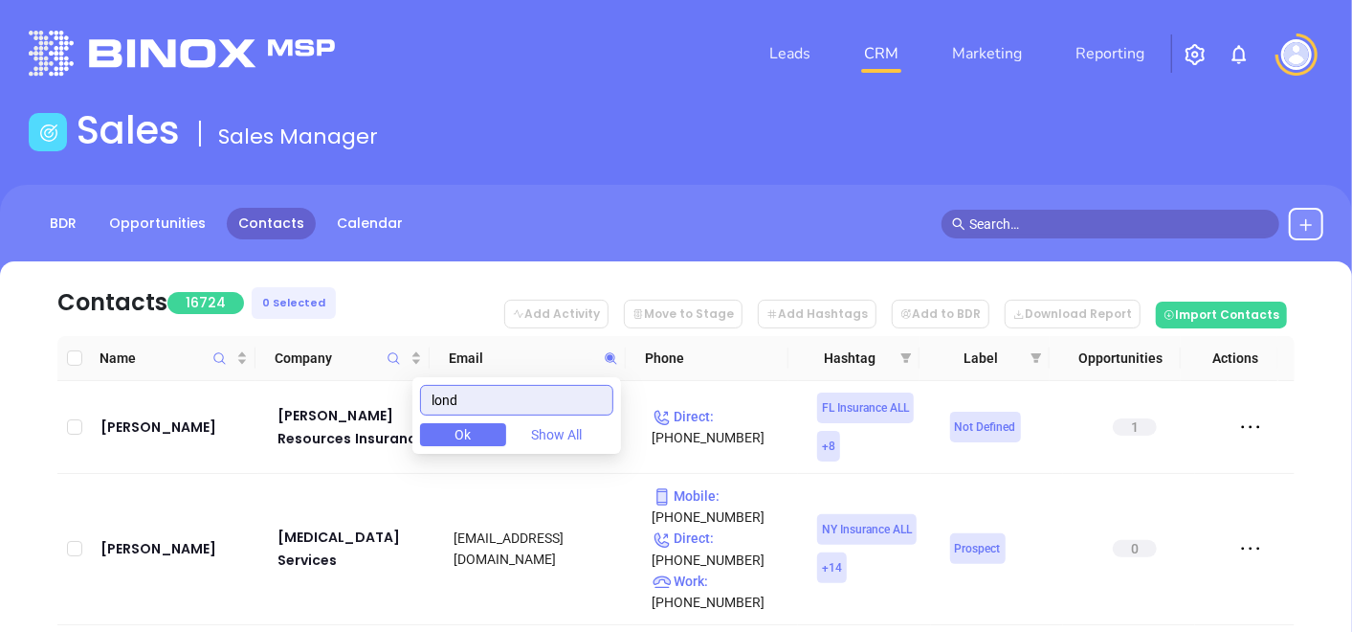
type input "lon"
click at [506, 346] on th "Email" at bounding box center [528, 358] width 196 height 45
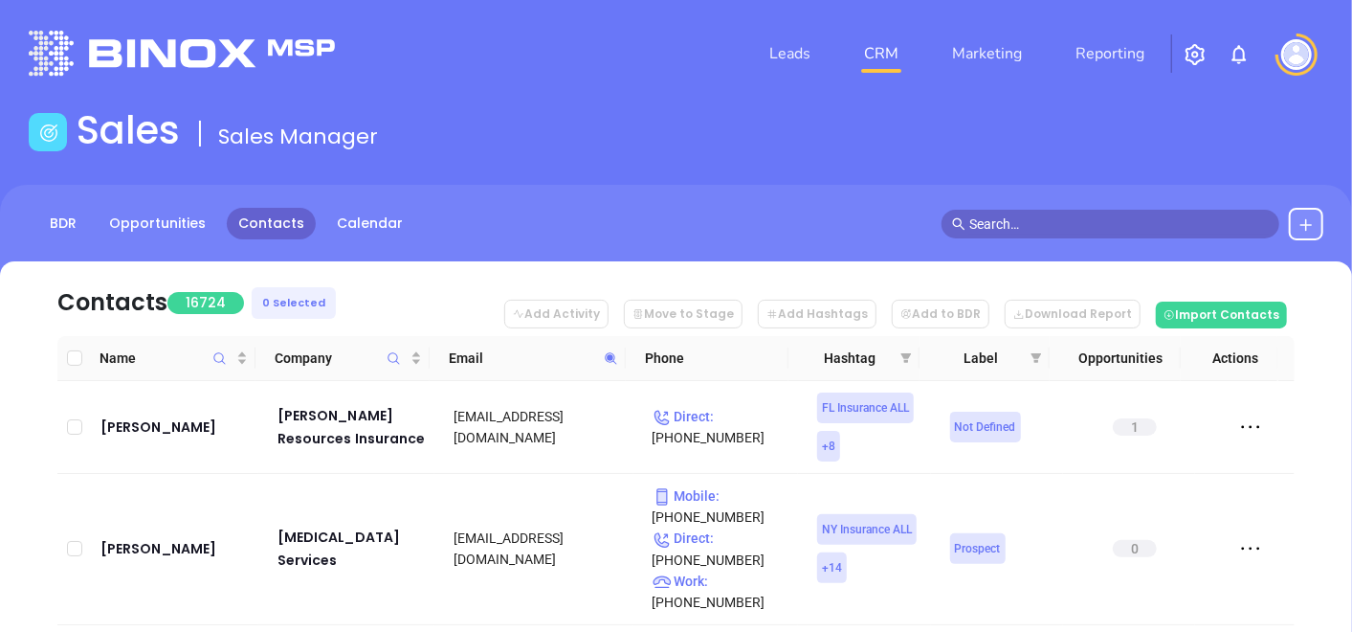
click at [506, 346] on th "Email" at bounding box center [528, 358] width 196 height 45
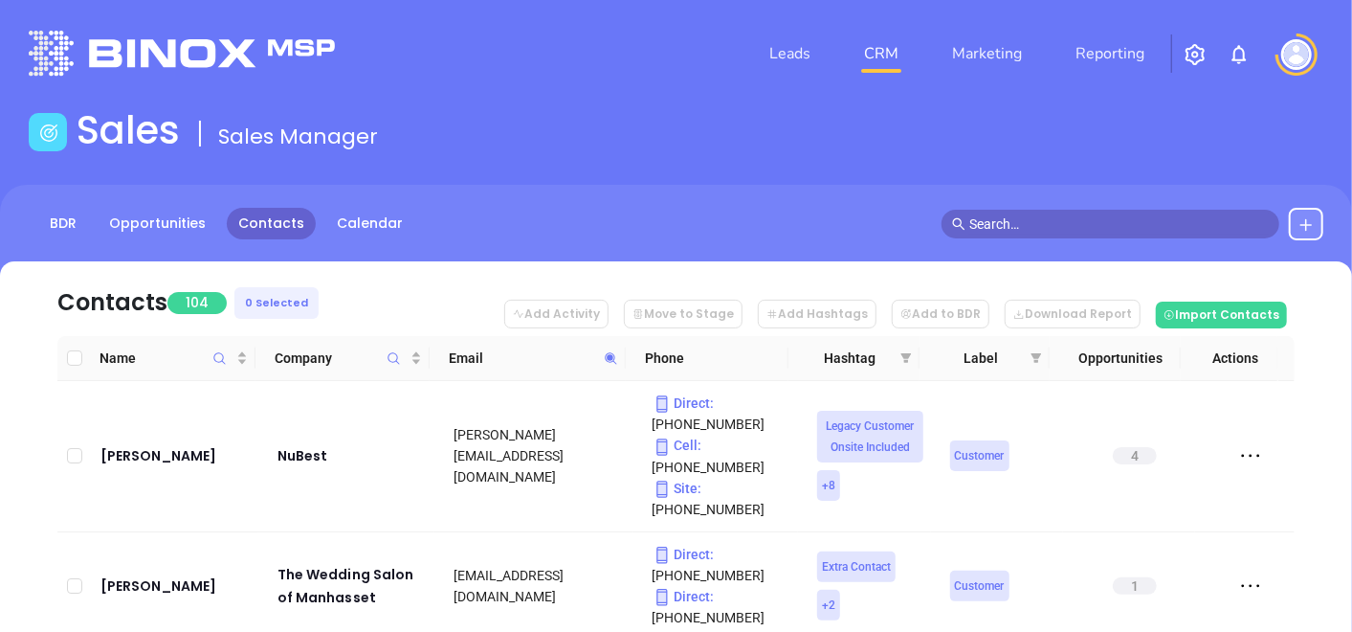
click at [612, 355] on icon at bounding box center [611, 358] width 14 height 14
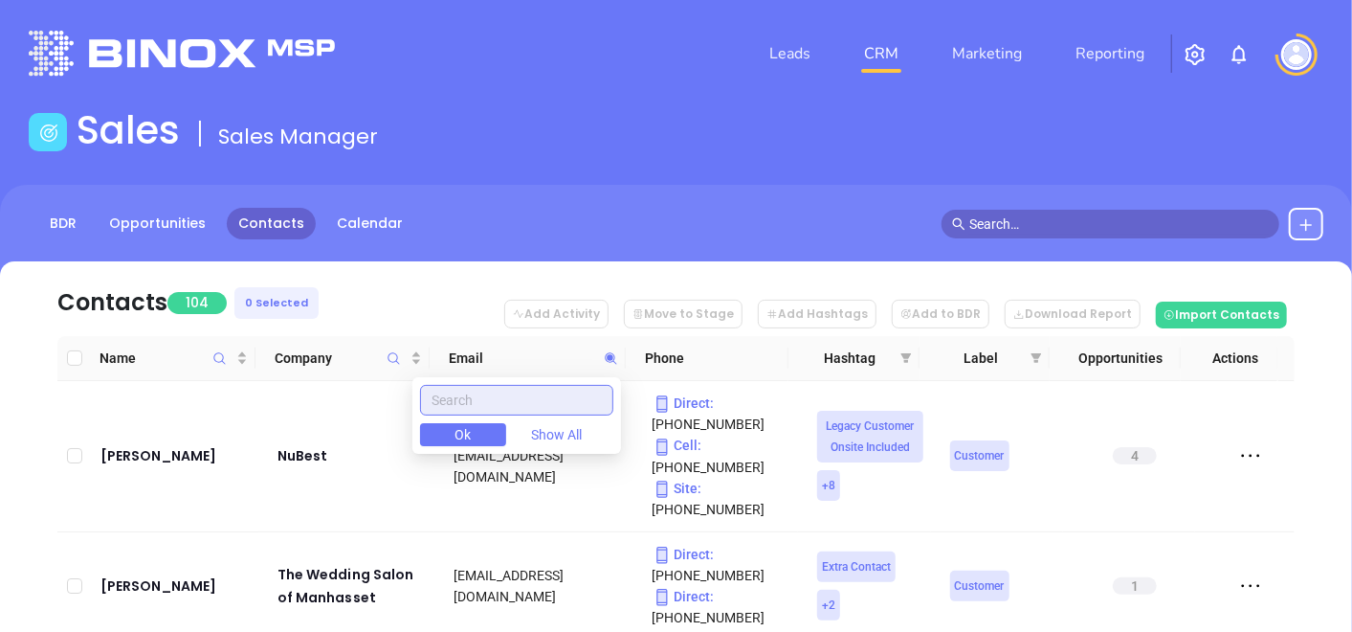
paste input "[DOMAIN_NAME]"
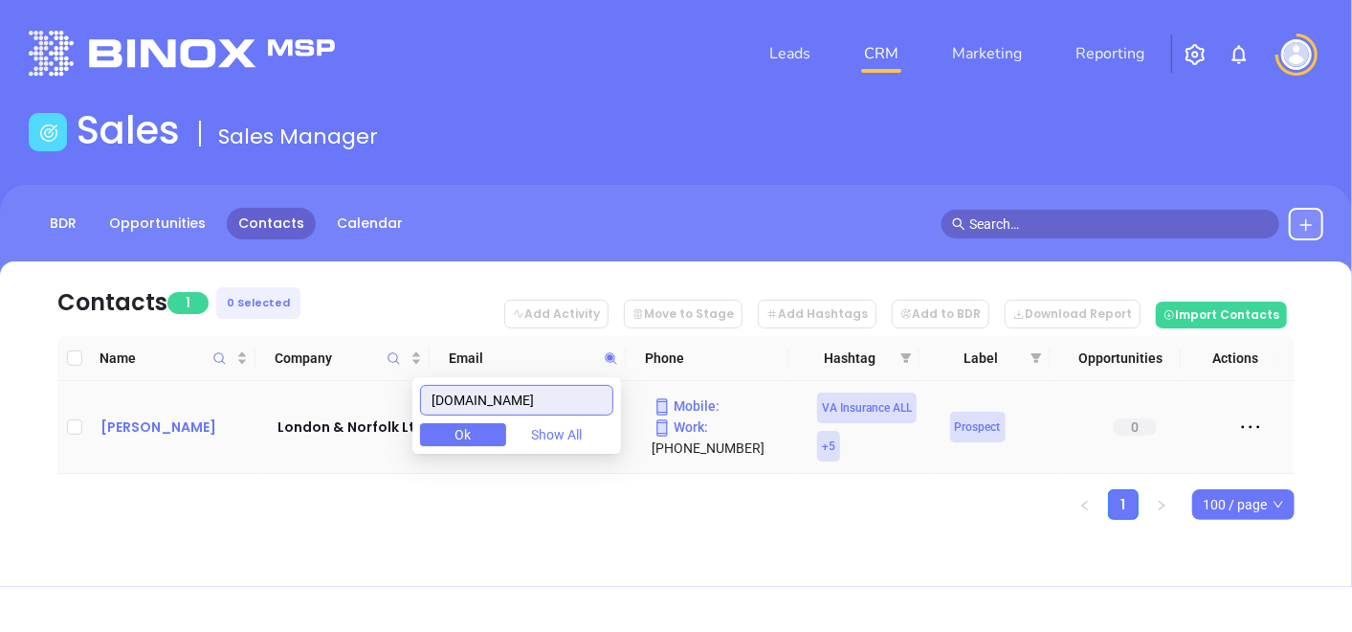
type input "[DOMAIN_NAME]"
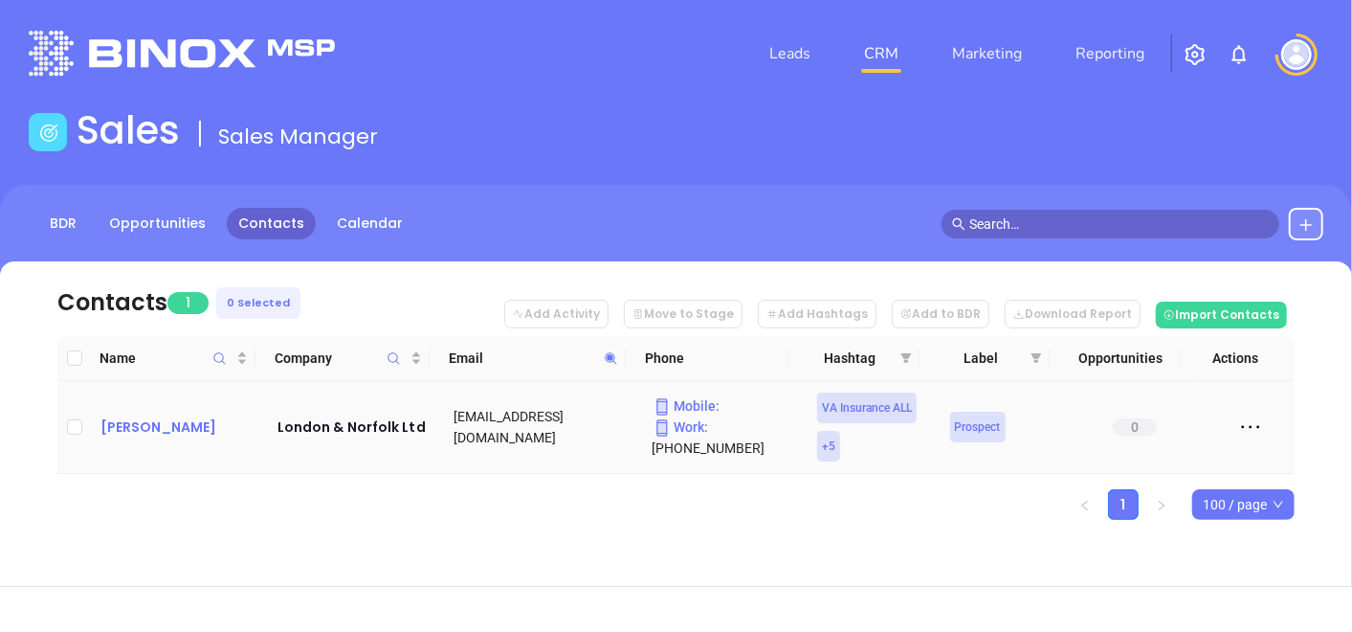
click at [141, 434] on div "[PERSON_NAME]" at bounding box center [176, 426] width 150 height 23
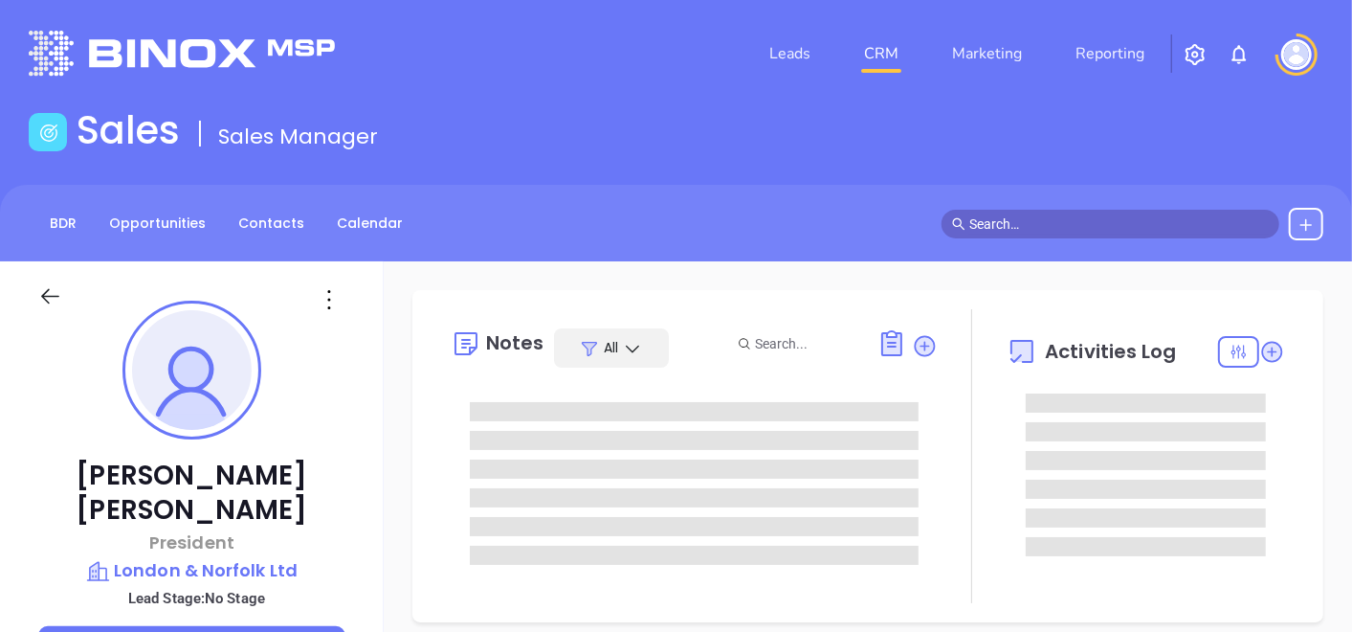
scroll to position [555, 0]
type input "[PERSON_NAME]"
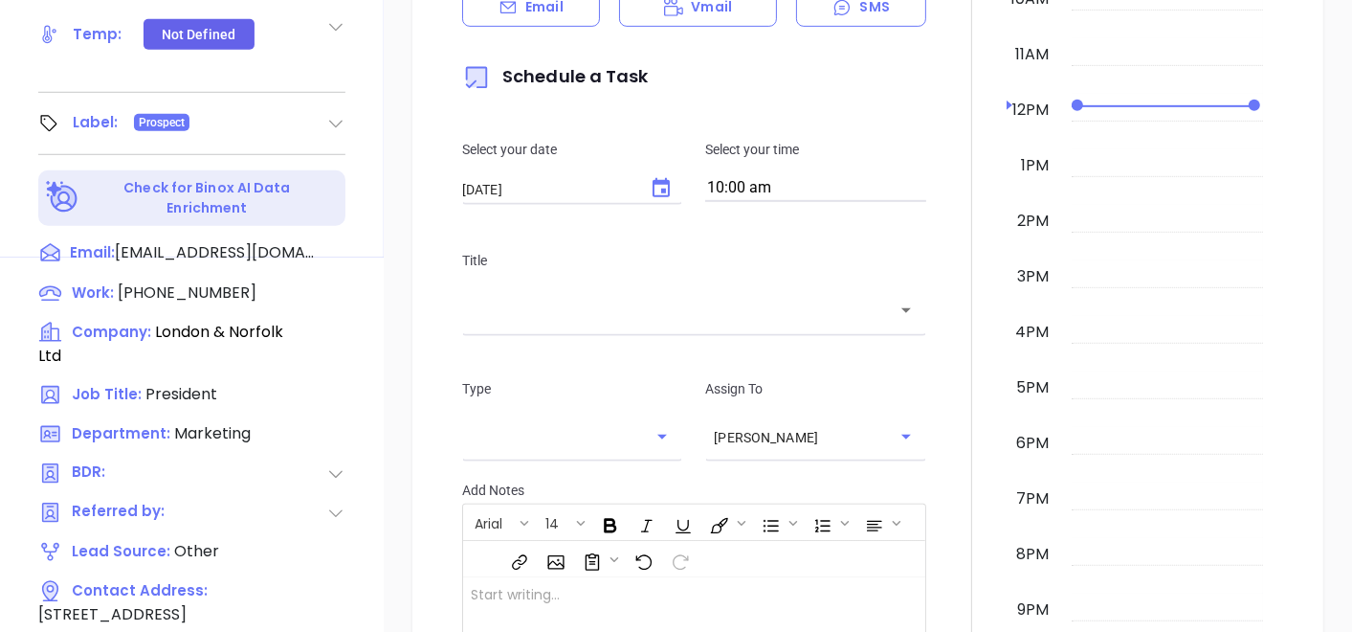
scroll to position [969, 0]
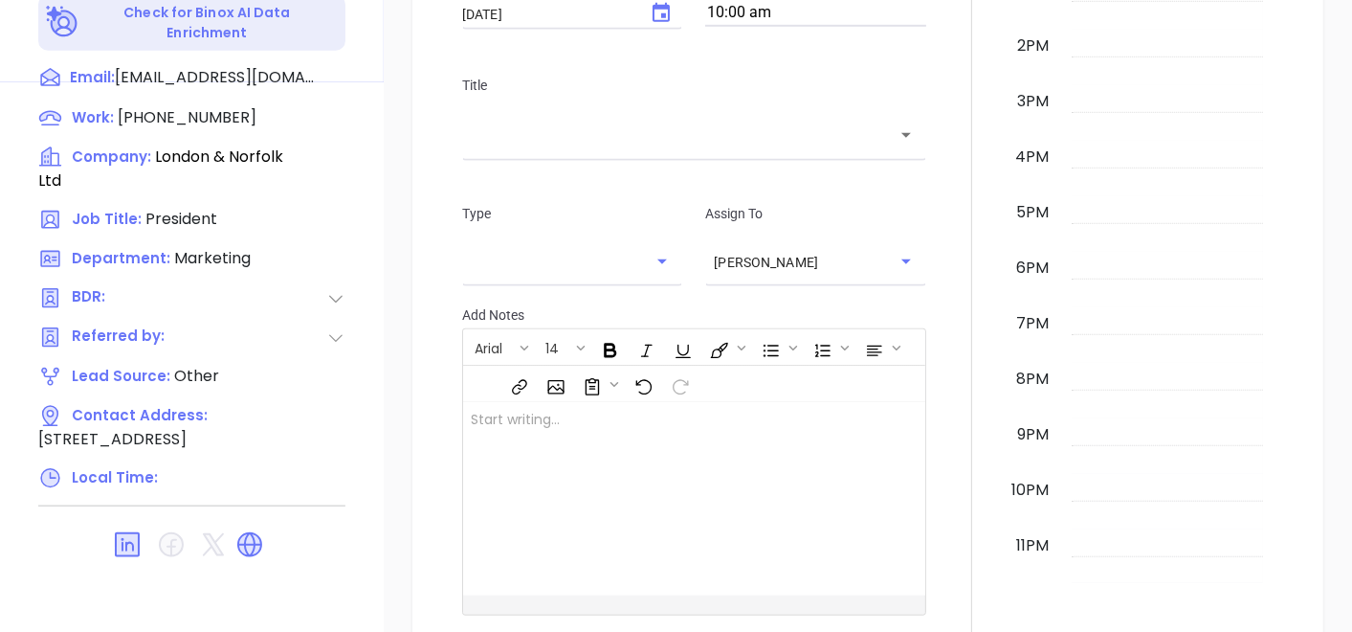
click at [938, 344] on div at bounding box center [973, 168] width 70 height 1064
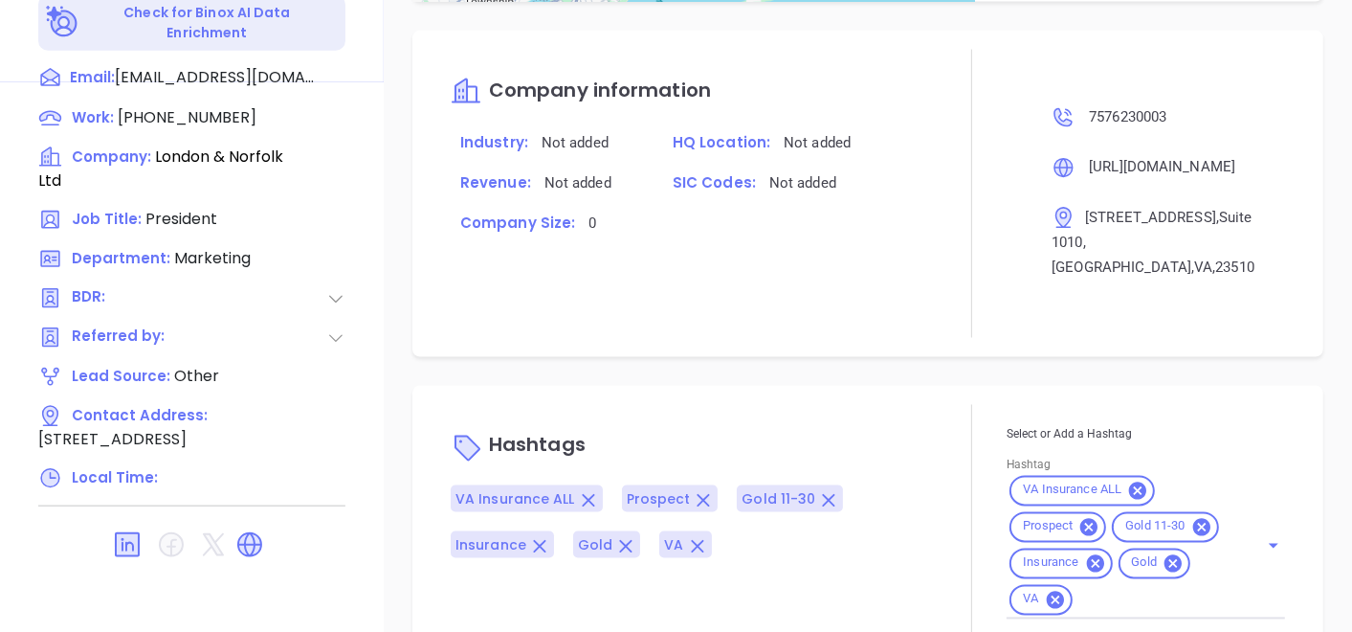
scroll to position [1086, 0]
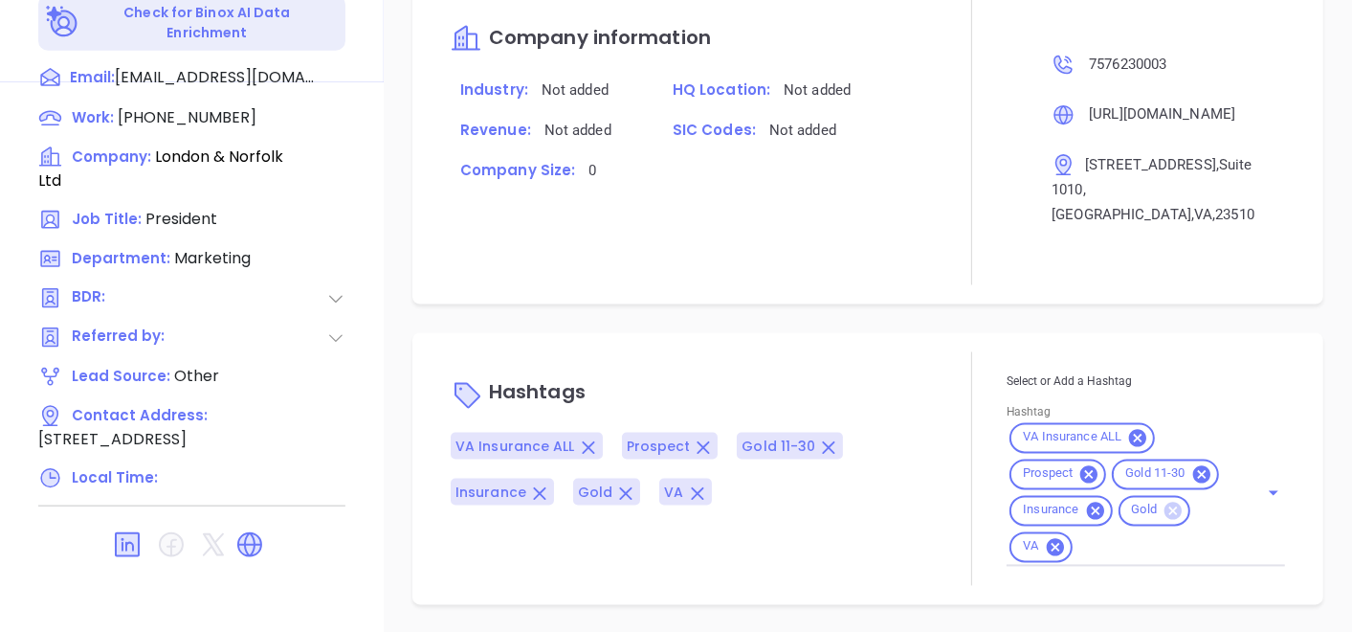
click at [1165, 513] on icon at bounding box center [1173, 510] width 17 height 17
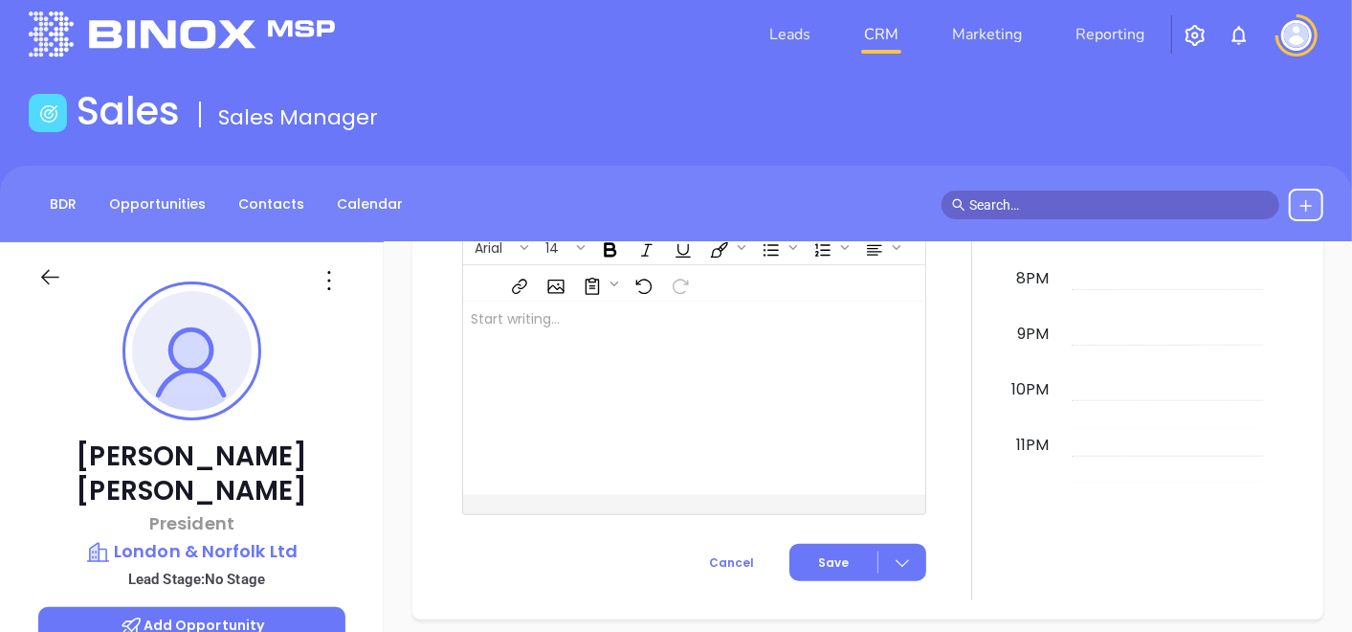
scroll to position [0, 0]
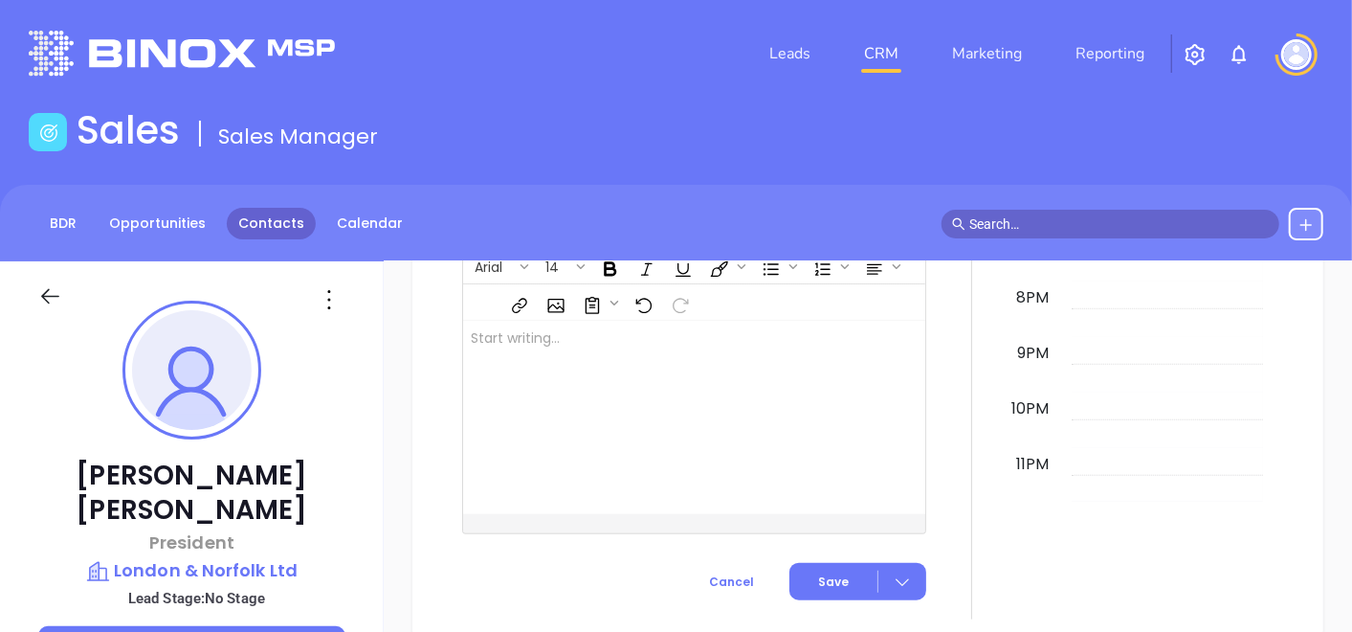
click at [270, 227] on link "Contacts" at bounding box center [271, 224] width 89 height 32
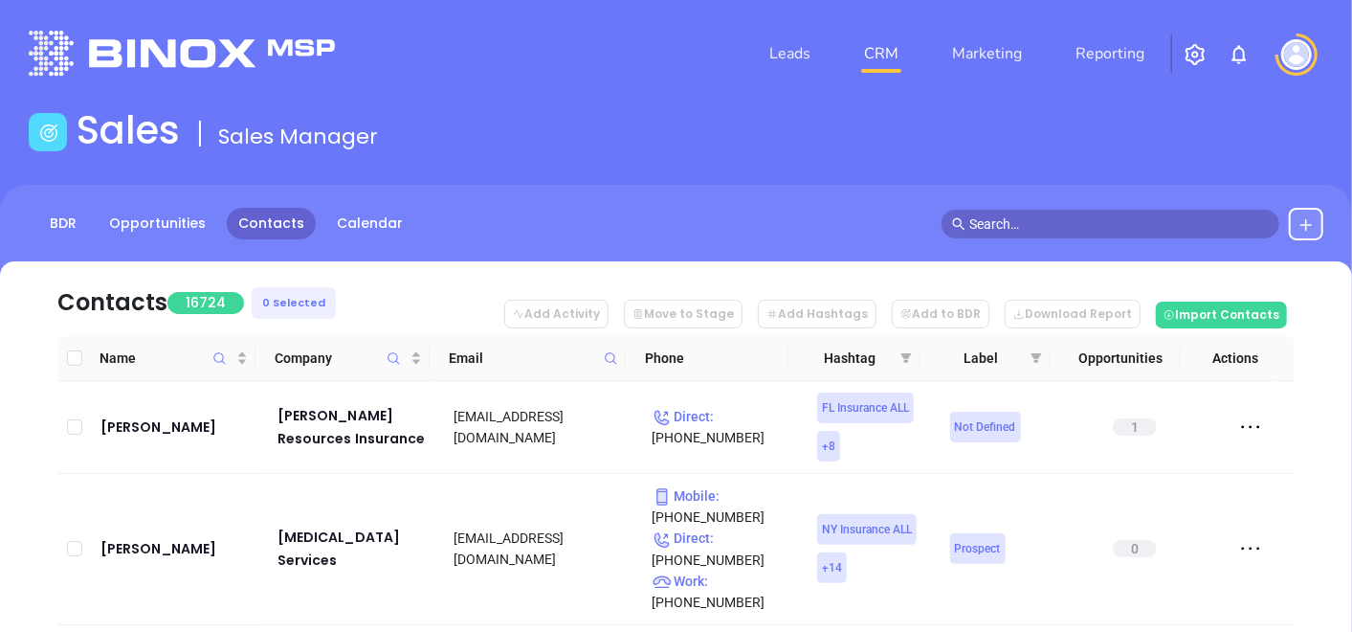
click at [609, 356] on icon at bounding box center [611, 358] width 14 height 14
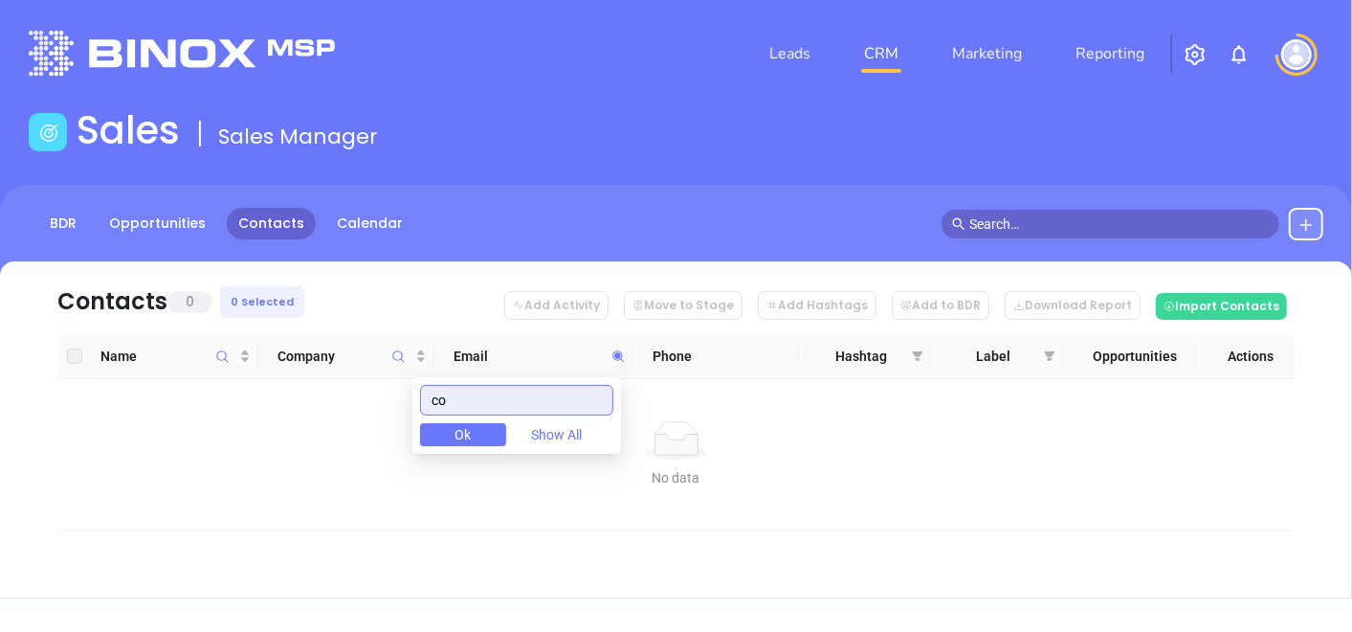
type input "c"
paste input "Towne Insurance Agcy"
type input "T"
paste input "[DOMAIN_NAME]"
type input "[DOMAIN_NAME]"
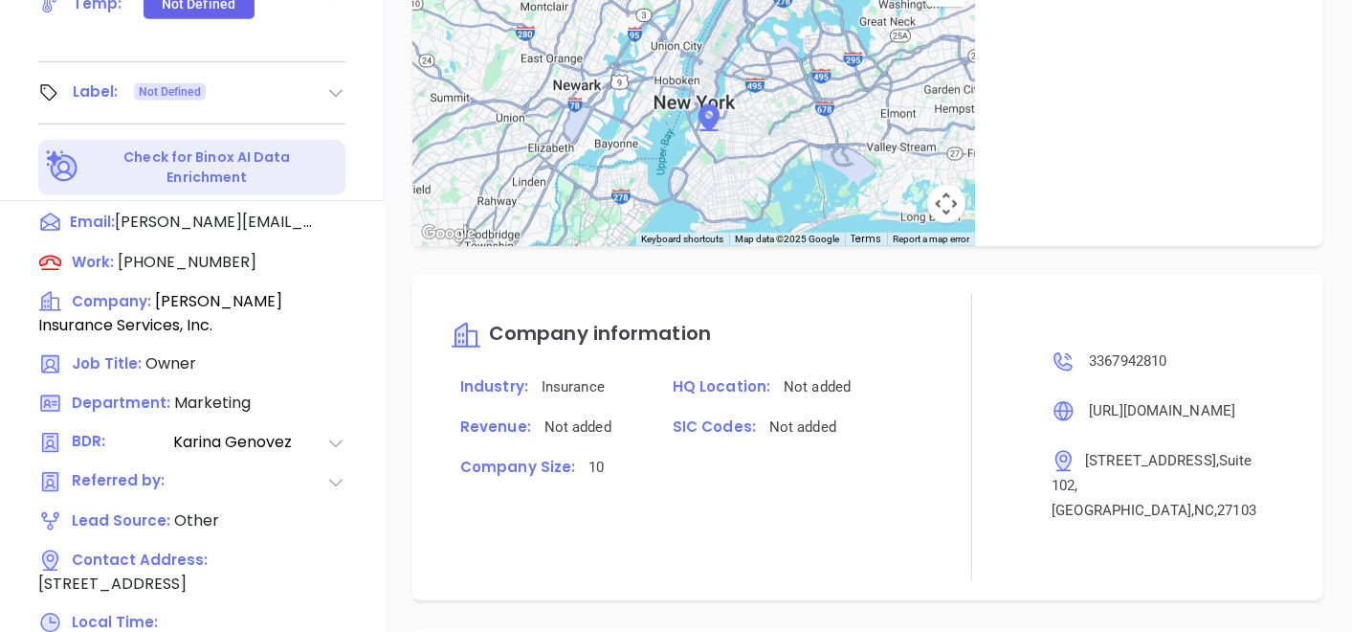
scroll to position [969, 0]
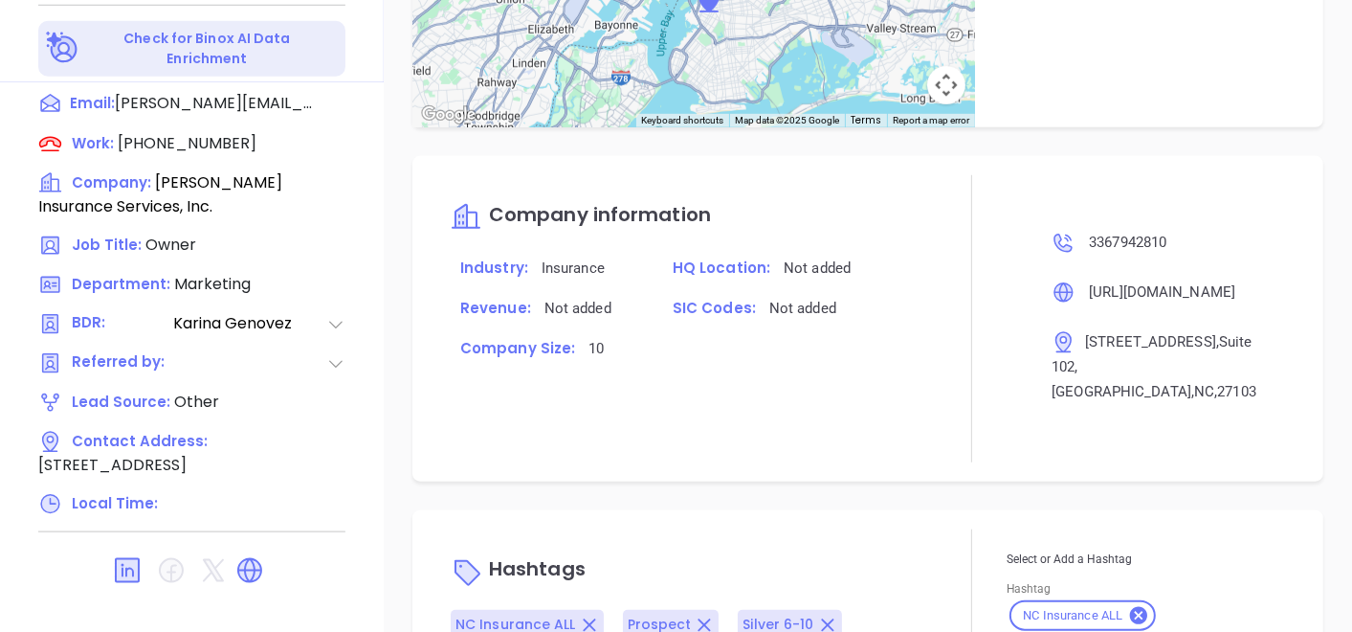
click at [945, 436] on div at bounding box center [973, 318] width 70 height 287
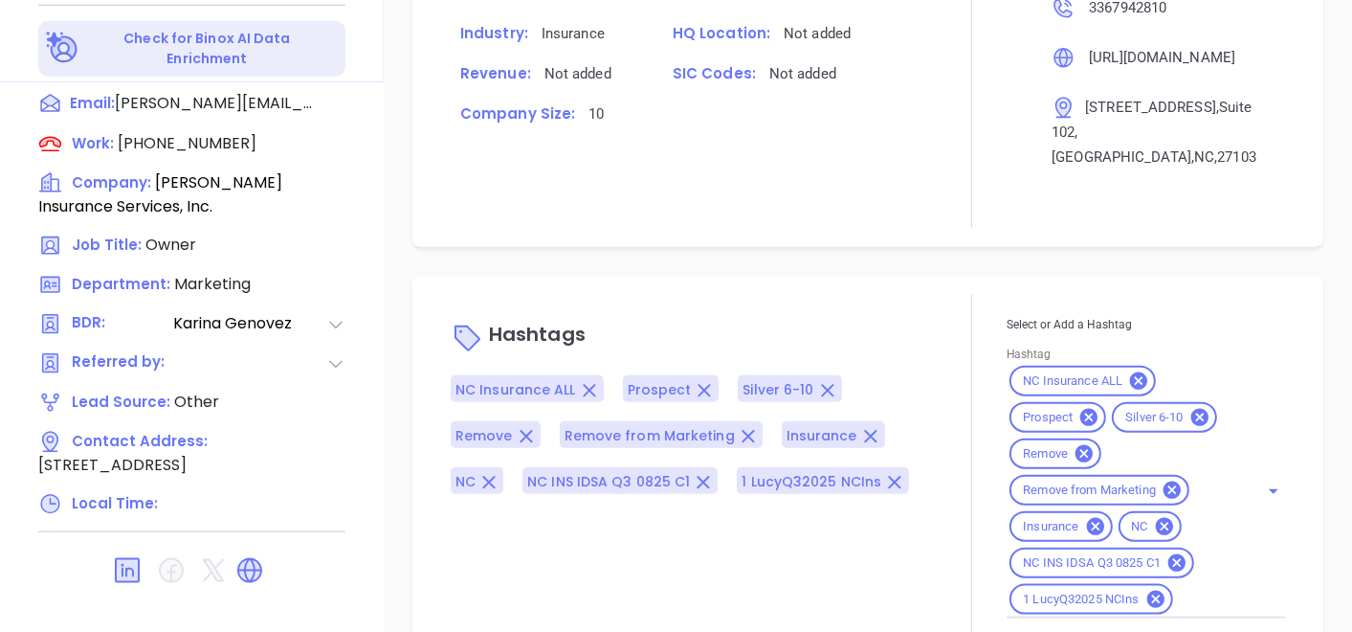
scroll to position [261, 0]
